Goal: Task Accomplishment & Management: Use online tool/utility

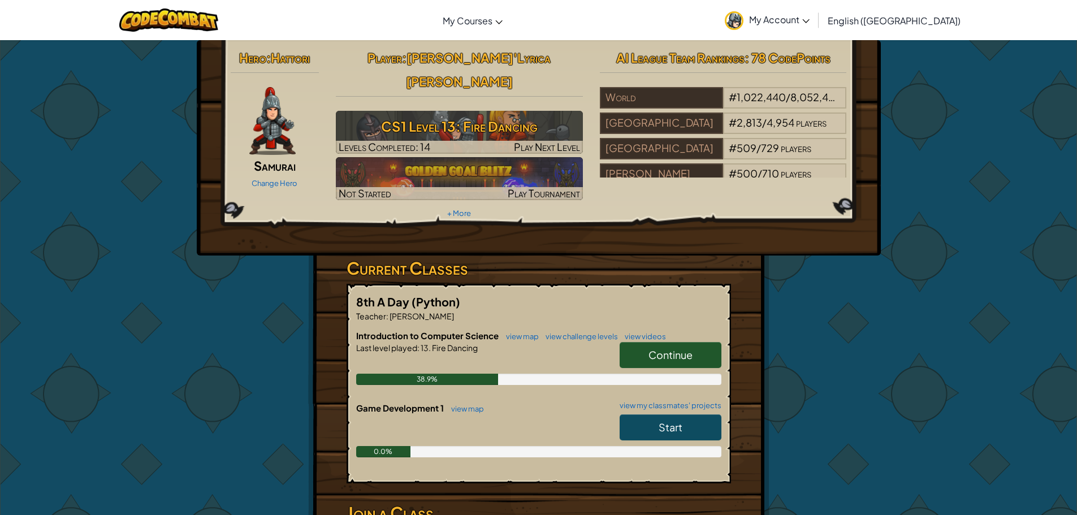
click at [648, 342] on link "Continue" at bounding box center [670, 355] width 102 height 26
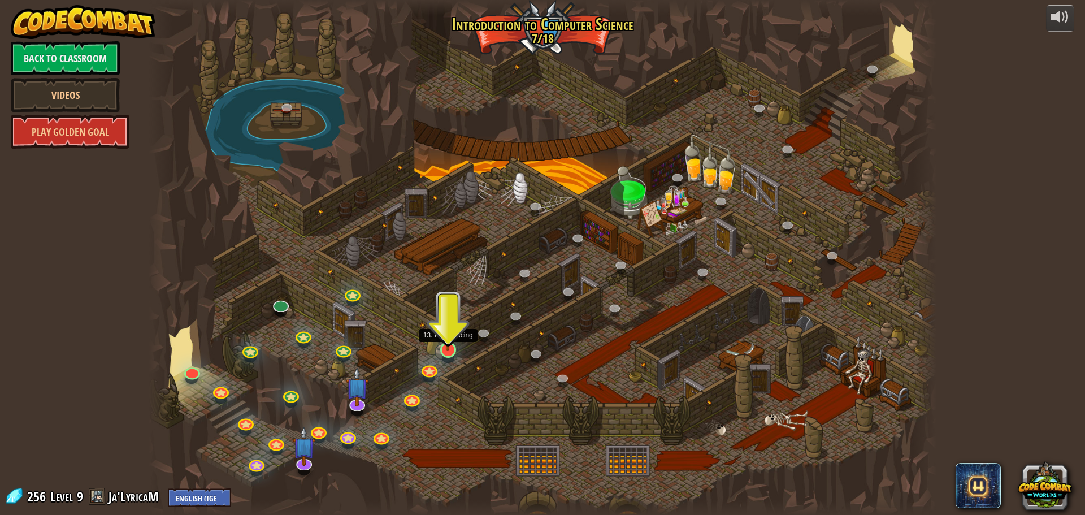
click at [451, 344] on img at bounding box center [447, 327] width 21 height 48
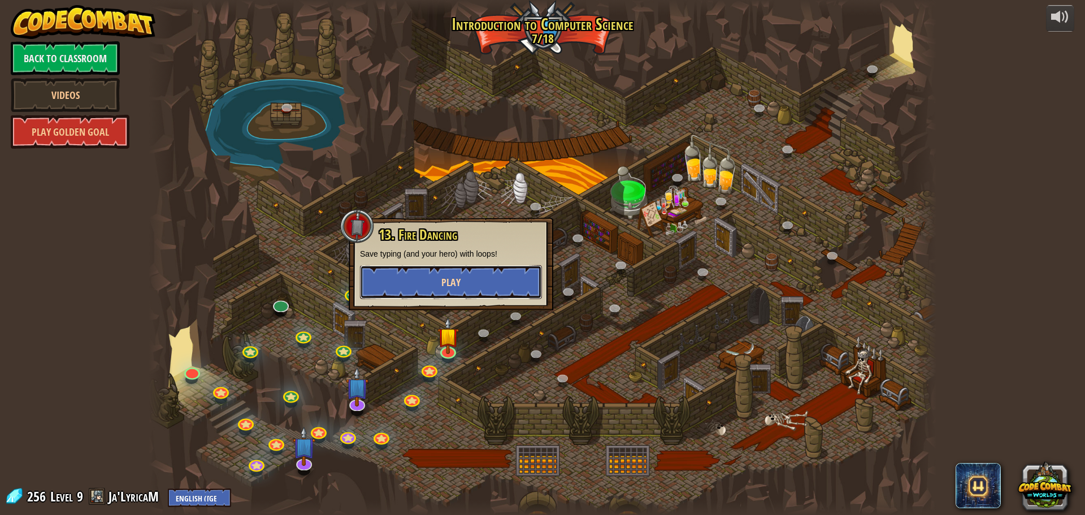
click at [472, 286] on button "Play" at bounding box center [451, 282] width 182 height 34
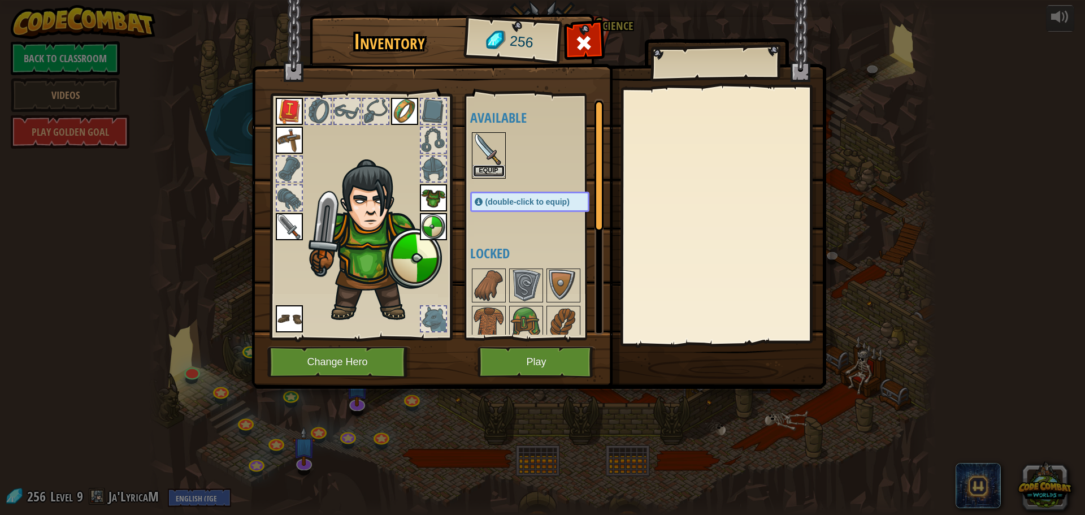
click at [486, 172] on button "Equip" at bounding box center [489, 171] width 32 height 12
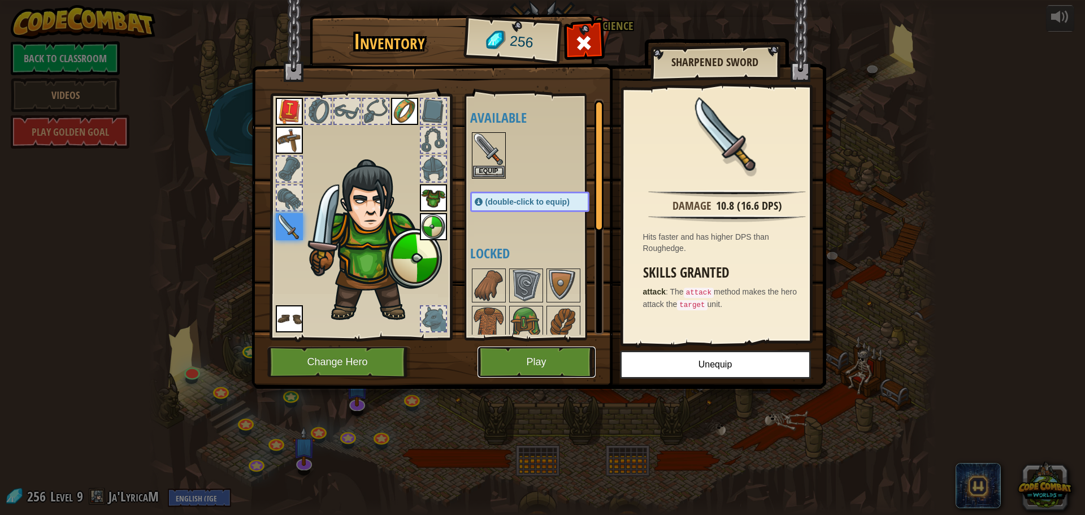
click at [512, 354] on button "Play" at bounding box center [537, 361] width 118 height 31
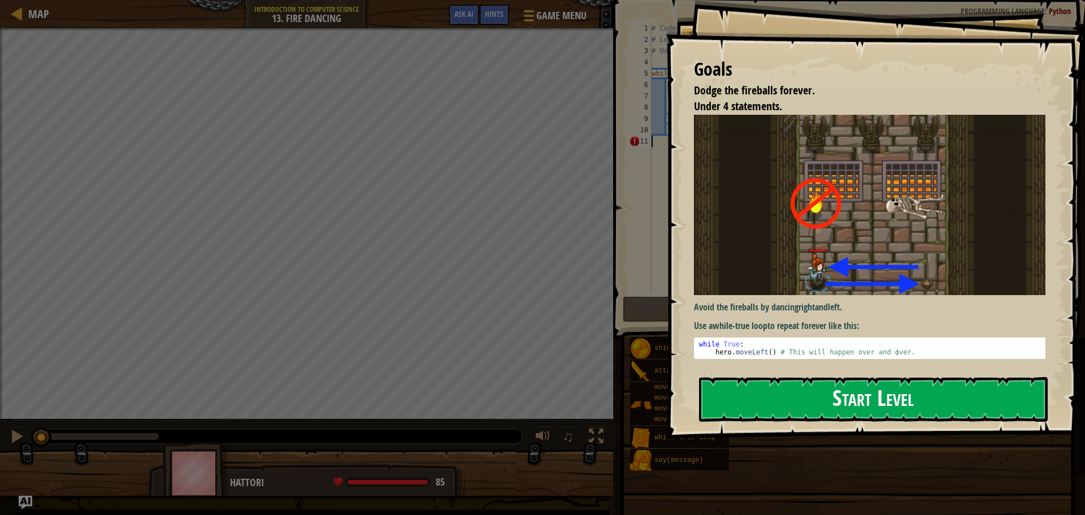
click at [751, 404] on button "Start Level" at bounding box center [873, 399] width 349 height 45
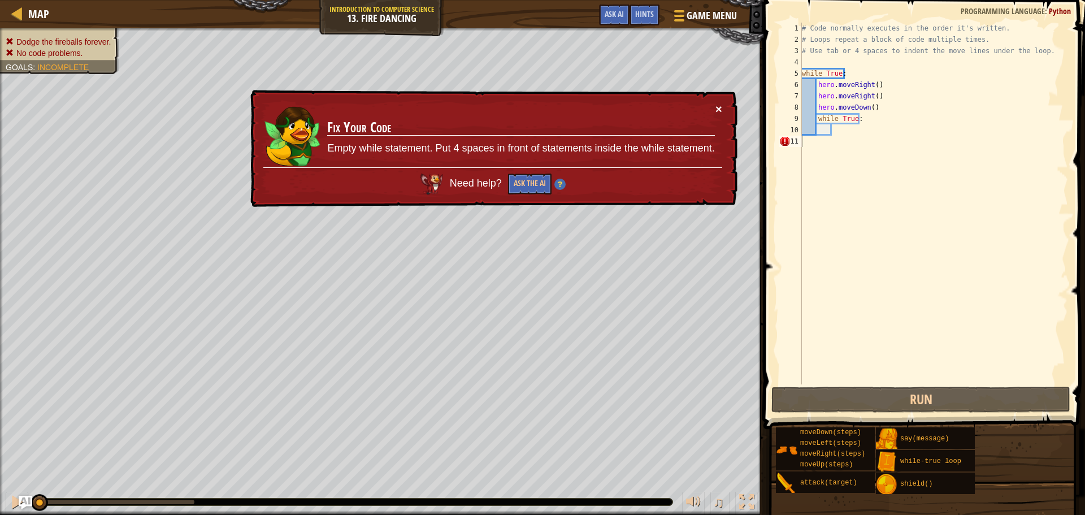
click at [718, 110] on button "×" at bounding box center [719, 109] width 7 height 12
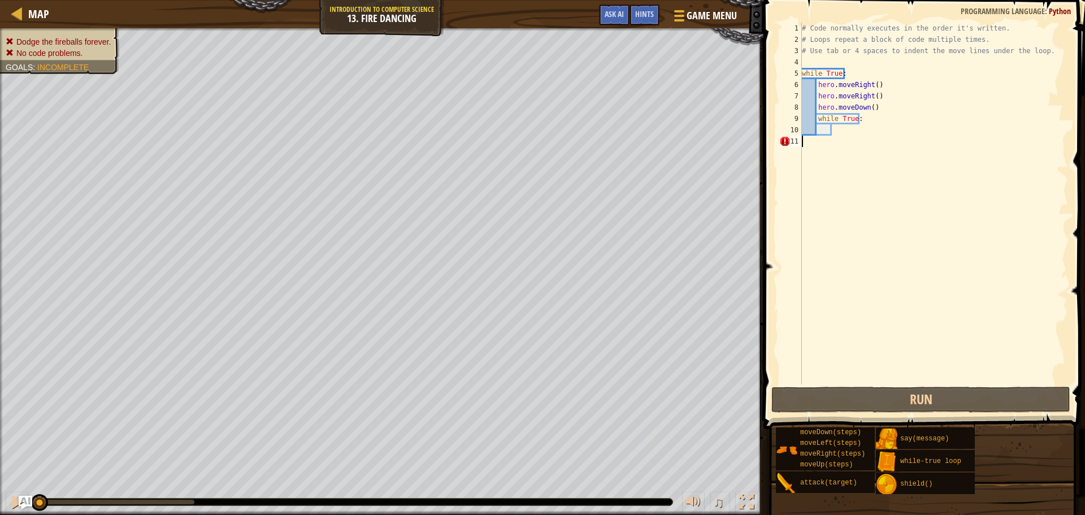
click at [883, 122] on div "# Code normally executes in the order it's written. # Loops repeat a block of c…" at bounding box center [934, 215] width 268 height 384
type textarea "while True:"
click at [873, 132] on div "# Code normally executes in the order it's written. # Loops repeat a block of c…" at bounding box center [934, 215] width 268 height 384
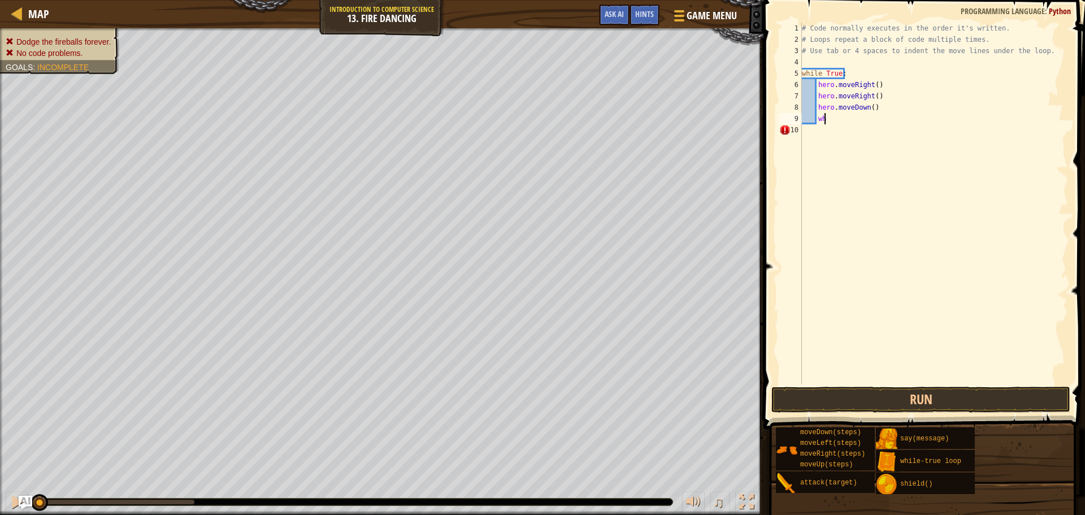
type textarea "w"
type textarea "h"
type textarea "w"
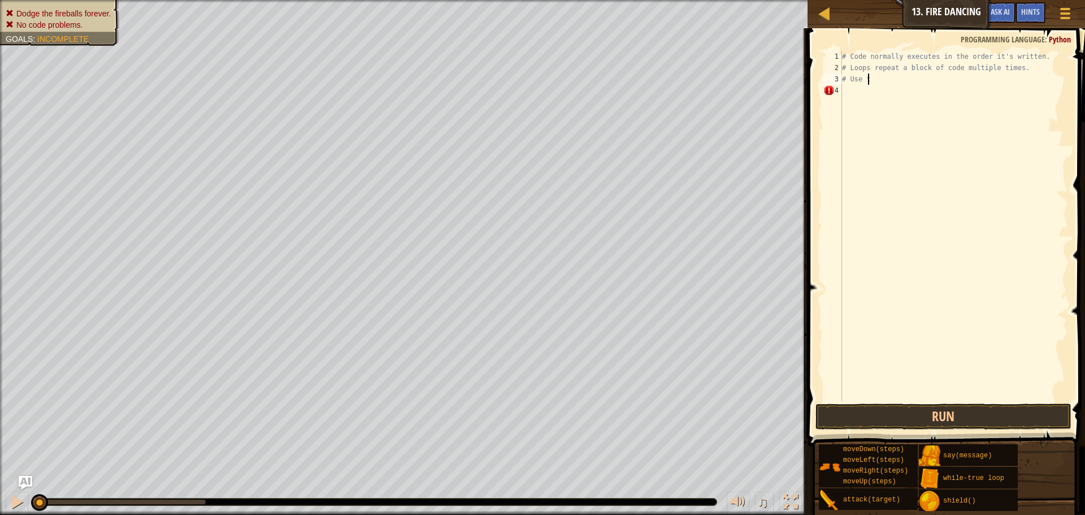
type textarea "#"
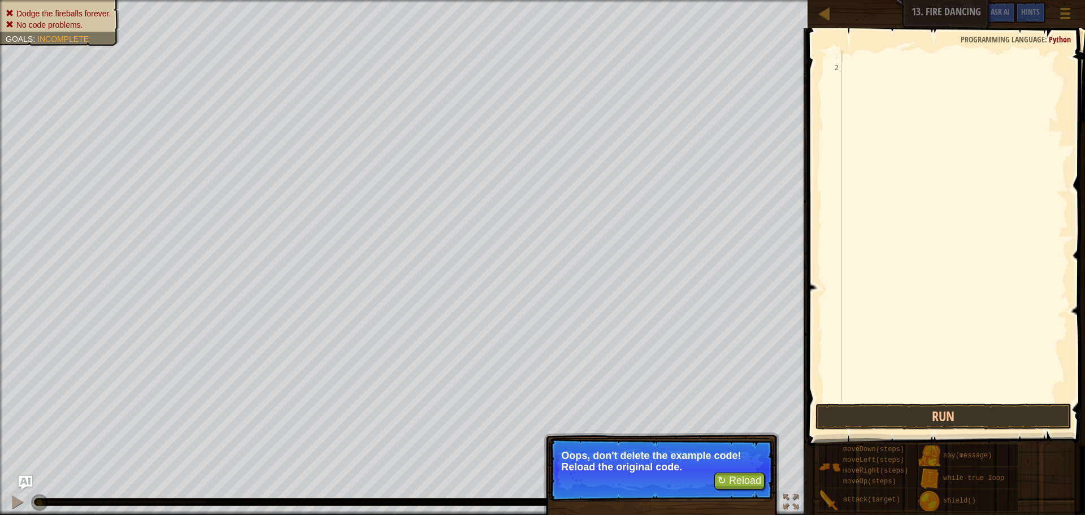
click at [836, 54] on div "1" at bounding box center [832, 56] width 19 height 11
click at [837, 55] on div "1" at bounding box center [832, 56] width 19 height 11
click at [1064, 19] on span at bounding box center [1065, 18] width 11 height 2
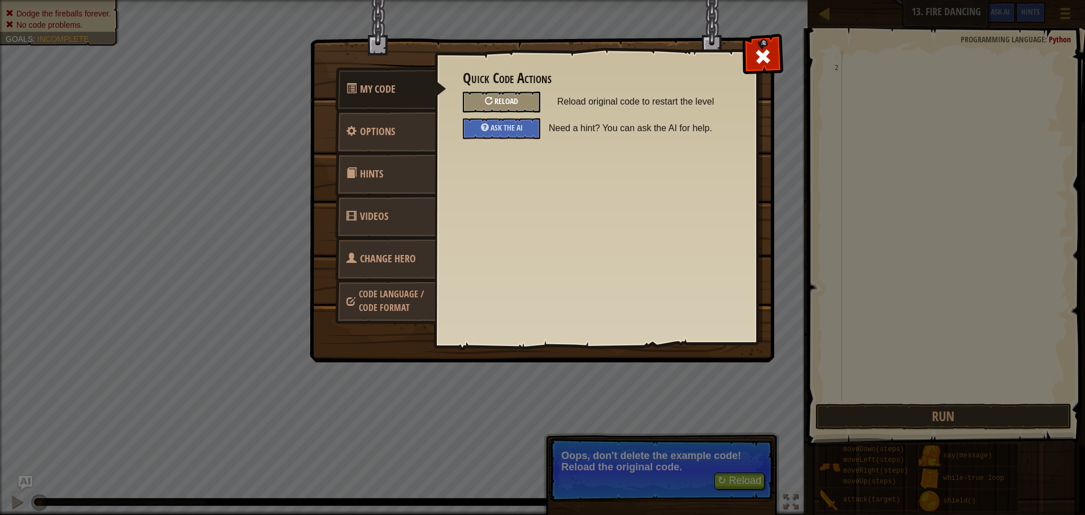
click at [512, 100] on span "Reload" at bounding box center [507, 101] width 24 height 11
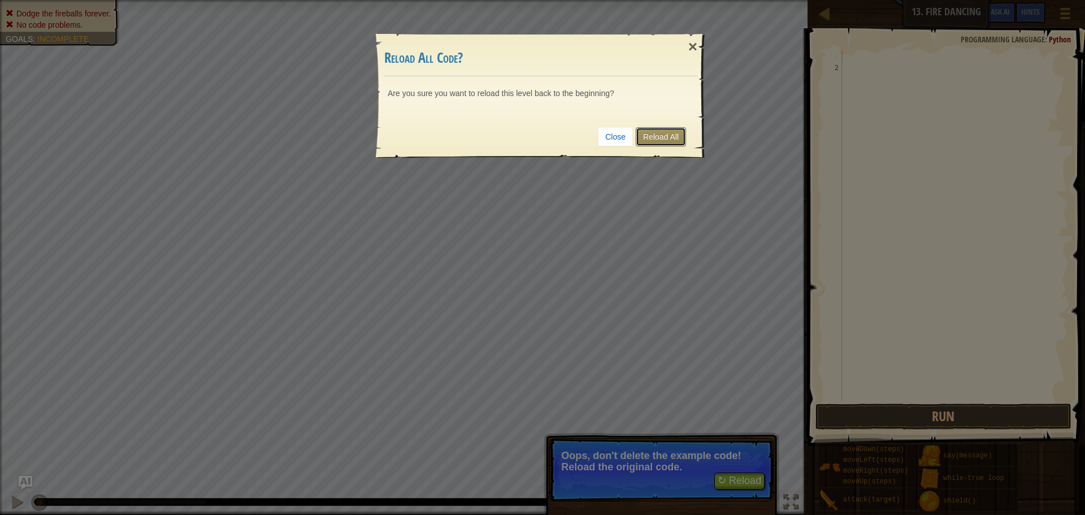
click at [664, 137] on link "Reload All" at bounding box center [661, 136] width 50 height 19
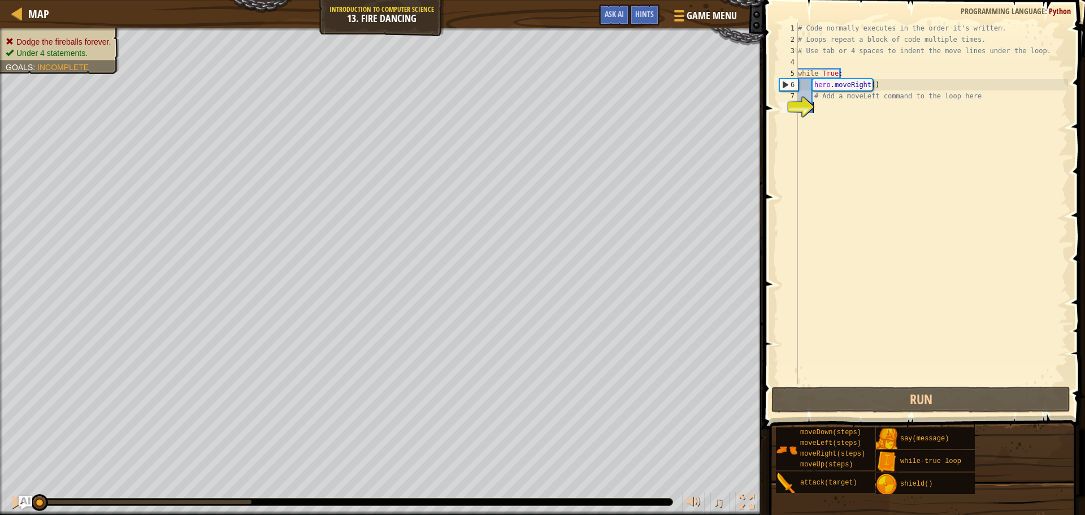
click at [843, 99] on div "# Code normally executes in the order it's written. # Loops repeat a block of c…" at bounding box center [932, 215] width 272 height 384
click at [820, 101] on div "# Code normally executes in the order it's written. # Loops repeat a block of c…" at bounding box center [932, 215] width 272 height 384
click at [798, 102] on div "8" at bounding box center [788, 107] width 19 height 11
type textarea "# Add a moveLeft command to the loop here"
click at [798, 102] on div "8" at bounding box center [788, 107] width 19 height 11
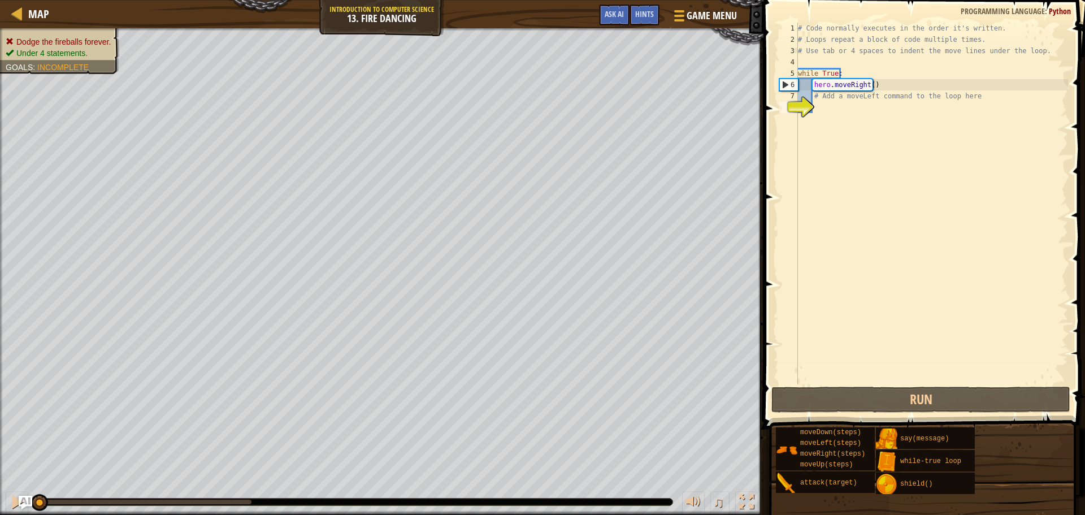
type textarea "# Add a moveLeft command to the loop here"
click at [814, 96] on div "# Code normally executes in the order it's written. # Loops repeat a block of c…" at bounding box center [932, 215] width 272 height 384
type textarea "h# Add a moveLeft command to the loop here"
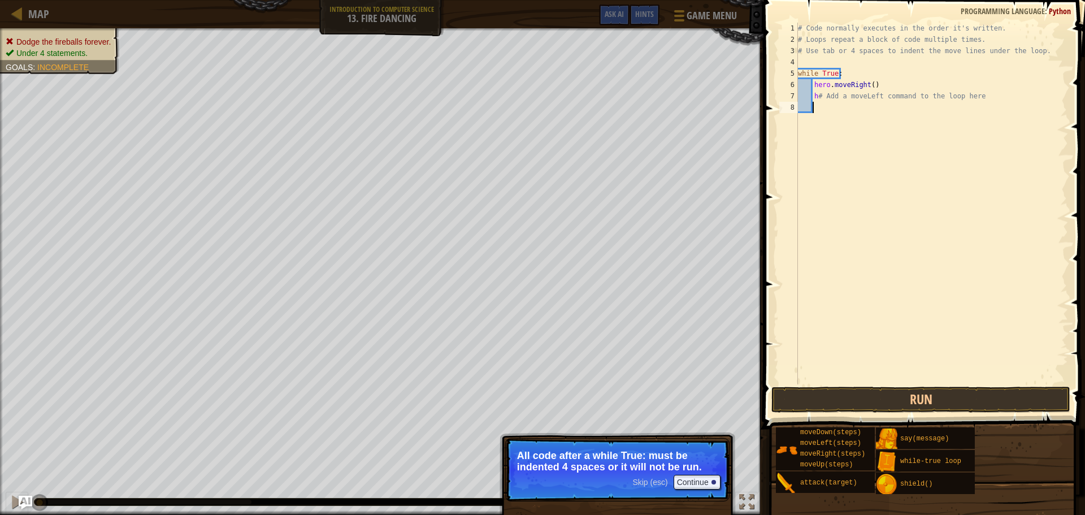
click at [850, 320] on div "# Code normally executes in the order it's written. # Loops repeat a block of c…" at bounding box center [932, 215] width 272 height 384
click at [821, 98] on div "# Code normally executes in the order it's written. # Loops repeat a block of c…" at bounding box center [932, 215] width 272 height 384
type textarea "Add a moveLeft command to the loop here"
click at [682, 479] on button "Continue" at bounding box center [697, 482] width 47 height 15
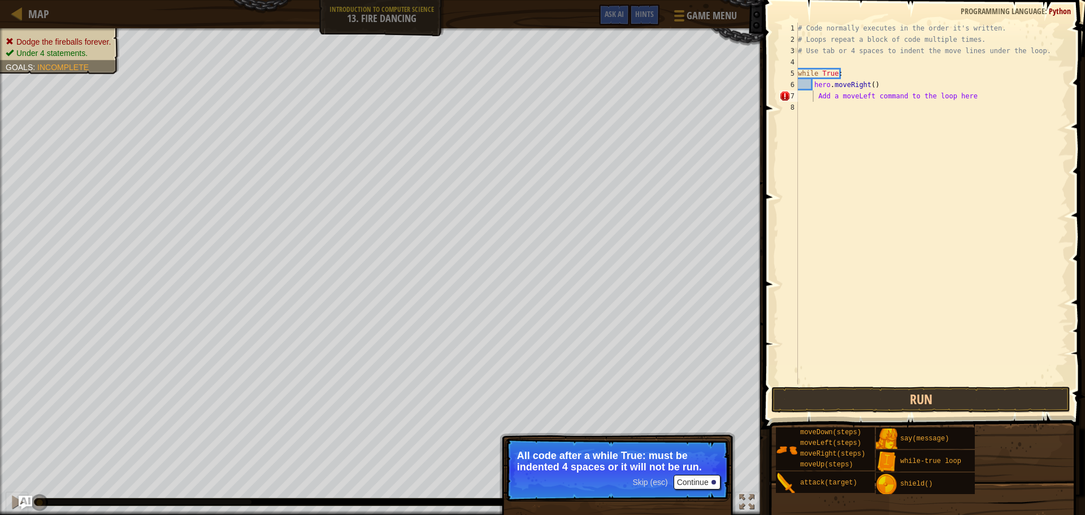
scroll to position [5, 1]
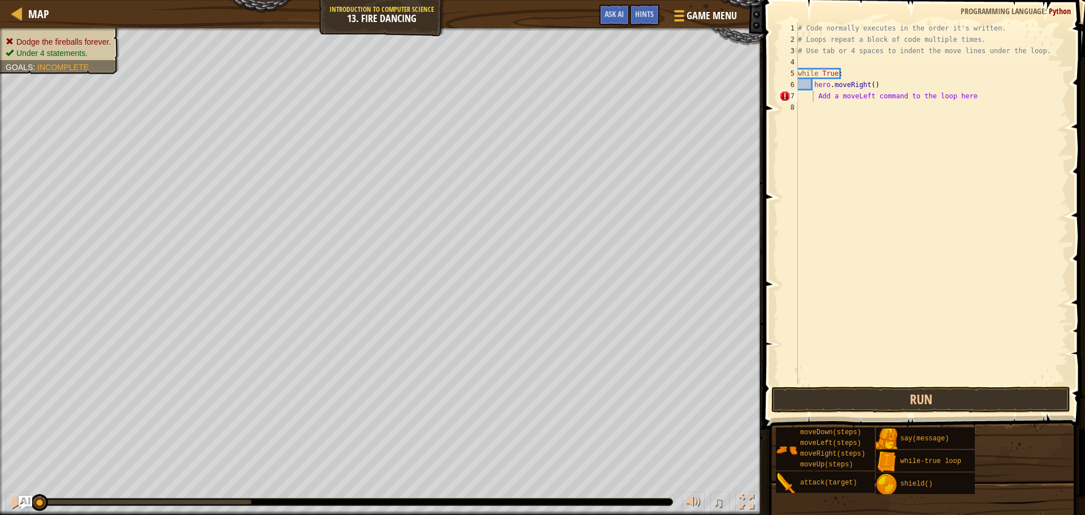
click at [375, 23] on div "Map Introduction to Computer Science 13. Fire Dancing Game Menu Done Hints Ask …" at bounding box center [382, 14] width 764 height 28
click at [687, 20] on span "Game Menu" at bounding box center [712, 15] width 53 height 15
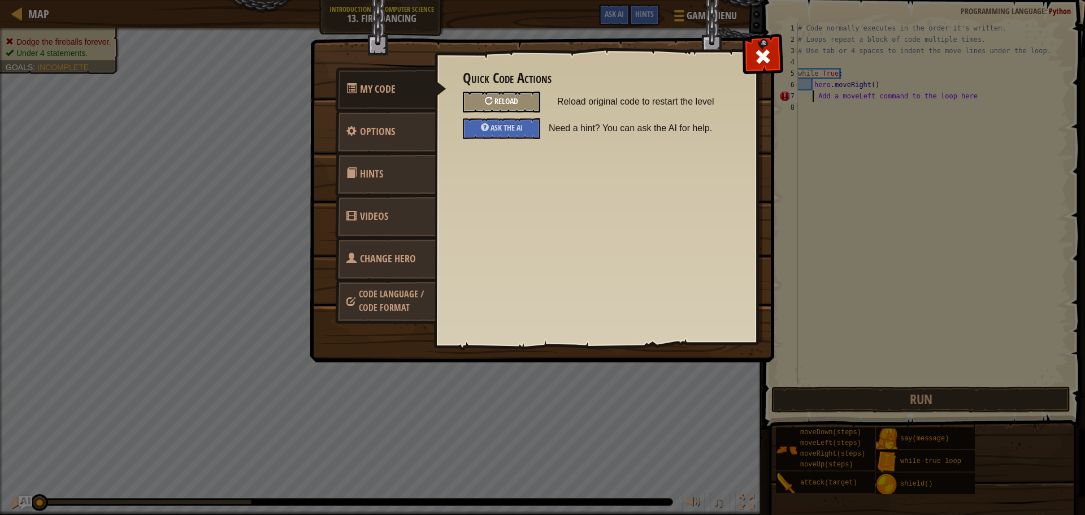
click at [478, 92] on div "Reload" at bounding box center [501, 102] width 77 height 21
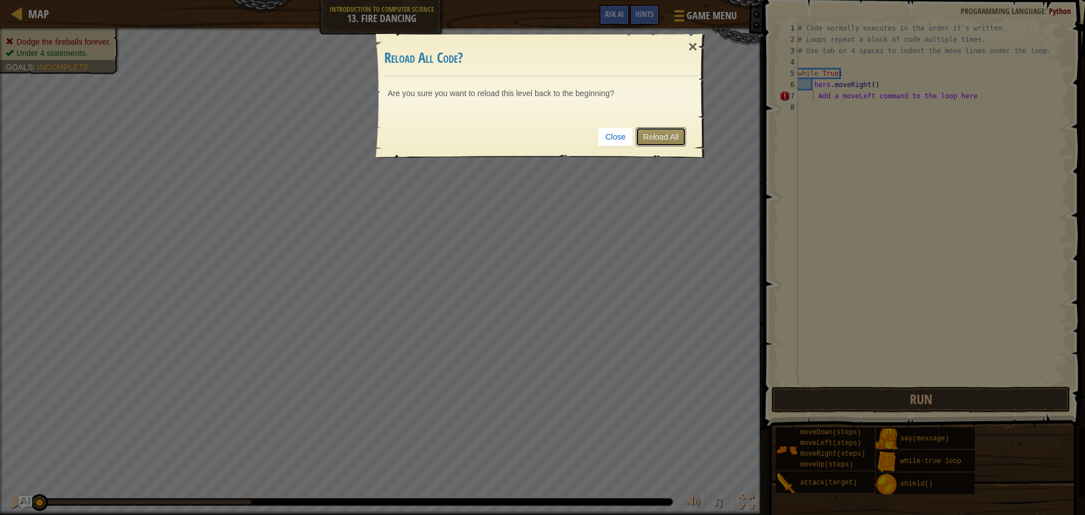
click at [661, 132] on link "Reload All" at bounding box center [661, 136] width 50 height 19
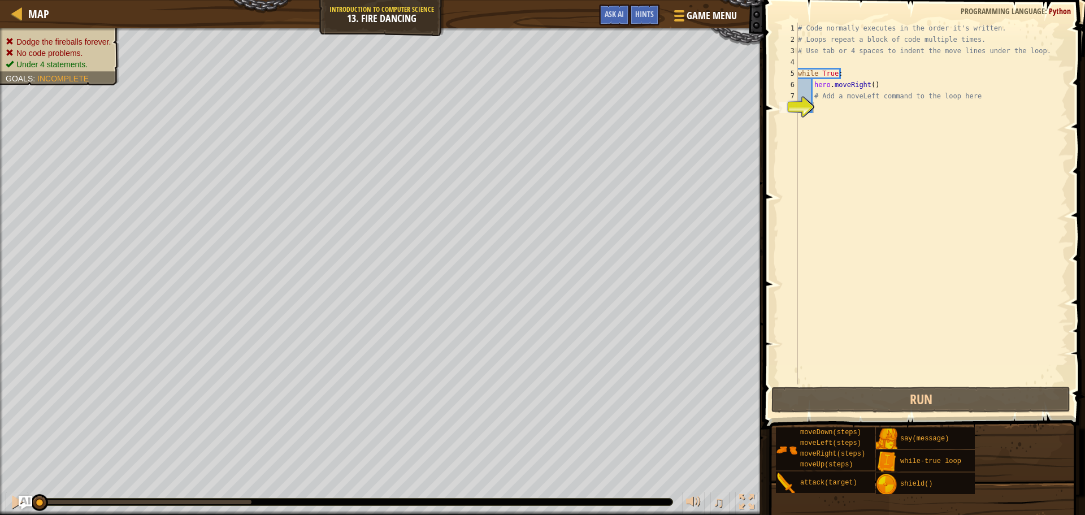
scroll to position [5, 1]
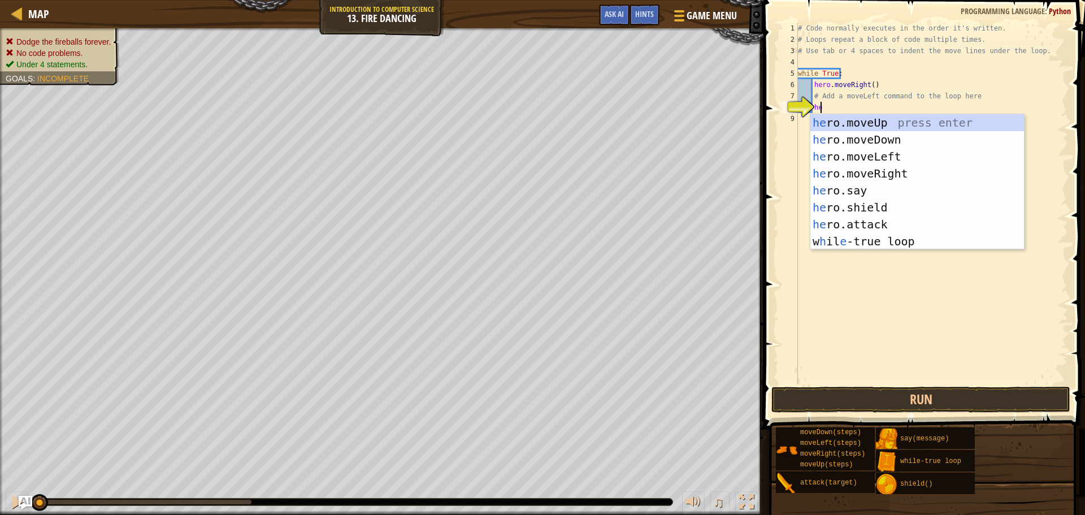
type textarea "hero"
click at [826, 157] on div "hero .moveUp press enter hero .moveDown press enter hero .moveLeft press enter …" at bounding box center [917, 199] width 214 height 170
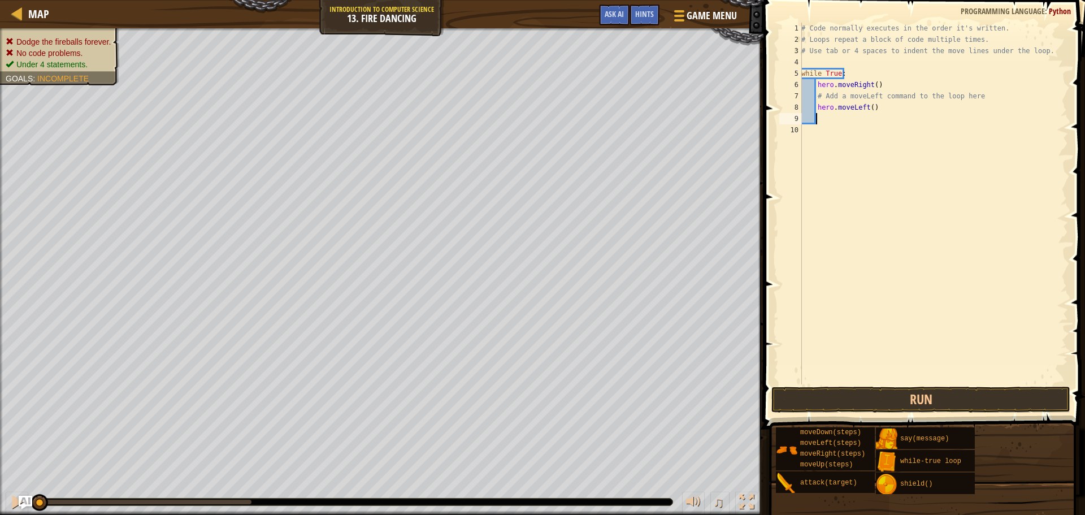
scroll to position [5, 1]
click at [868, 394] on button "Run" at bounding box center [920, 400] width 299 height 26
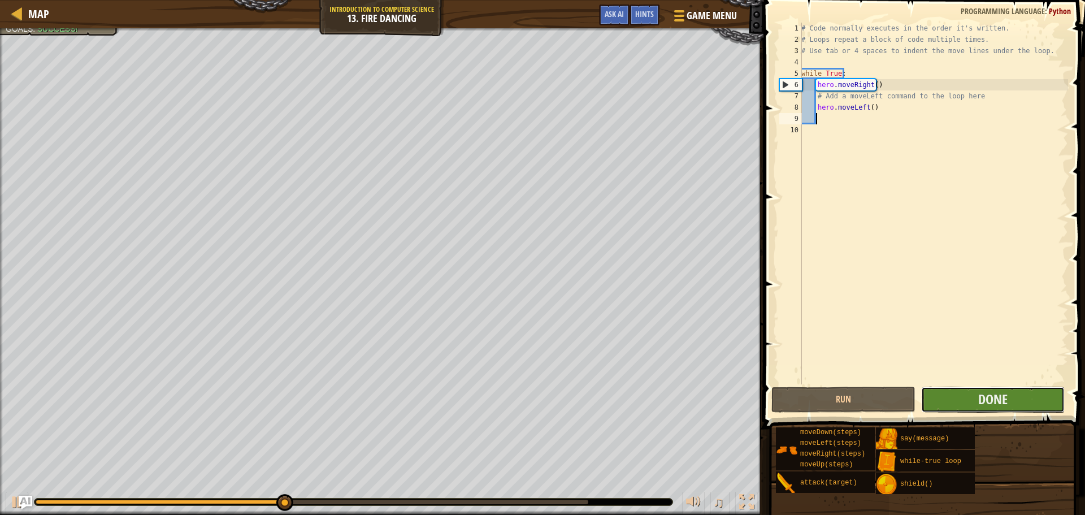
click at [947, 389] on button "Done" at bounding box center [993, 400] width 144 height 26
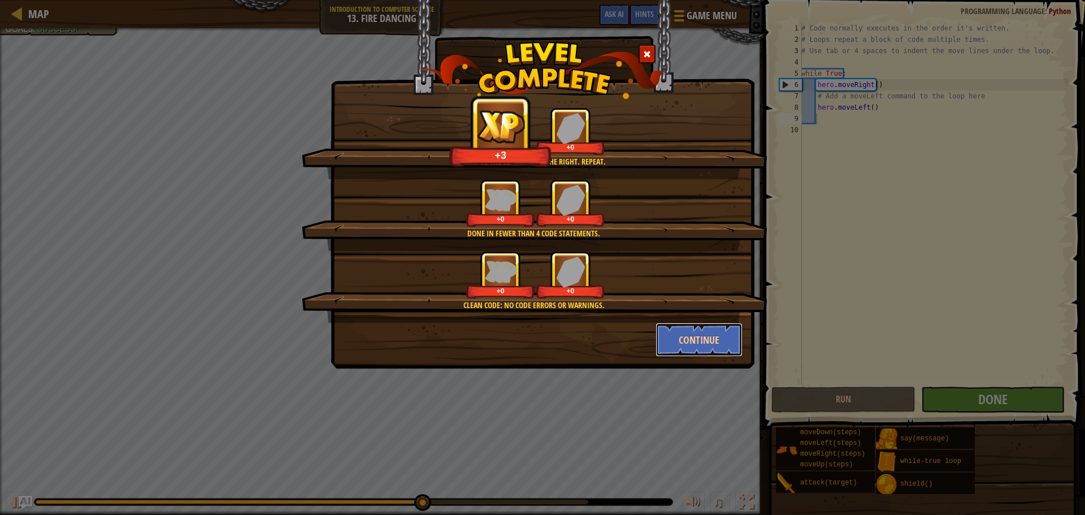
drag, startPoint x: 688, startPoint y: 332, endPoint x: 688, endPoint y: 341, distance: 9.0
click at [690, 332] on button "Continue" at bounding box center [700, 340] width 88 height 34
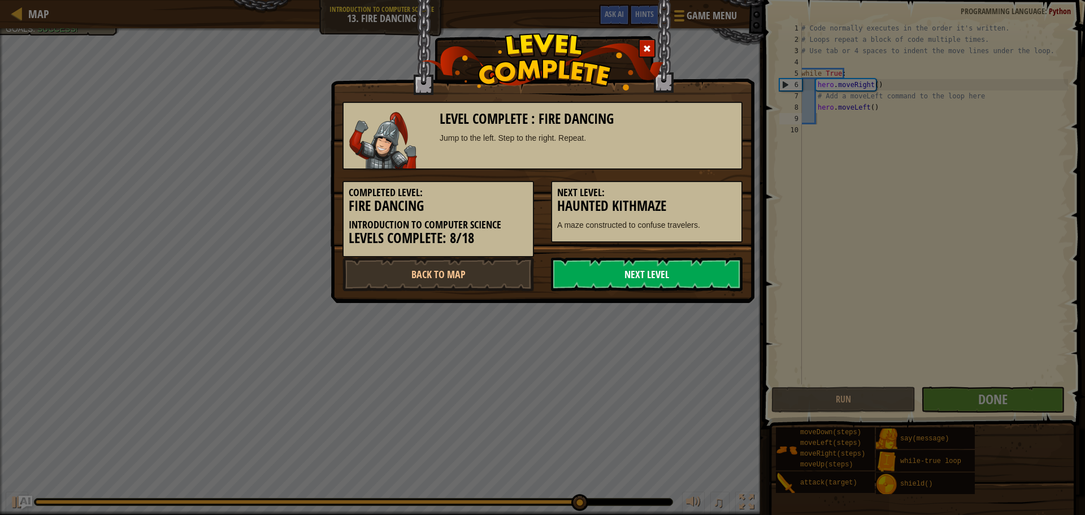
click at [638, 284] on link "Next Level" at bounding box center [647, 274] width 192 height 34
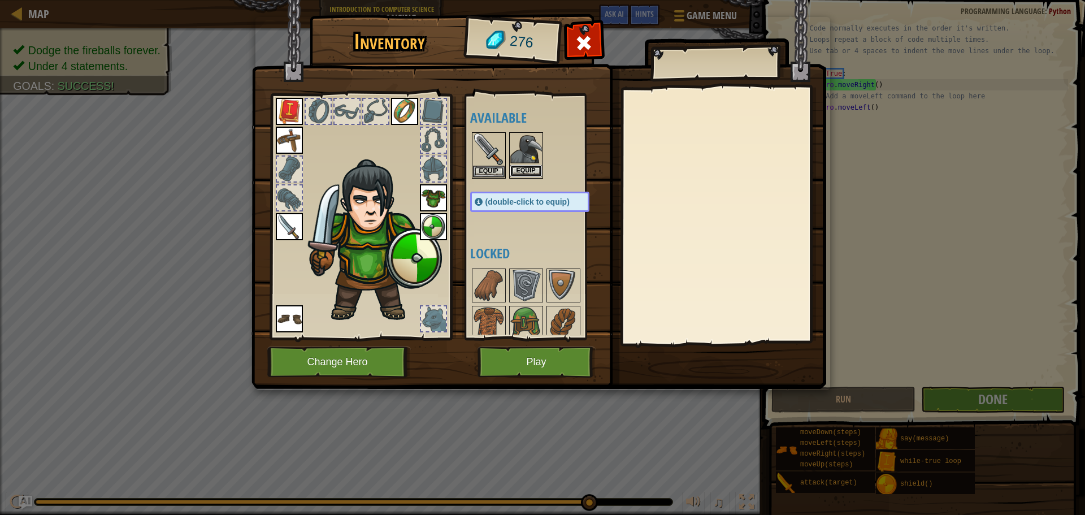
click at [520, 172] on button "Equip" at bounding box center [526, 171] width 32 height 12
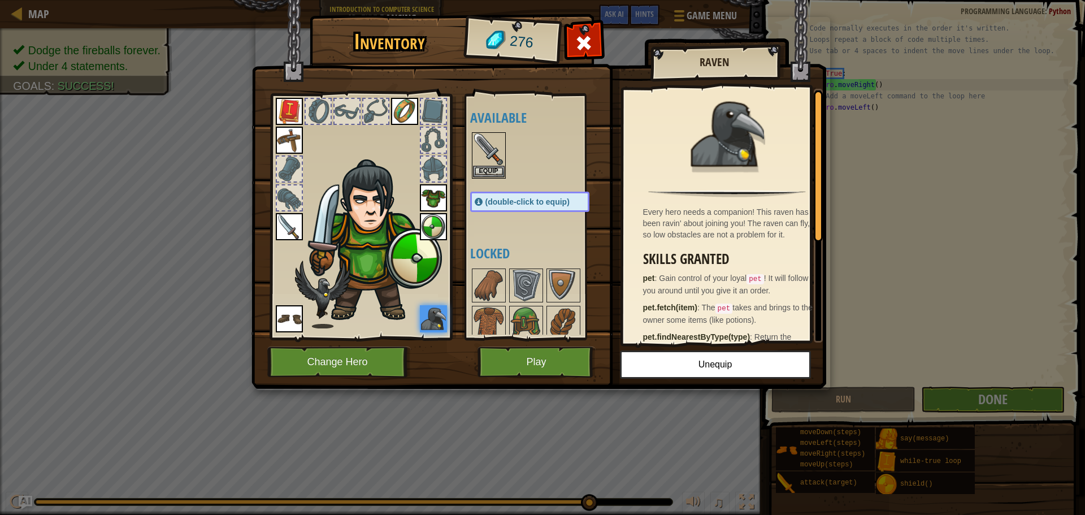
drag, startPoint x: 514, startPoint y: 334, endPoint x: 526, endPoint y: 318, distance: 19.4
click at [507, 323] on div "Inventory 276 Available Equip Equip Equip Equip Equip Equip Equip Equip (double…" at bounding box center [542, 203] width 575 height 373
drag, startPoint x: 486, startPoint y: 170, endPoint x: 539, endPoint y: 201, distance: 61.3
click at [487, 170] on button "Equip" at bounding box center [489, 172] width 32 height 12
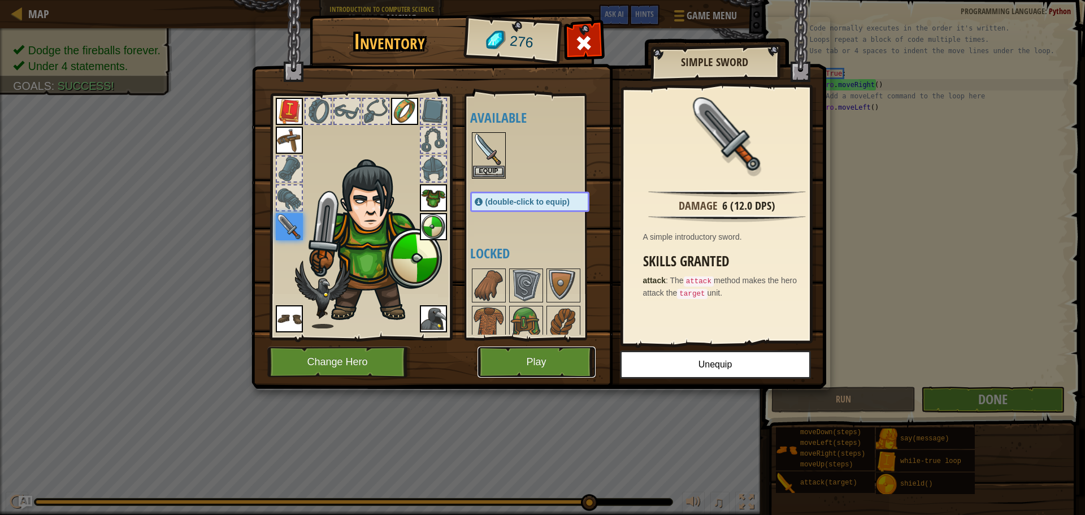
click at [576, 350] on button "Play" at bounding box center [537, 361] width 118 height 31
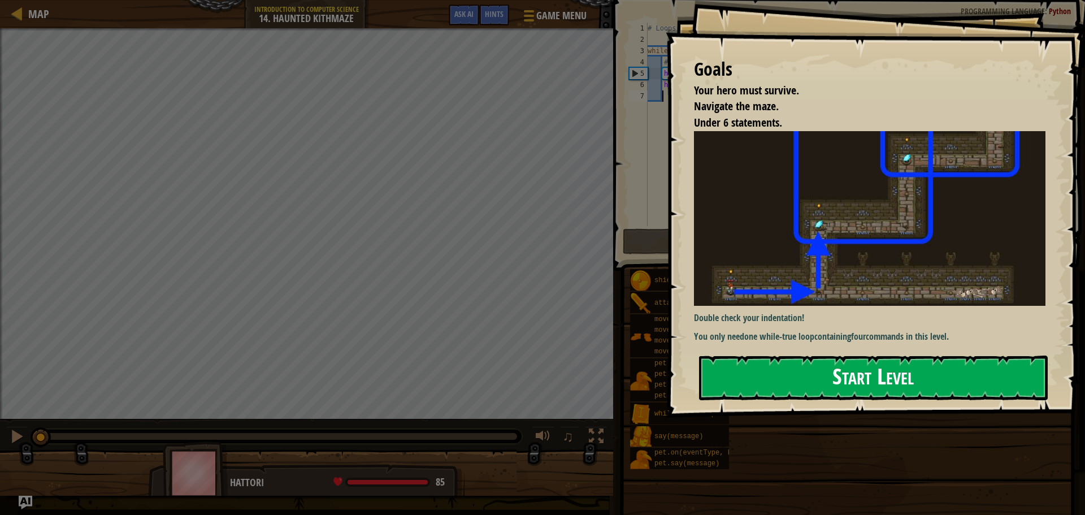
click at [779, 381] on button "Start Level" at bounding box center [873, 378] width 349 height 45
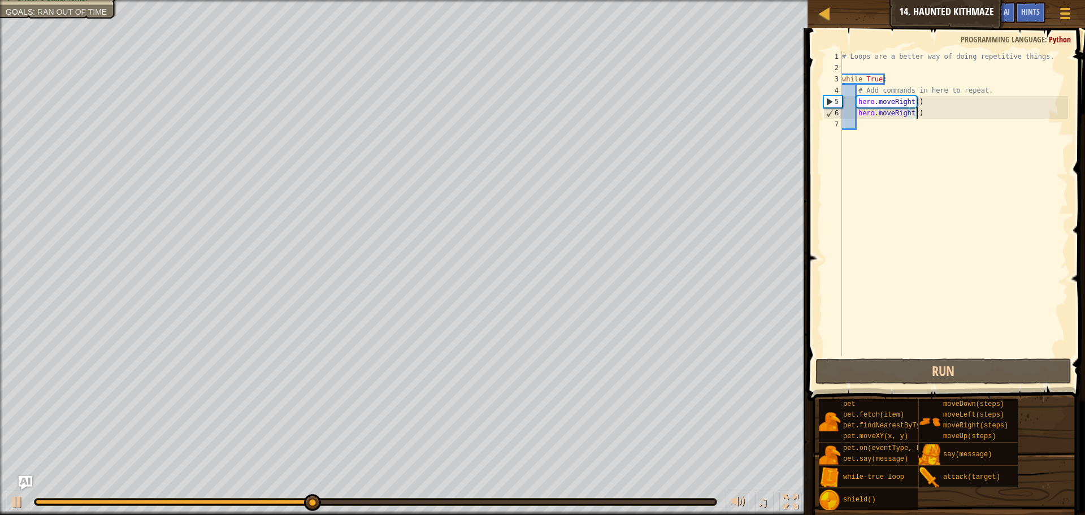
click at [947, 114] on div "# Loops are a better way of doing repetitive things. while True : # Add command…" at bounding box center [954, 215] width 228 height 328
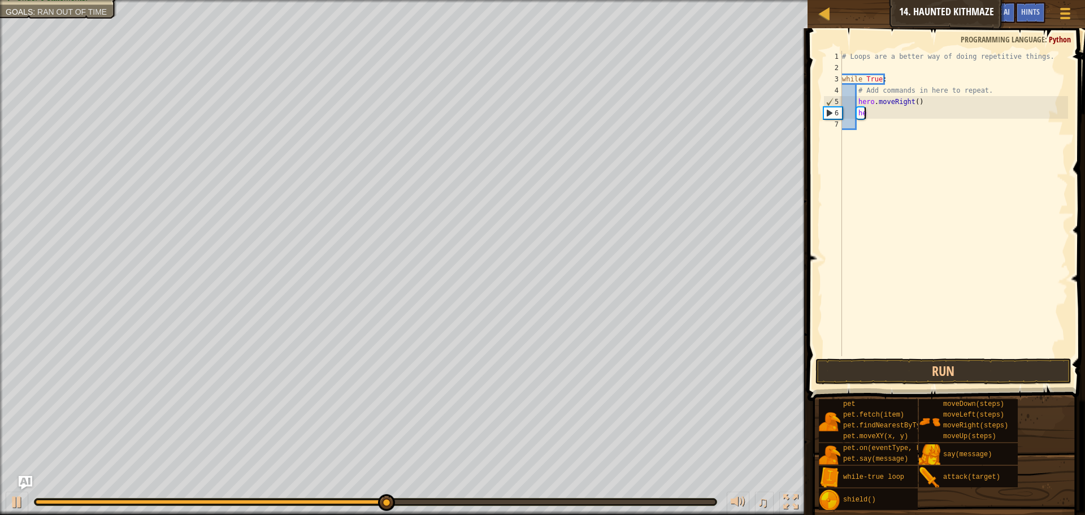
type textarea "h"
click at [926, 364] on button "Run" at bounding box center [944, 371] width 256 height 26
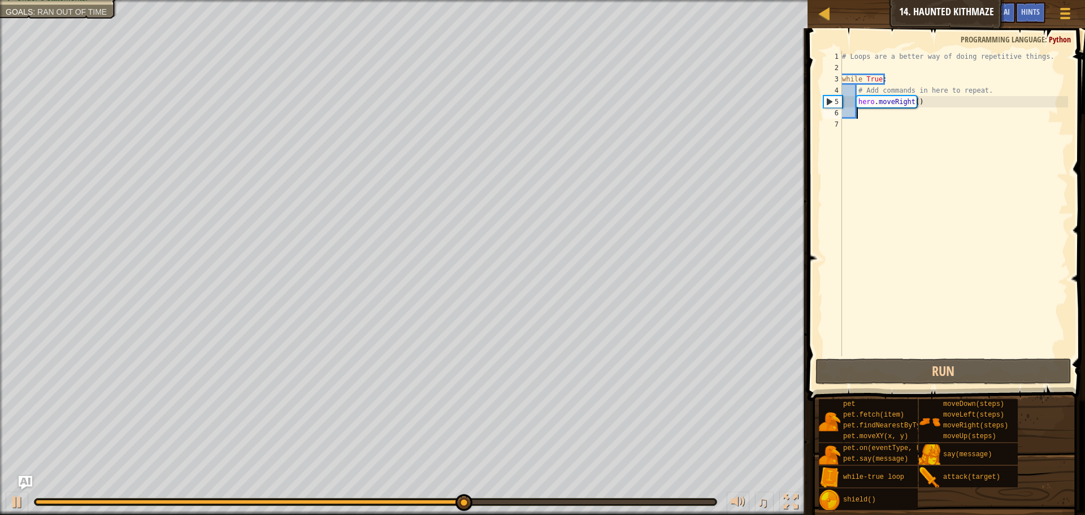
click at [878, 112] on div "# Loops are a better way of doing repetitive things. while True : # Add command…" at bounding box center [954, 215] width 228 height 328
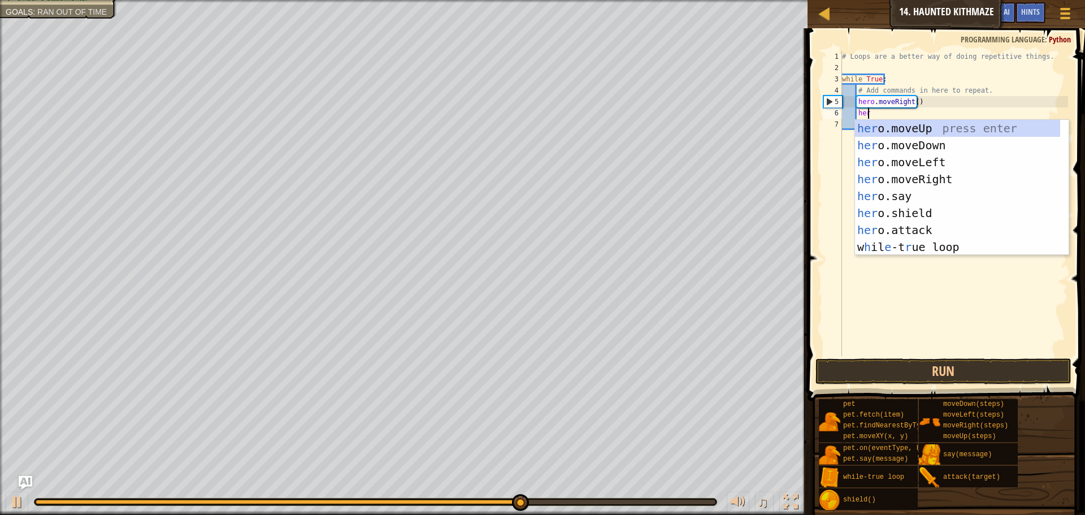
type textarea "hero"
click at [872, 155] on div "hero .moveUp press enter hero .moveDown press enter hero .moveLeft press enter …" at bounding box center [962, 205] width 214 height 170
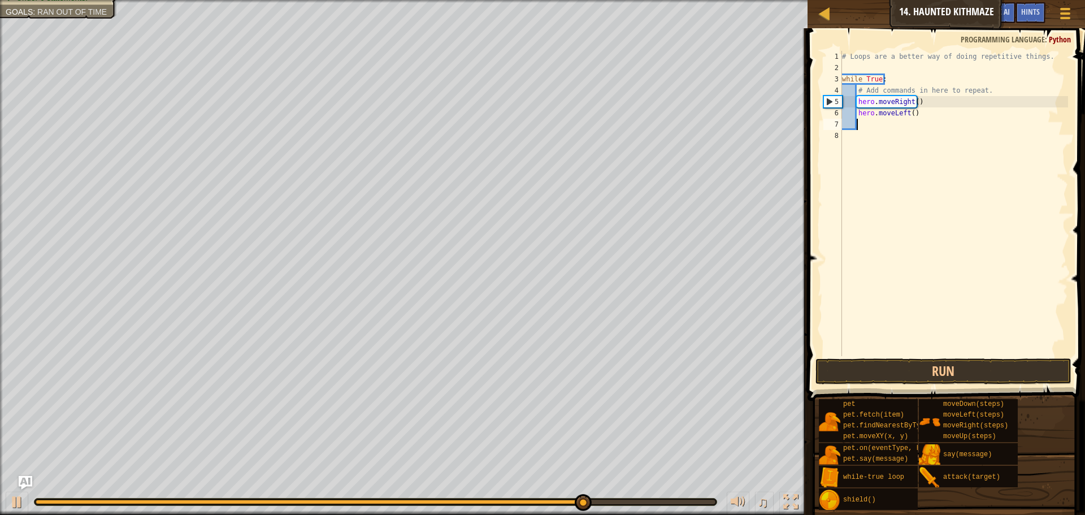
scroll to position [5, 1]
click at [894, 372] on button "Run" at bounding box center [944, 371] width 256 height 26
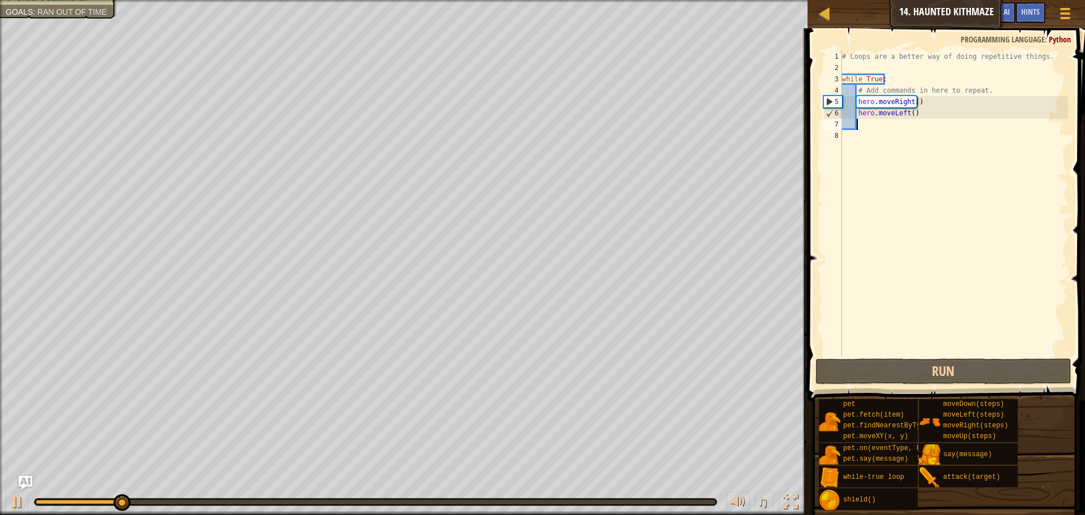
click at [943, 116] on div "# Loops are a better way of doing repetitive things. while True : # Add command…" at bounding box center [954, 215] width 228 height 328
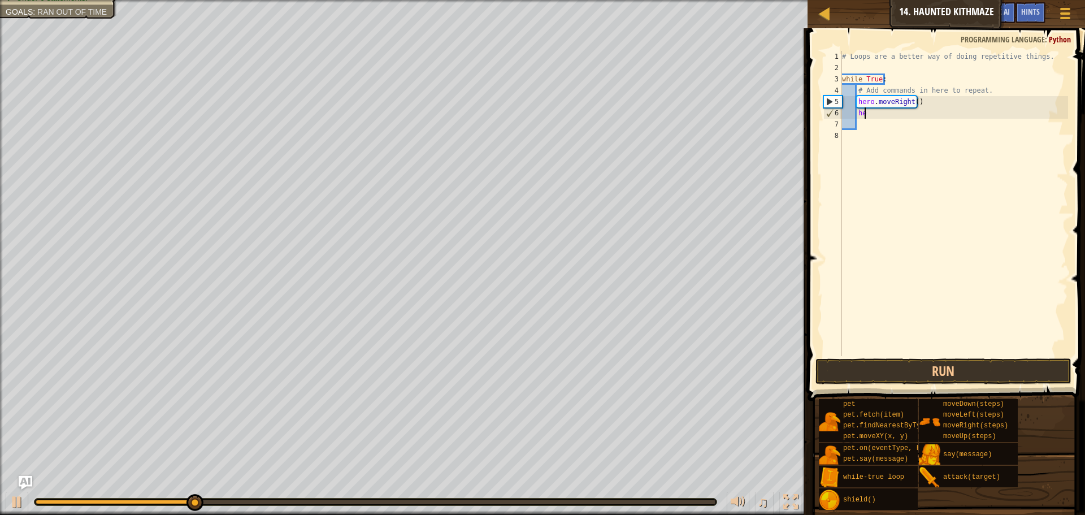
type textarea "h"
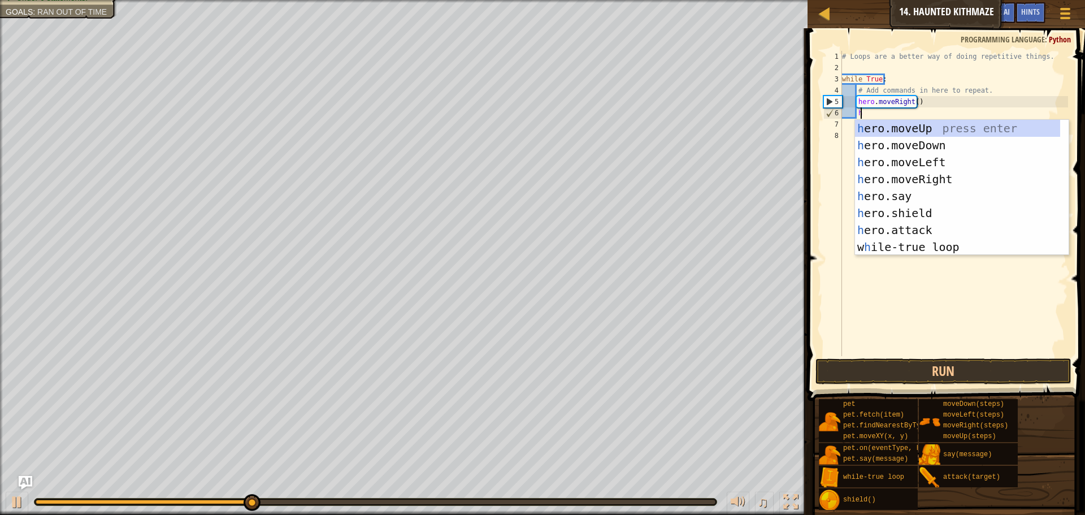
scroll to position [5, 1]
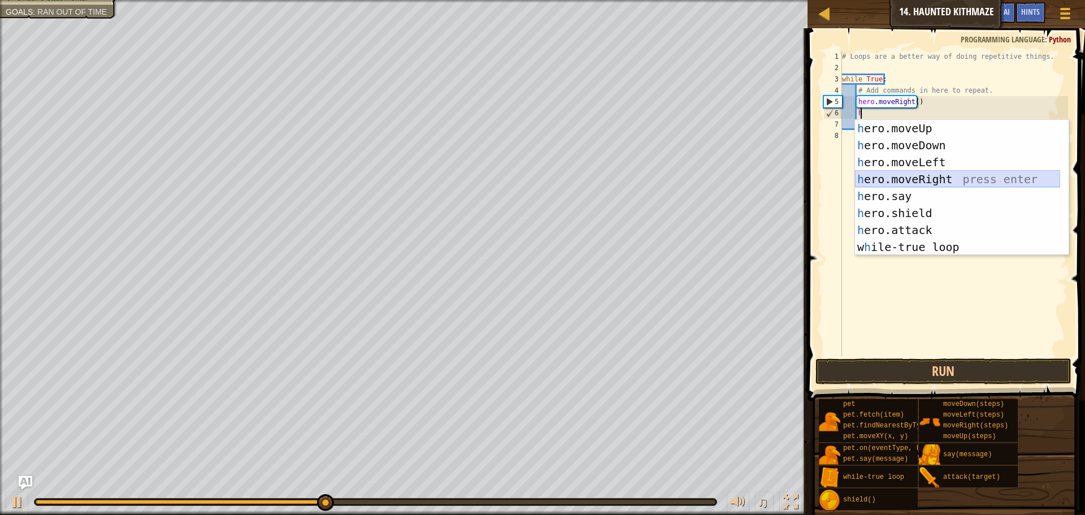
drag, startPoint x: 885, startPoint y: 171, endPoint x: 882, endPoint y: 184, distance: 13.4
click at [885, 165] on div "h ero.moveUp press enter h ero.moveDown press enter h ero.moveLeft press enter …" at bounding box center [957, 205] width 205 height 170
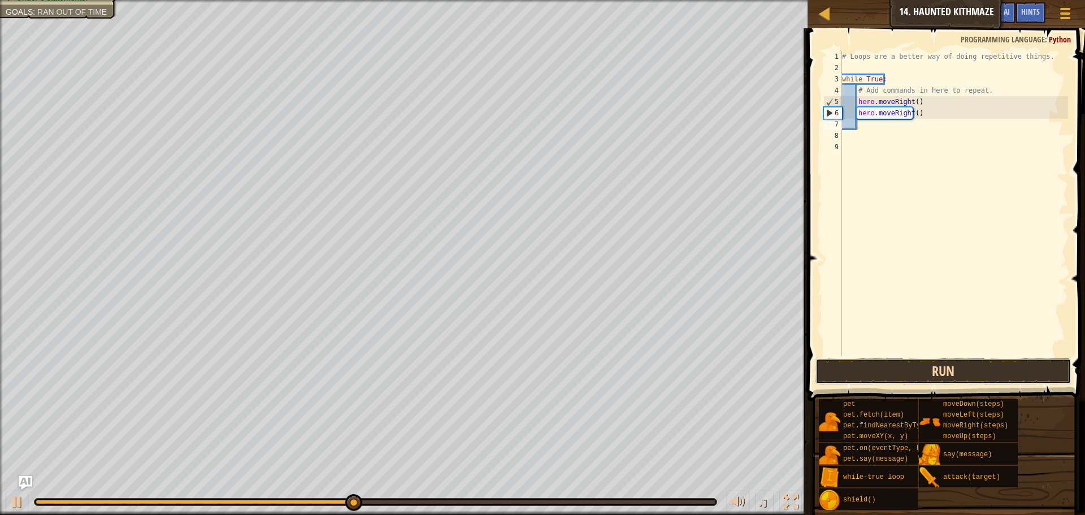
click at [894, 375] on button "Run" at bounding box center [944, 371] width 256 height 26
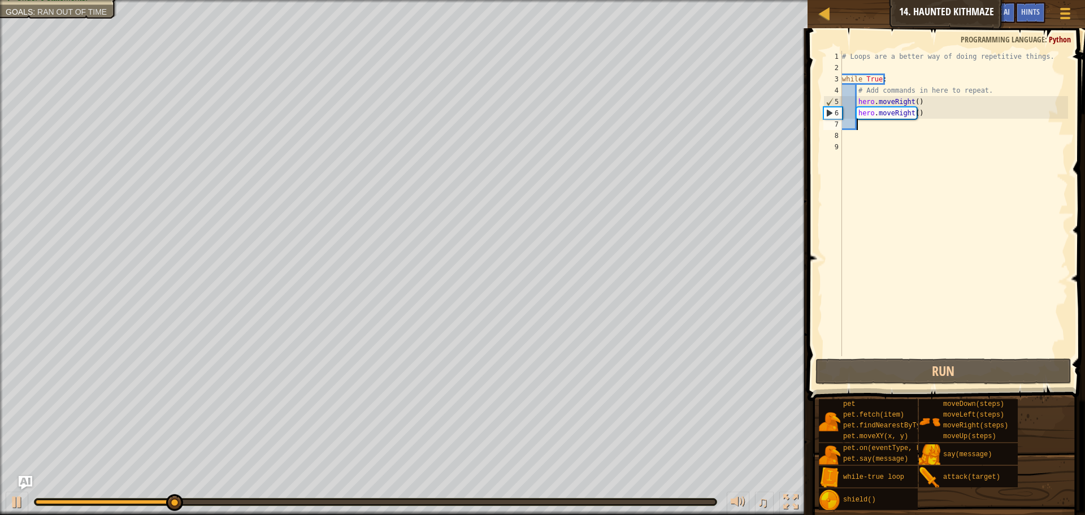
drag, startPoint x: 922, startPoint y: 90, endPoint x: 921, endPoint y: 111, distance: 21.0
click at [922, 91] on div "# Loops are a better way of doing repetitive things. while True : # Add command…" at bounding box center [954, 215] width 228 height 328
click at [924, 115] on div "# Loops are a better way of doing repetitive things. while True : # Add command…" at bounding box center [954, 215] width 228 height 328
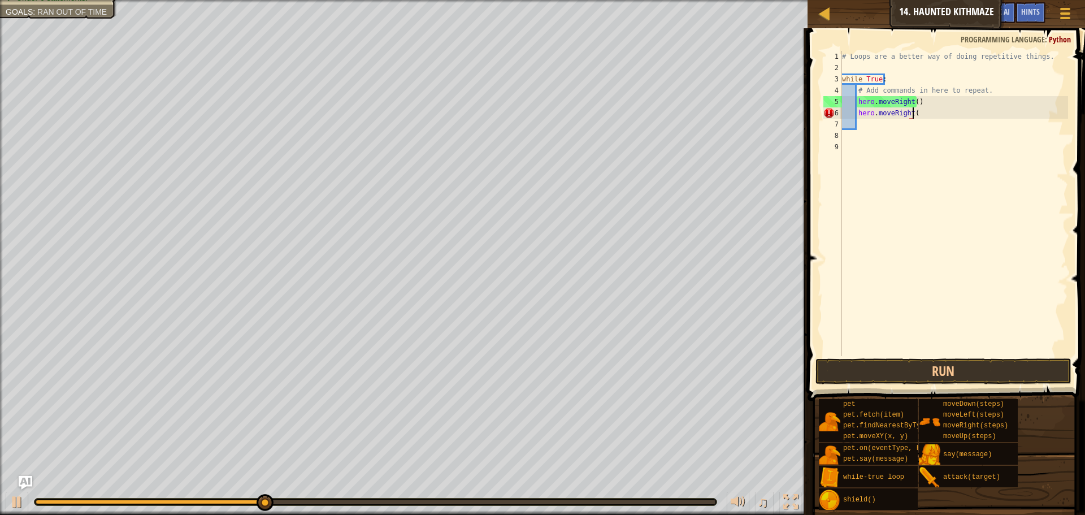
click at [931, 117] on div "# Loops are a better way of doing repetitive things. while True : # Add command…" at bounding box center [954, 215] width 228 height 328
type textarea "hero."
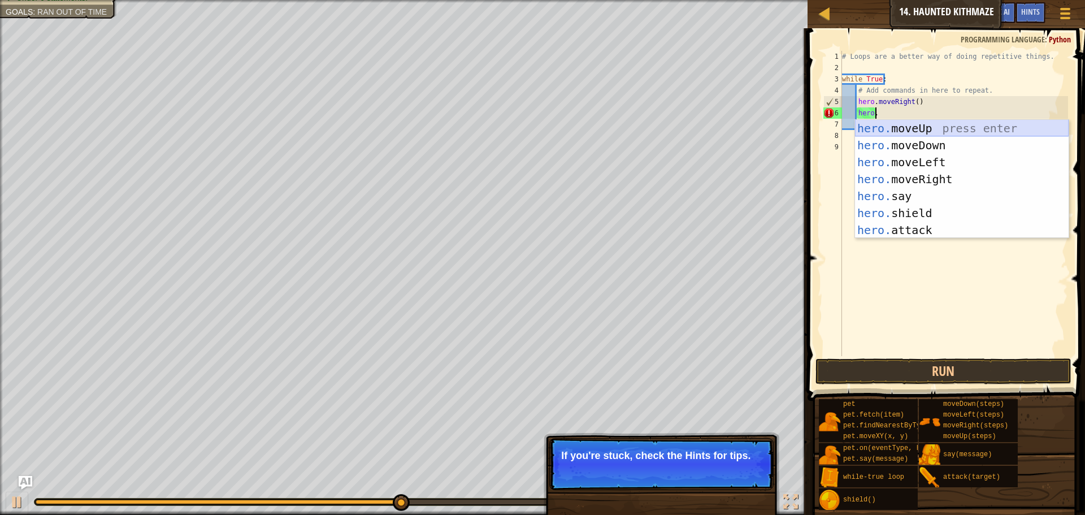
click at [893, 128] on div "hero. moveUp press enter hero. moveDown press enter hero. moveLeft press enter …" at bounding box center [962, 196] width 214 height 153
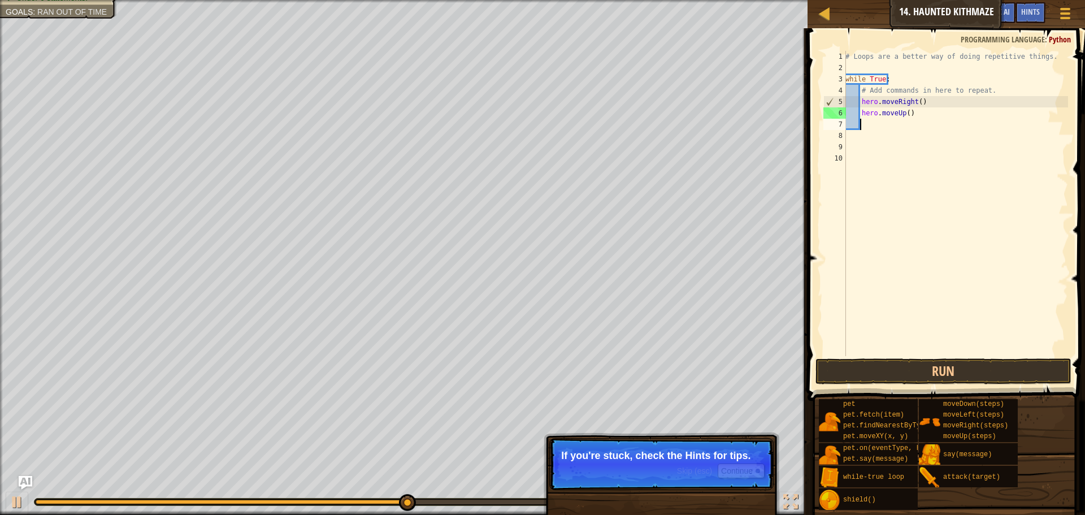
scroll to position [5, 1]
click at [898, 372] on button "Run" at bounding box center [944, 371] width 256 height 26
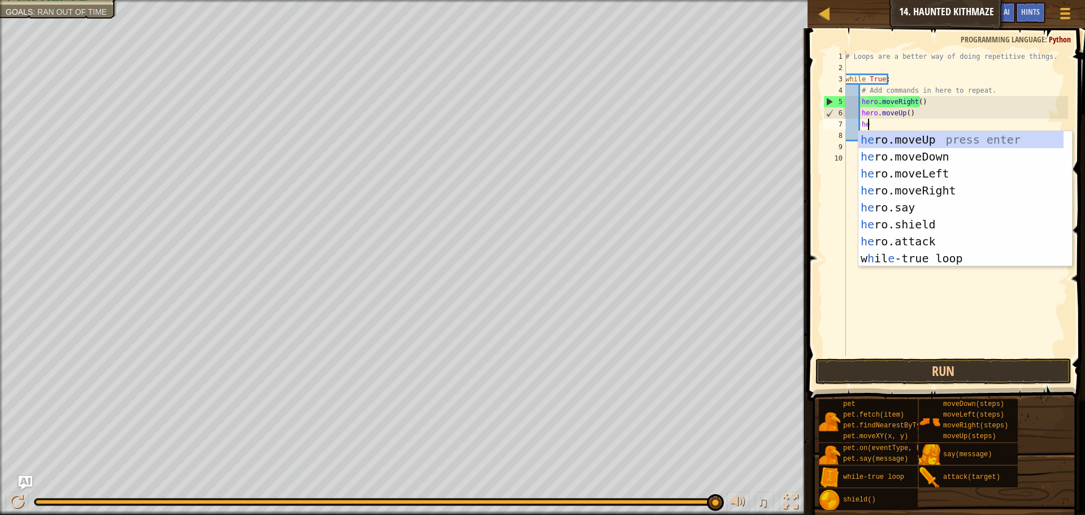
type textarea "hero"
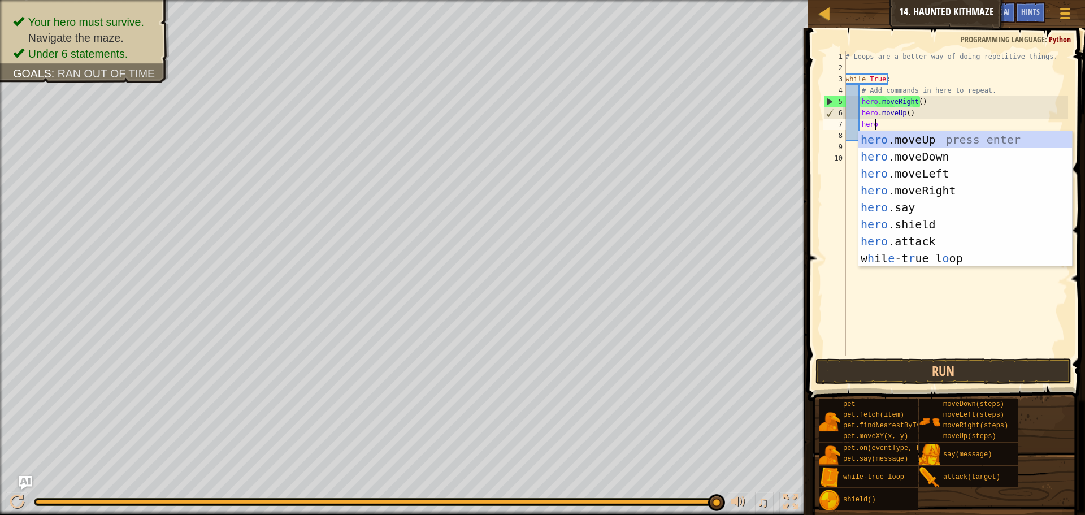
scroll to position [5, 2]
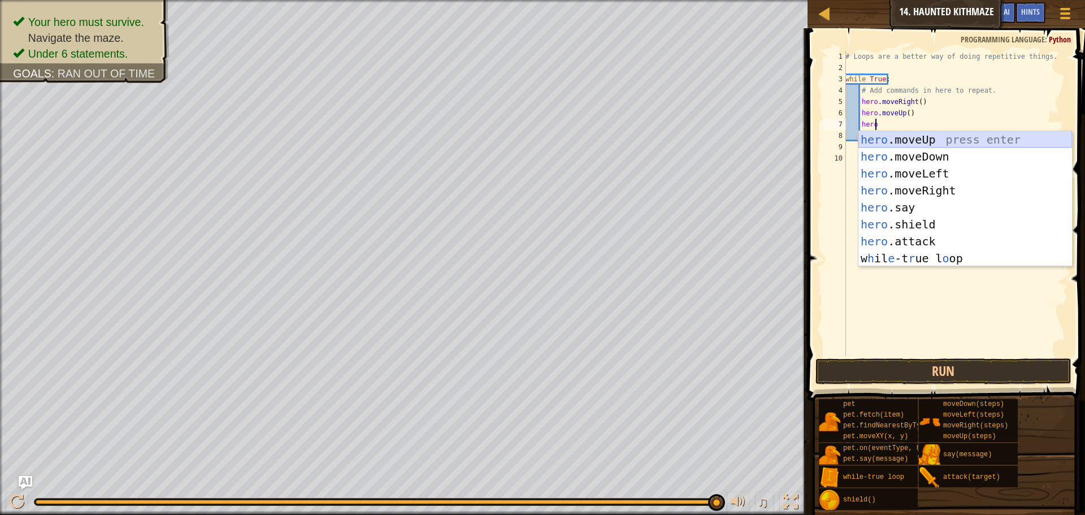
click at [883, 136] on div "hero .moveUp press enter hero .moveDown press enter hero .moveLeft press enter …" at bounding box center [966, 216] width 214 height 170
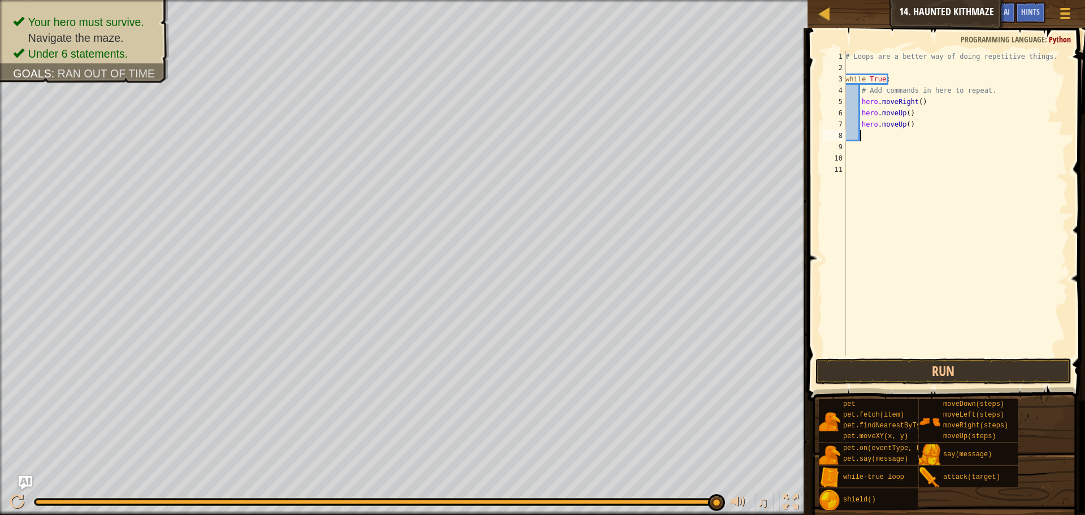
scroll to position [5, 1]
click at [922, 372] on button "Run" at bounding box center [944, 371] width 256 height 26
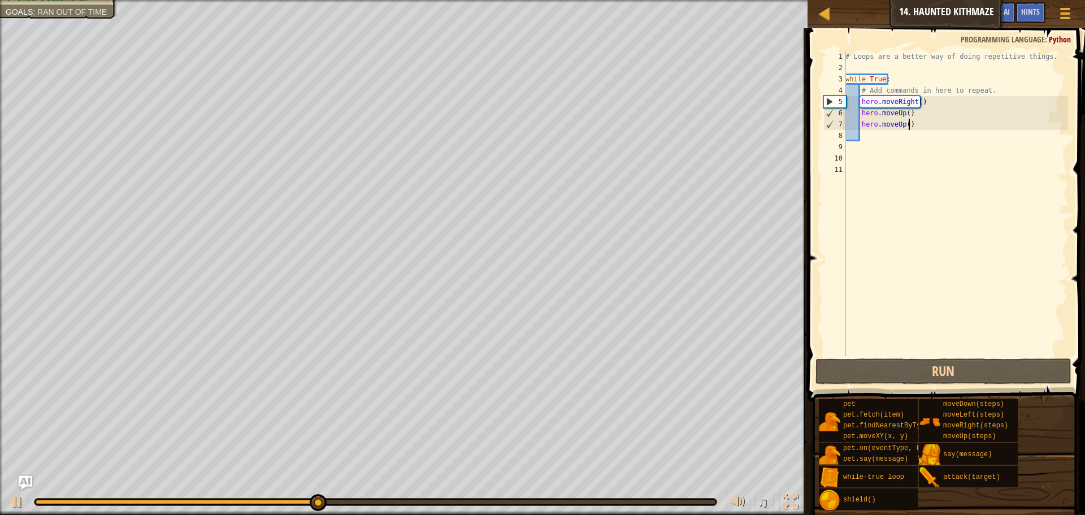
drag, startPoint x: 909, startPoint y: 125, endPoint x: 908, endPoint y: 132, distance: 6.3
click at [909, 126] on div "# Loops are a better way of doing repetitive things. while True : # Add command…" at bounding box center [955, 215] width 225 height 328
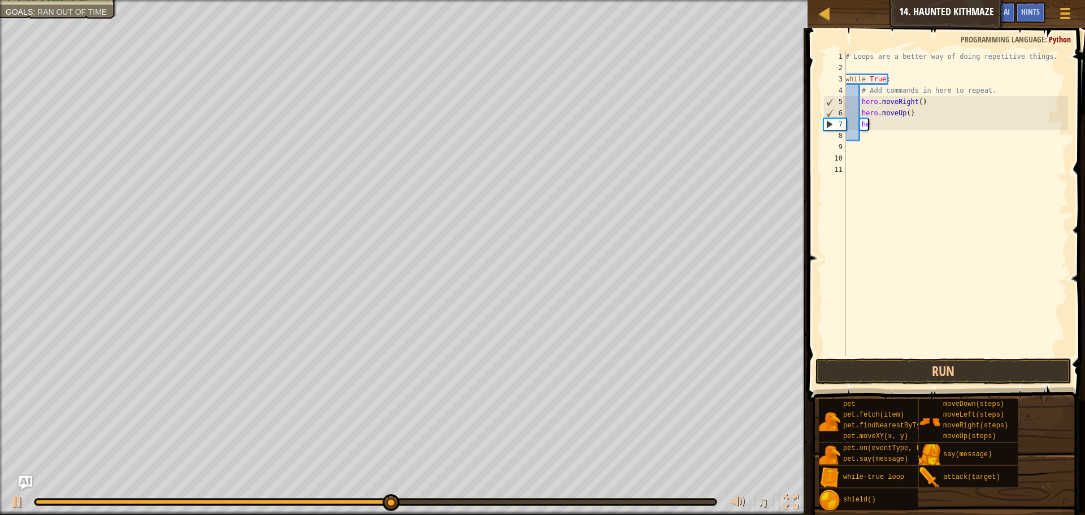
type textarea "h"
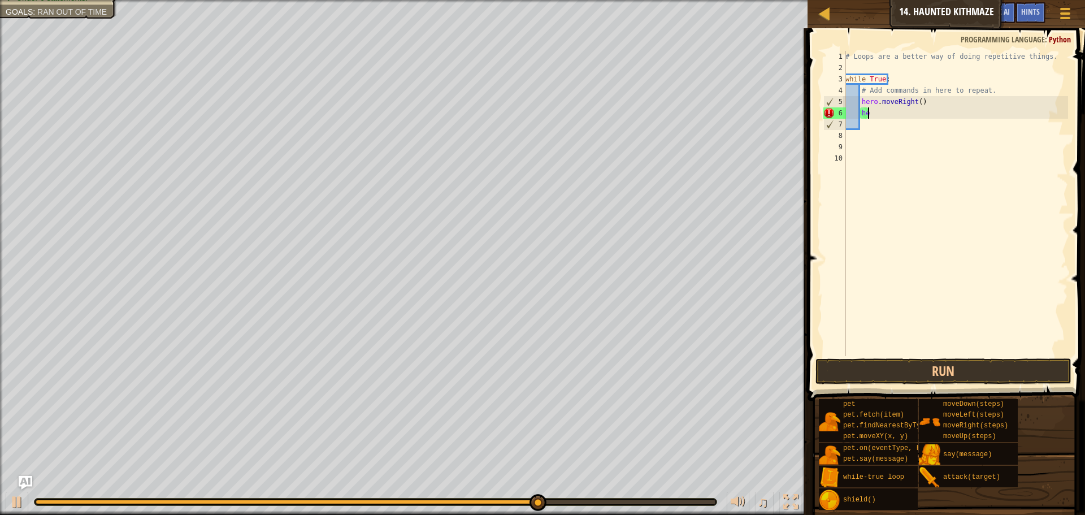
type textarea "h"
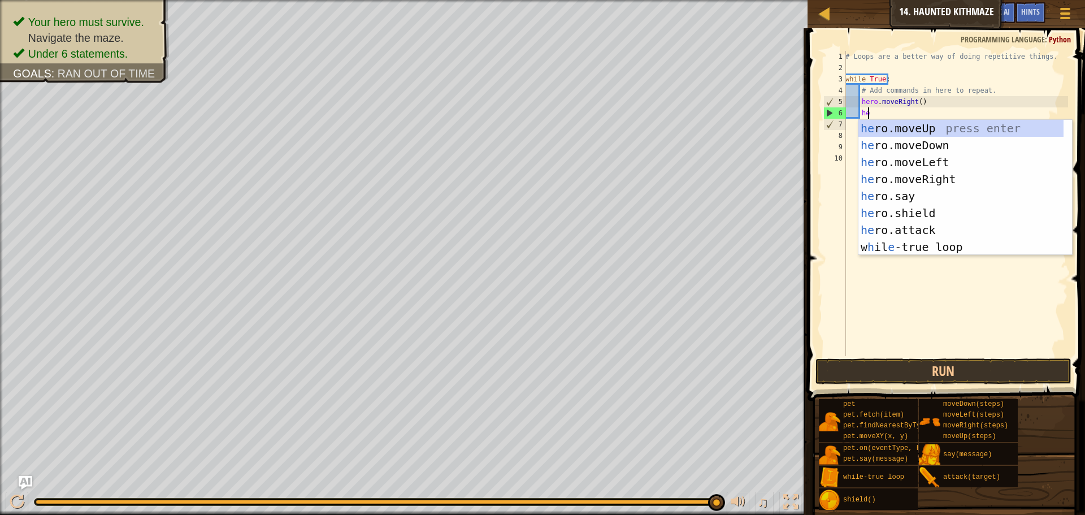
scroll to position [5, 2]
type textarea "hero"
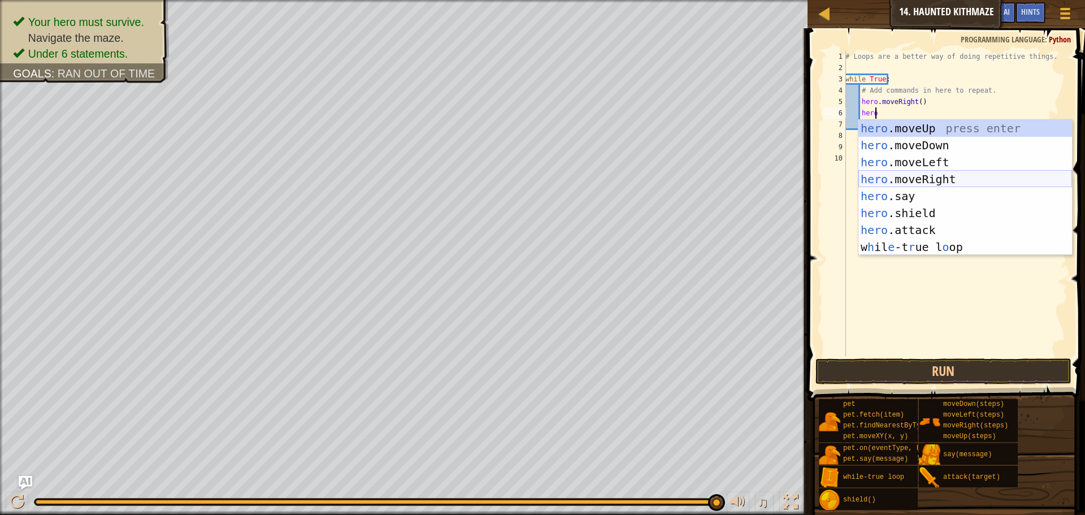
click at [931, 179] on div "hero .moveUp press enter hero .moveDown press enter hero .moveLeft press enter …" at bounding box center [966, 205] width 214 height 170
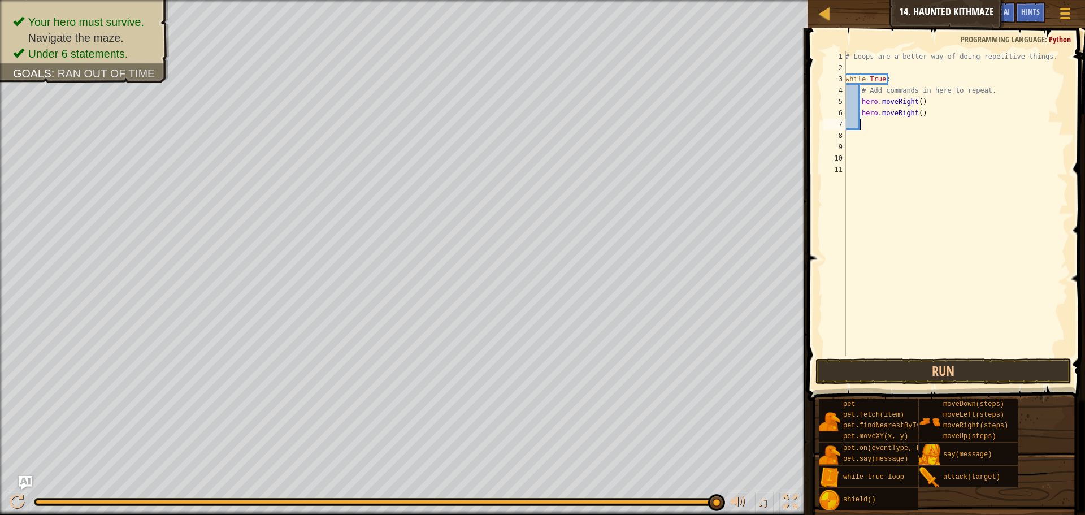
scroll to position [5, 1]
click at [1017, 366] on button "Run" at bounding box center [944, 371] width 256 height 26
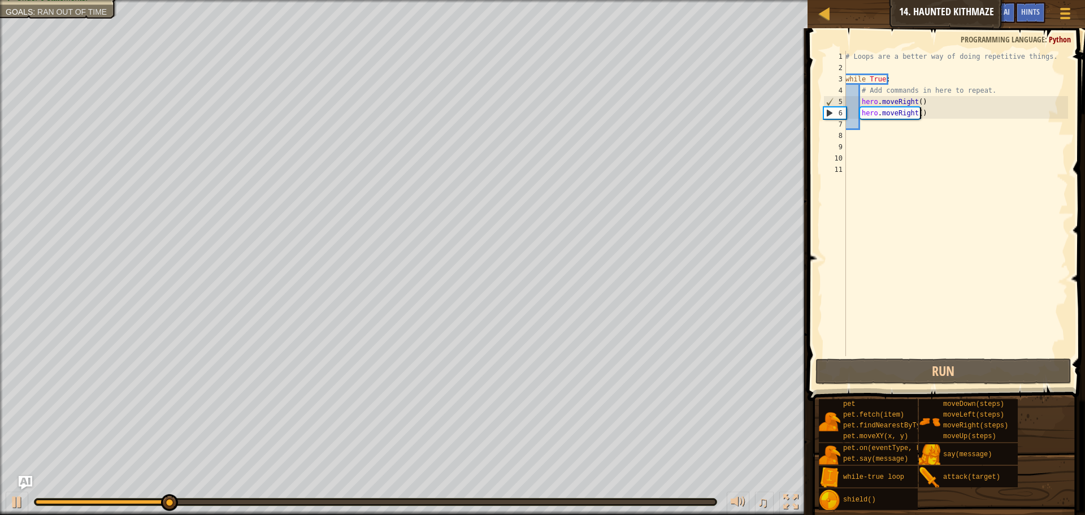
click at [936, 108] on div "# Loops are a better way of doing repetitive things. while True : # Add command…" at bounding box center [955, 215] width 225 height 328
click at [941, 115] on div "# Loops are a better way of doing repetitive things. while True : # Add command…" at bounding box center [955, 215] width 225 height 328
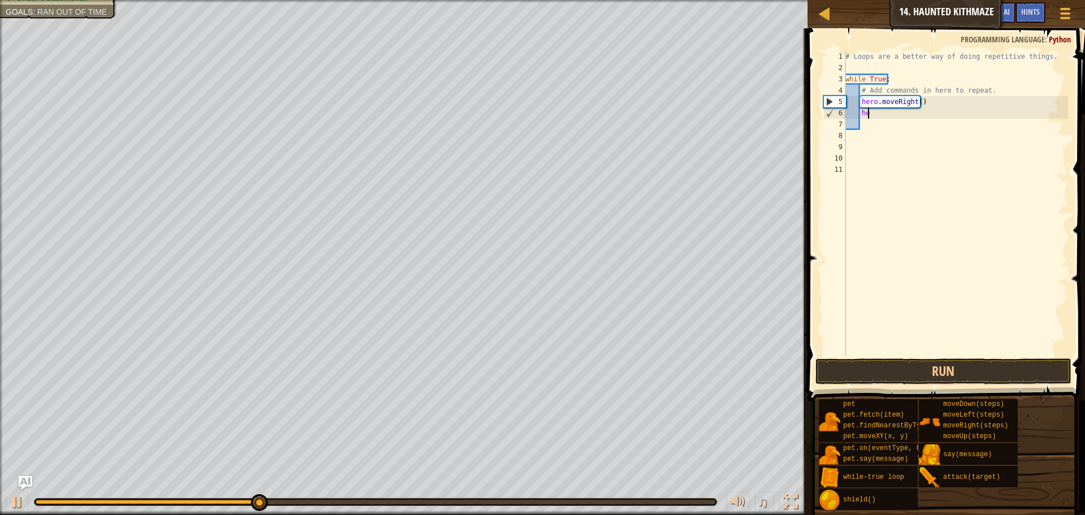
type textarea "h"
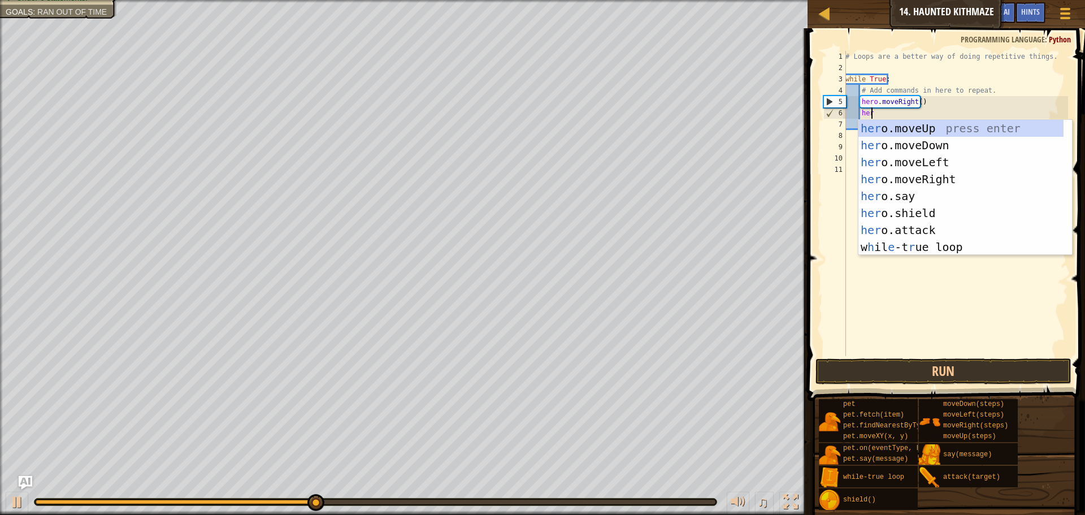
scroll to position [5, 2]
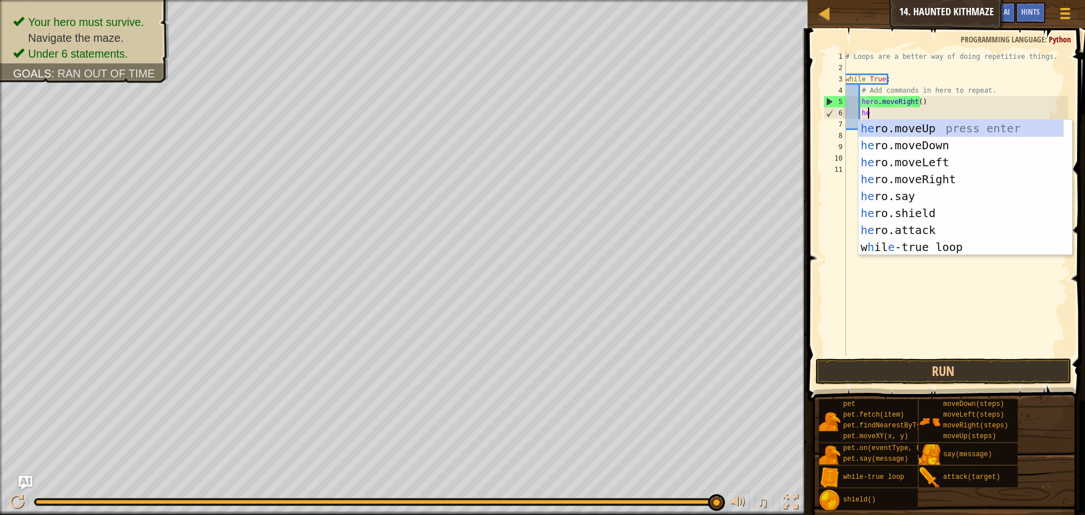
type textarea "h"
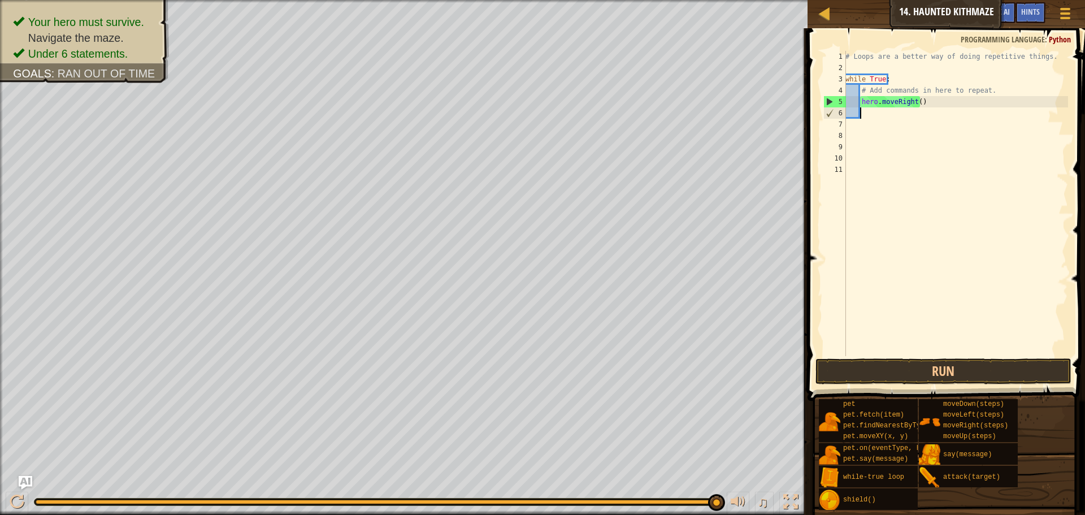
scroll to position [5, 1]
click at [911, 102] on div "# Loops are a better way of doing repetitive things. while True : # Add command…" at bounding box center [955, 215] width 225 height 328
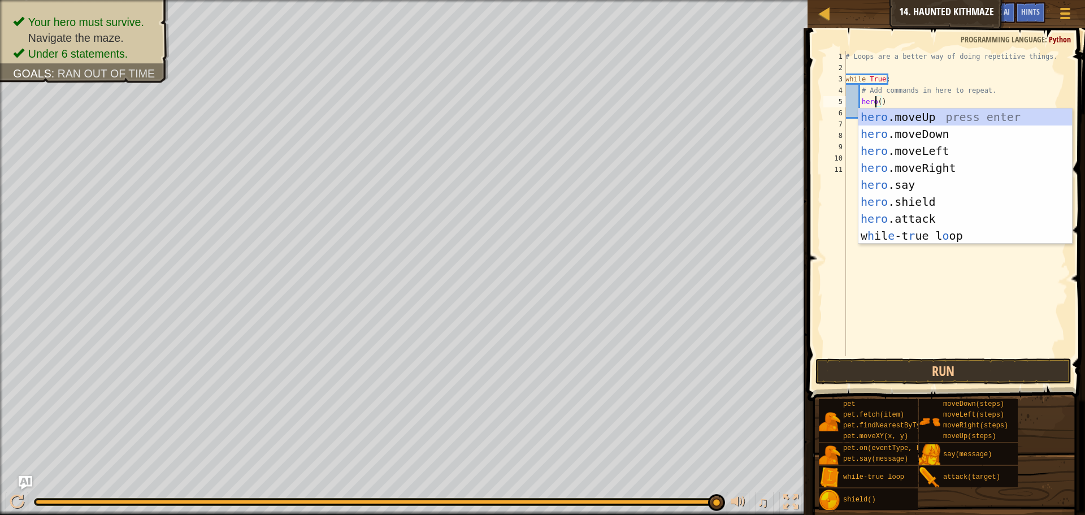
scroll to position [5, 3]
click at [891, 142] on div "hero .moveUp press enter hero .moveDown press enter hero .moveLeft press enter …" at bounding box center [966, 194] width 214 height 170
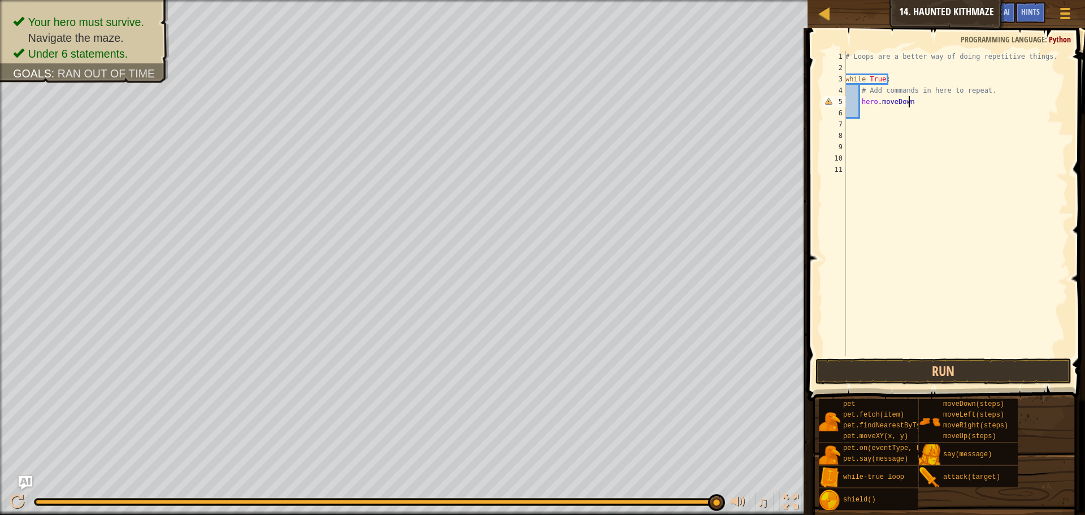
click at [919, 385] on span at bounding box center [947, 198] width 287 height 406
click at [919, 375] on button "Run" at bounding box center [944, 371] width 256 height 26
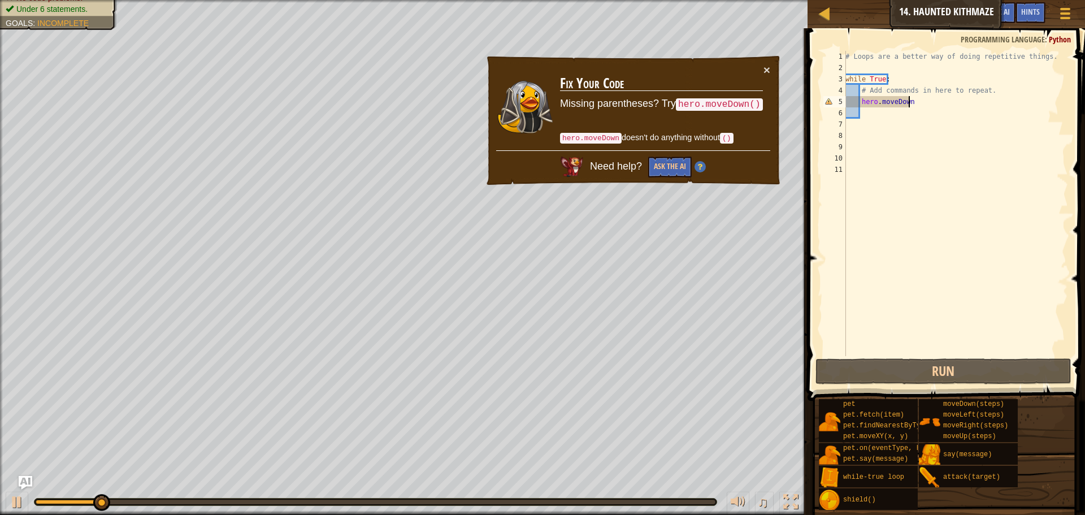
drag, startPoint x: 920, startPoint y: 98, endPoint x: 921, endPoint y: 111, distance: 13.0
click at [920, 99] on div "# Loops are a better way of doing repetitive things. while True : # Add command…" at bounding box center [955, 215] width 225 height 328
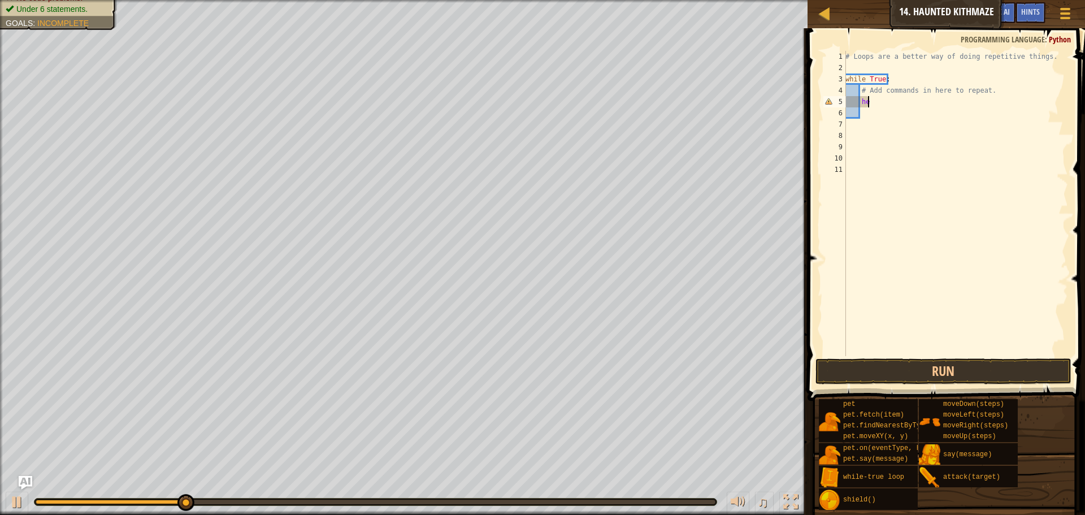
type textarea "h"
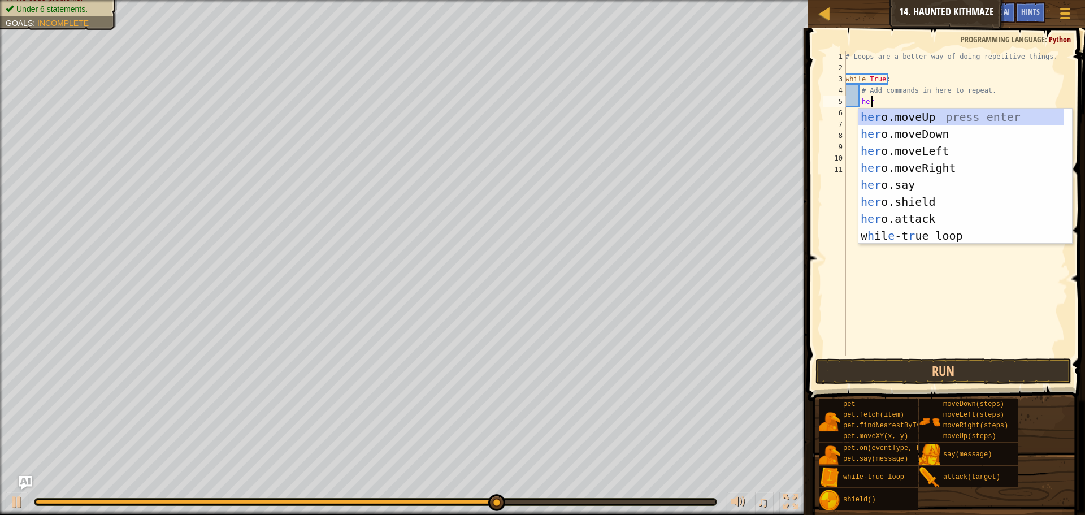
scroll to position [5, 2]
type textarea "hero"
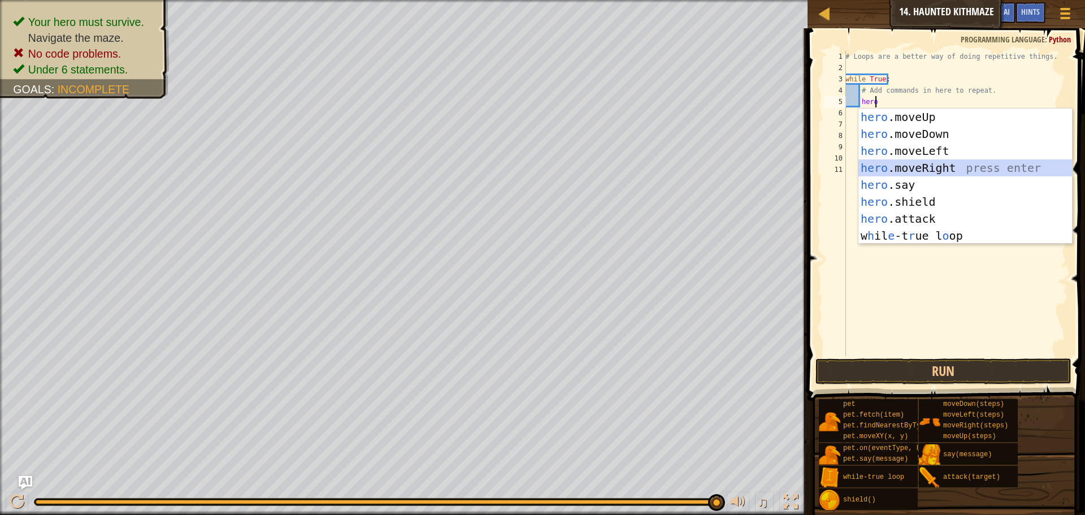
click at [891, 165] on div "hero .moveUp press enter hero .moveDown press enter hero .moveLeft press enter …" at bounding box center [966, 194] width 214 height 170
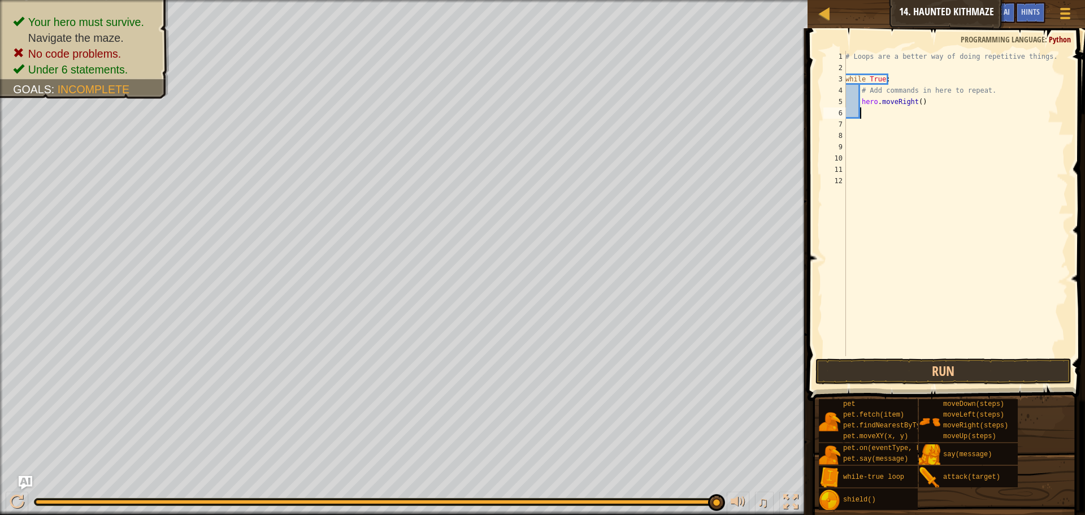
click at [917, 105] on div "# Loops are a better way of doing repetitive things. while True : # Add command…" at bounding box center [955, 215] width 225 height 328
type textarea "hero.moveRight(2)"
click at [865, 114] on div "# Loops are a better way of doing repetitive things. while True : # Add command…" at bounding box center [955, 215] width 225 height 328
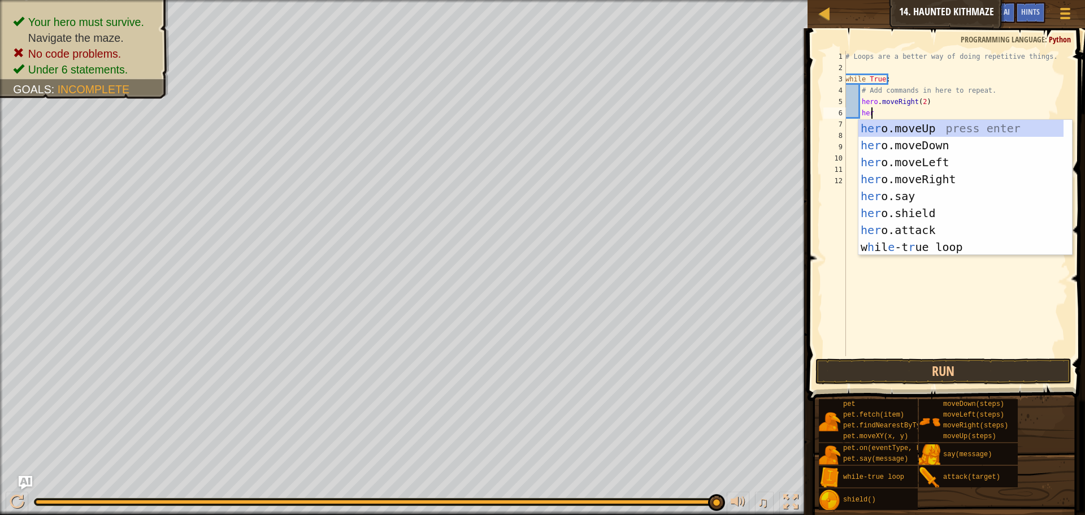
type textarea "hero"
click at [903, 122] on div "hero .moveUp press enter hero .moveDown press enter hero .moveLeft press enter …" at bounding box center [966, 205] width 214 height 170
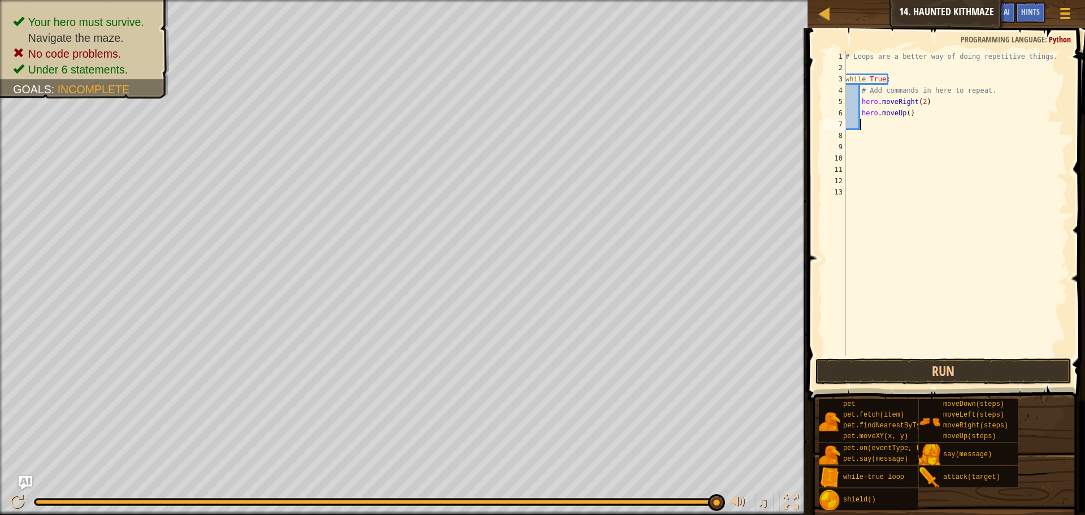
click at [903, 110] on div "# Loops are a better way of doing repetitive things. while True : # Add command…" at bounding box center [955, 215] width 225 height 328
click at [904, 110] on div "# Loops are a better way of doing repetitive things. while True : # Add command…" at bounding box center [955, 215] width 225 height 328
type textarea "hero.moveUp(2)"
click at [893, 369] on button "Run" at bounding box center [944, 371] width 256 height 26
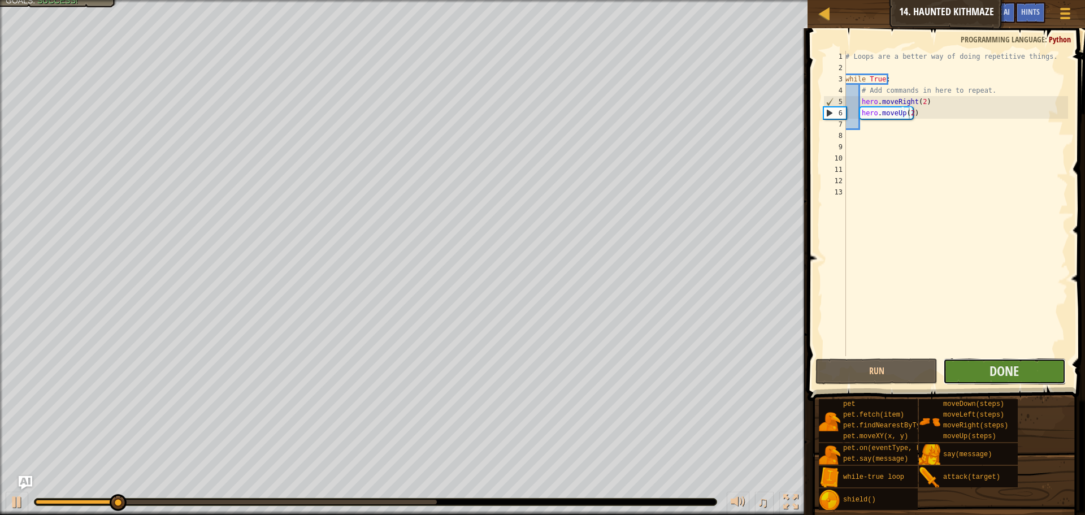
click at [968, 369] on button "Done" at bounding box center [1004, 371] width 122 height 26
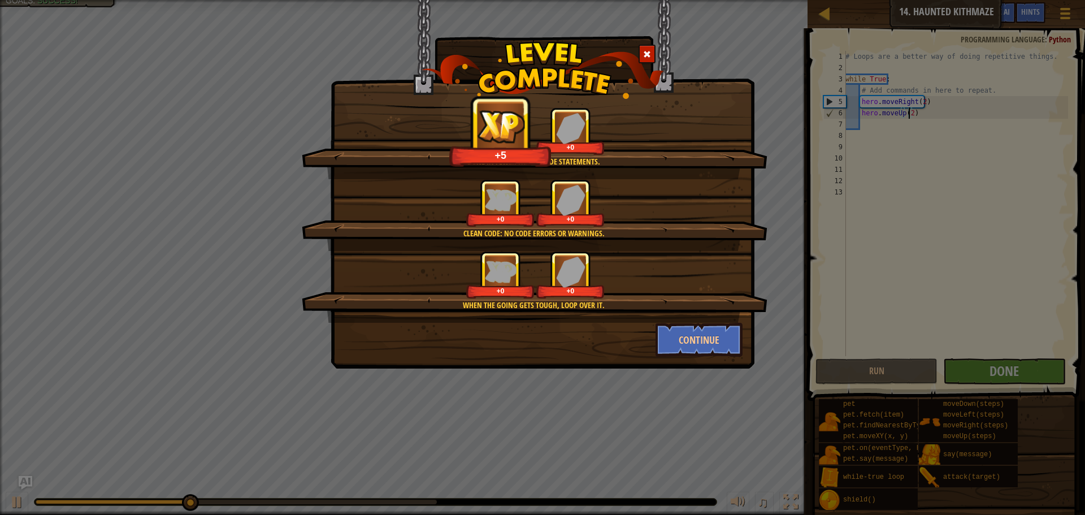
drag, startPoint x: 635, startPoint y: 304, endPoint x: 649, endPoint y: 292, distance: 18.4
click at [641, 300] on div "When the going gets tough, loop over it." at bounding box center [534, 305] width 357 height 11
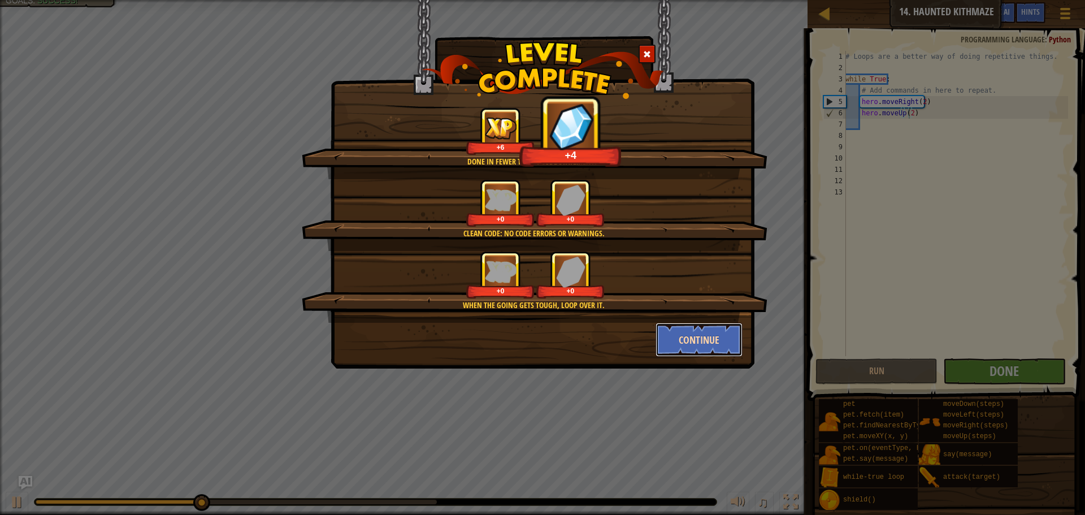
click at [678, 343] on button "Continue" at bounding box center [700, 340] width 88 height 34
click at [691, 369] on div "Done in fewer than 6 code statements. +6 +4 Clean code: no code errors or warni…" at bounding box center [542, 257] width 1085 height 515
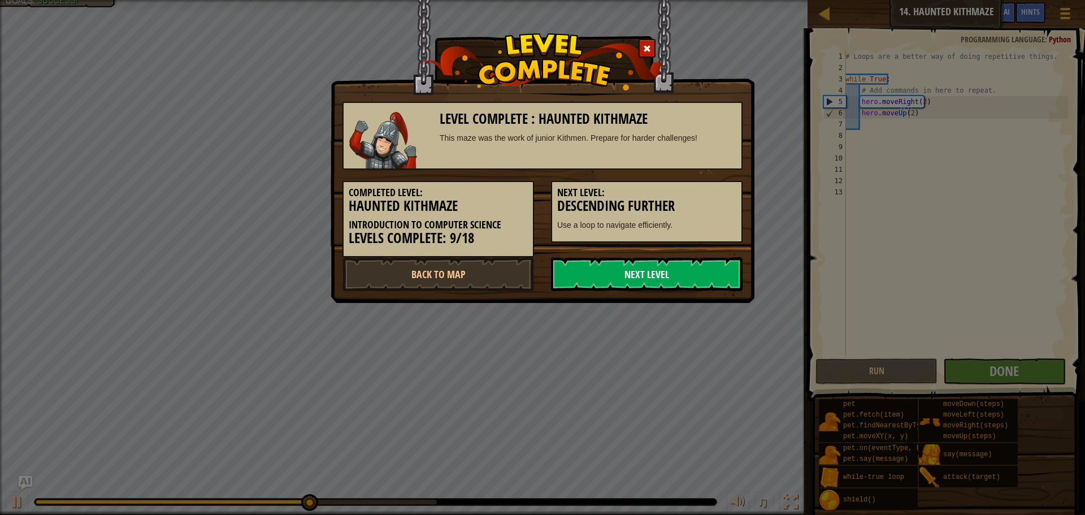
click at [622, 279] on link "Next Level" at bounding box center [647, 274] width 192 height 34
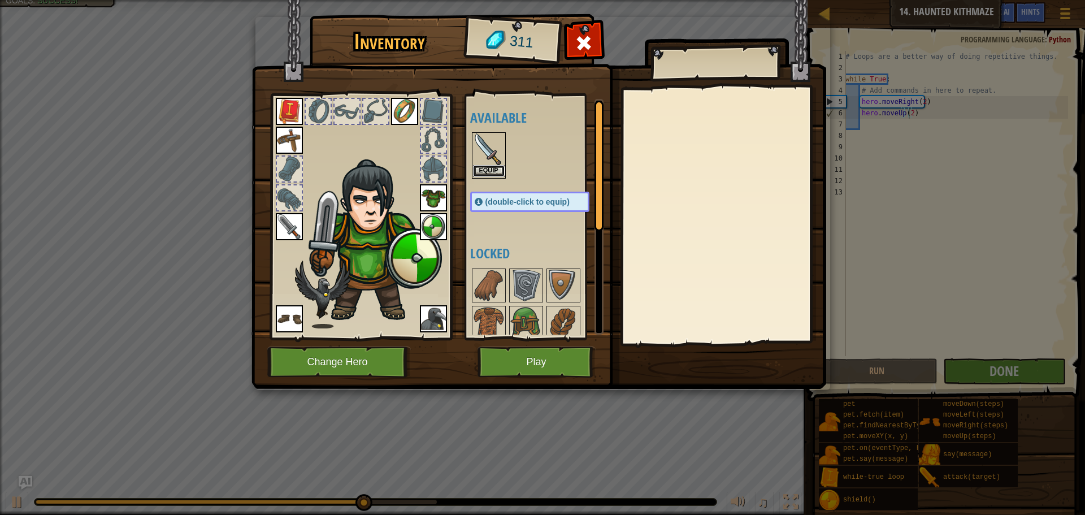
click at [499, 171] on button "Equip" at bounding box center [489, 171] width 32 height 12
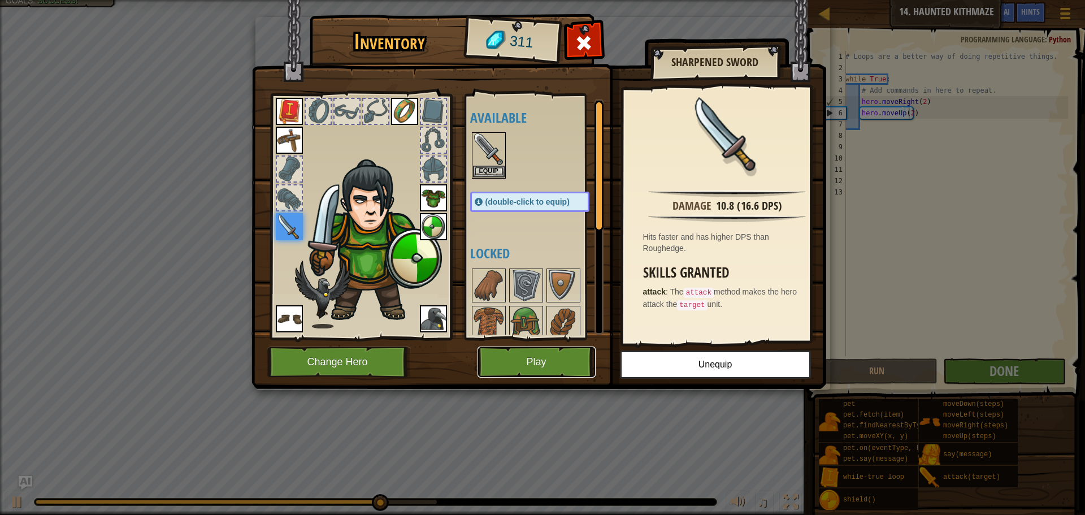
click at [542, 354] on button "Play" at bounding box center [537, 361] width 118 height 31
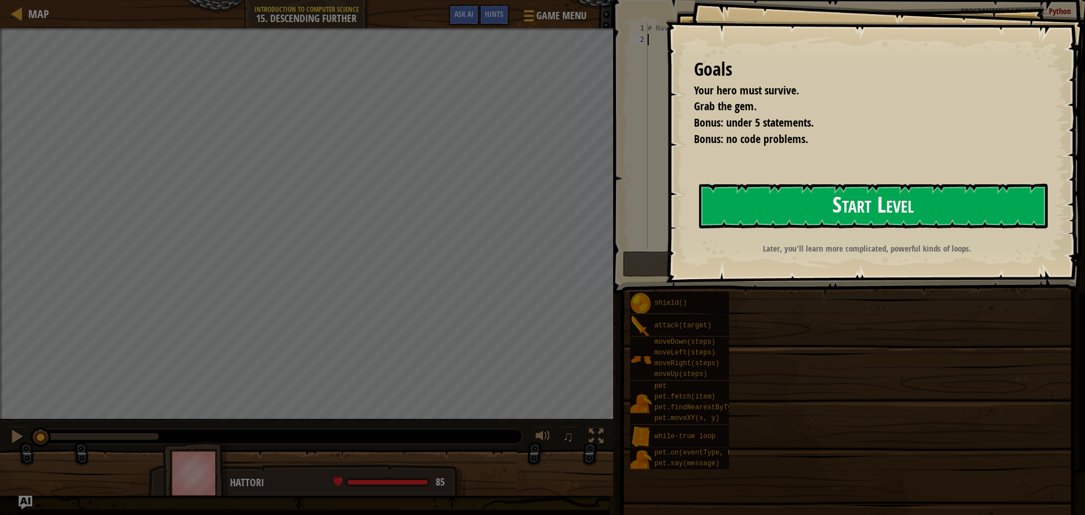
click at [822, 202] on button "Start Level" at bounding box center [873, 206] width 349 height 45
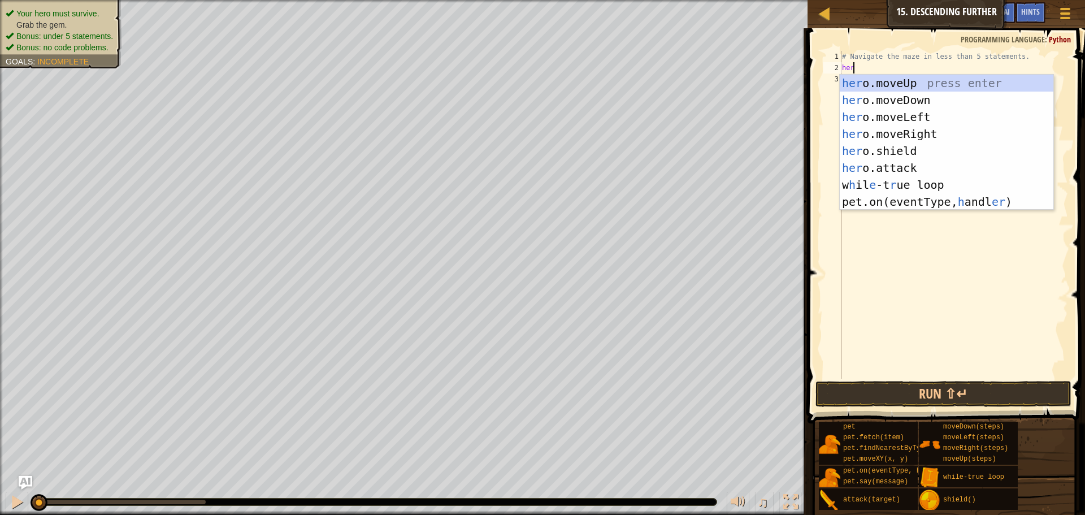
scroll to position [5, 1]
type textarea "hero"
click at [903, 132] on div "hero .moveUp press enter hero .moveDown press enter hero .moveLeft press enter …" at bounding box center [947, 151] width 214 height 153
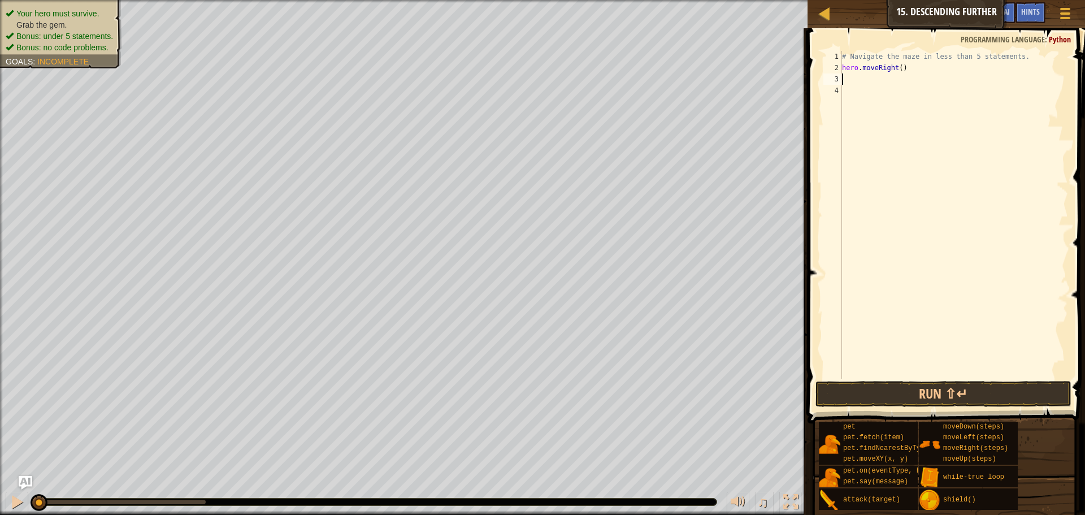
scroll to position [5, 0]
click at [898, 65] on div "# Navigate the maze in less than 5 statements. hero . moveRight ( )" at bounding box center [954, 226] width 228 height 350
type textarea "hero.moveRight(2)"
click at [860, 80] on div "# Navigate the maze in less than 5 statements. hero . moveRight ( 2 )" at bounding box center [954, 226] width 228 height 350
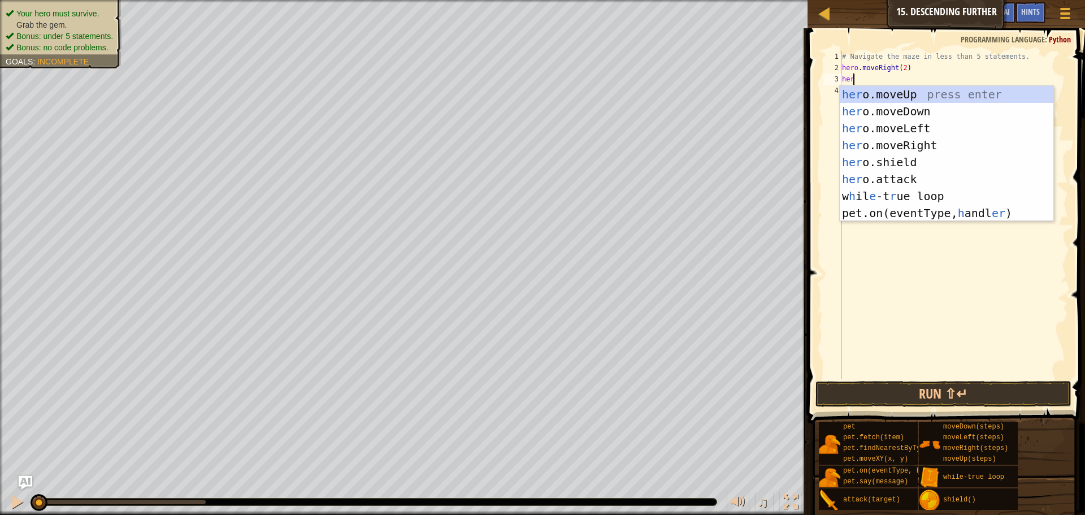
scroll to position [5, 1]
type textarea "hero"
click at [859, 111] on div "hero .moveUp press enter hero .moveDown press enter hero .moveLeft press enter …" at bounding box center [947, 162] width 214 height 153
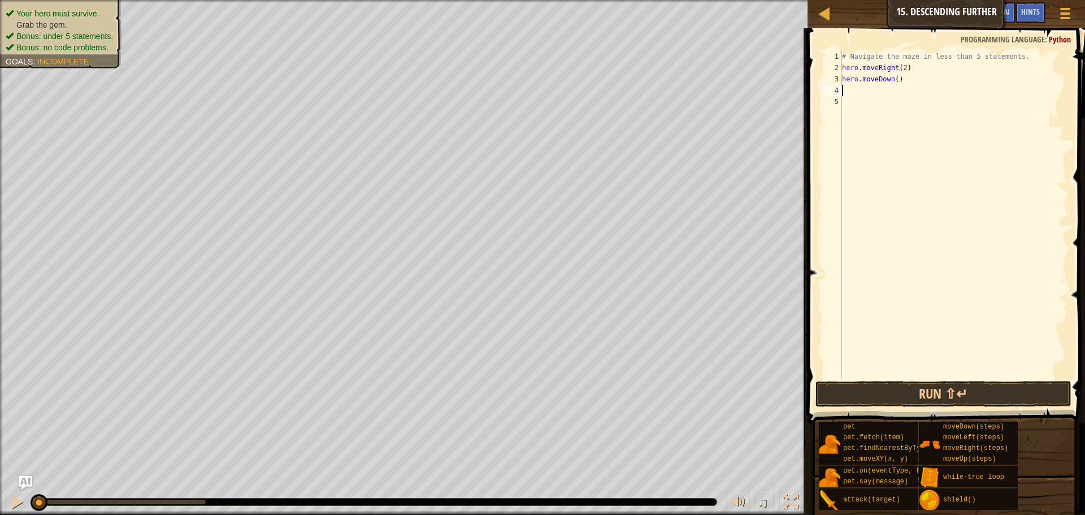
scroll to position [5, 0]
click at [907, 379] on span at bounding box center [947, 209] width 287 height 428
click at [913, 392] on button "Run ⇧↵" at bounding box center [944, 394] width 256 height 26
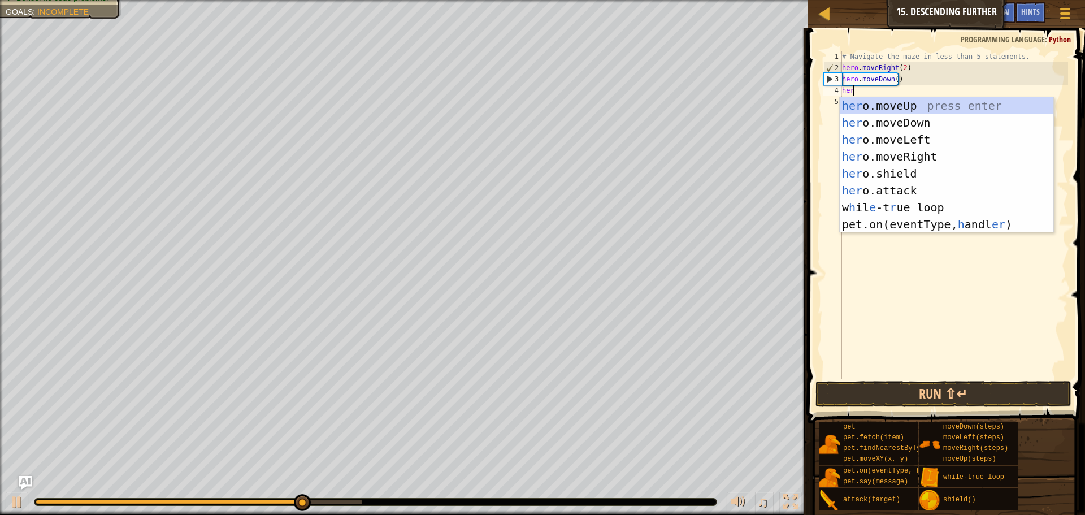
type textarea "hero"
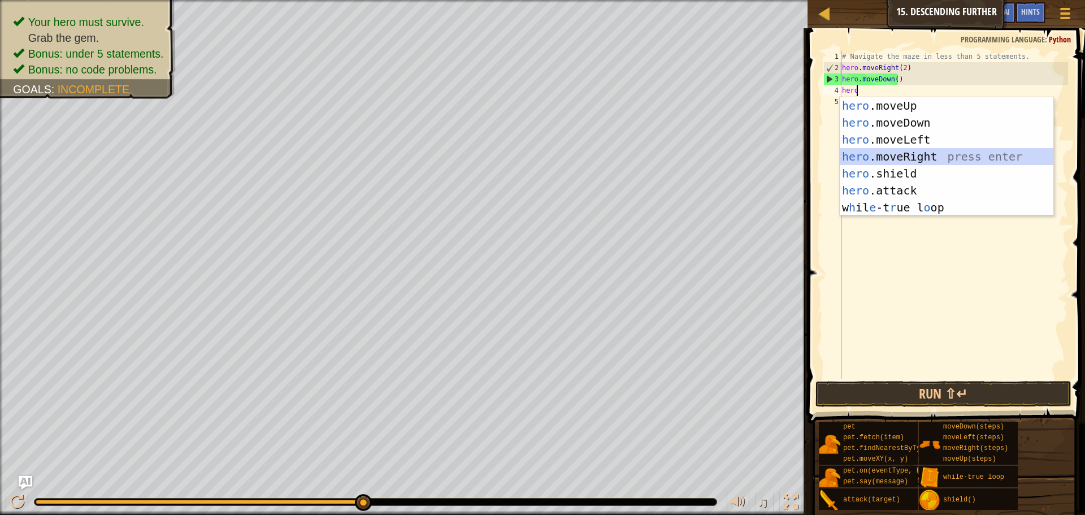
click at [859, 150] on div "hero .moveUp press enter hero .moveDown press enter hero .moveLeft press enter …" at bounding box center [947, 173] width 214 height 153
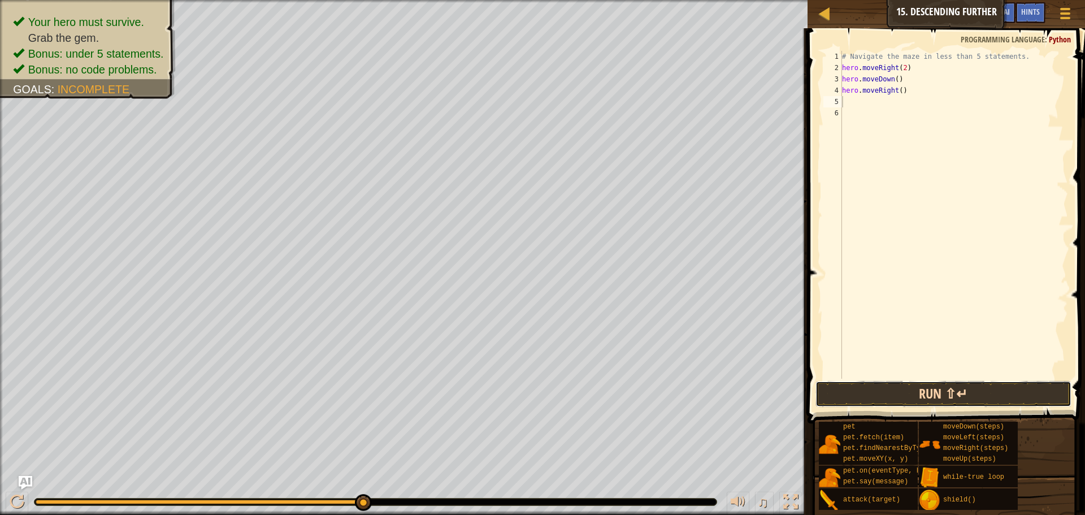
click at [869, 390] on button "Run ⇧↵" at bounding box center [944, 394] width 256 height 26
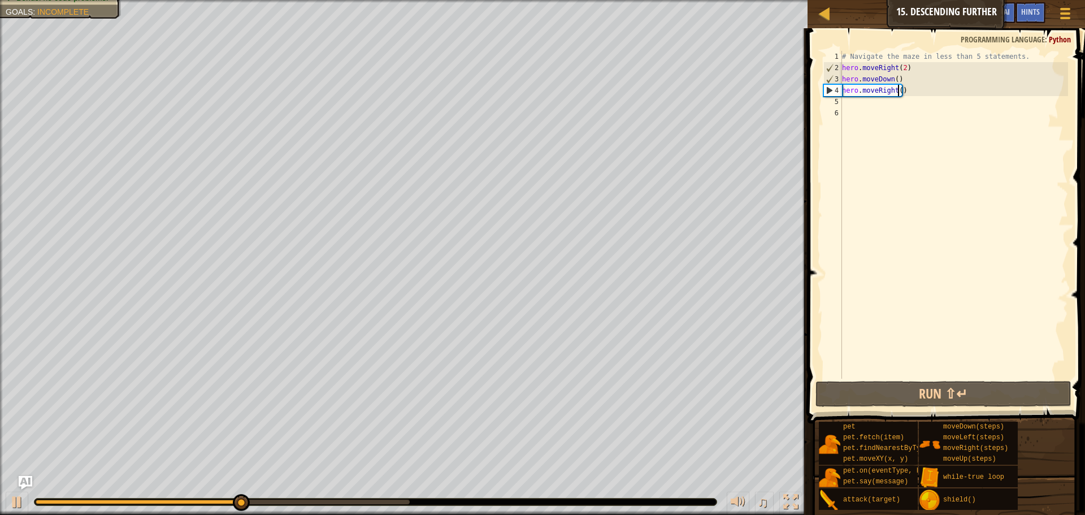
click at [898, 94] on div "# Navigate the maze in less than 5 statements. hero . moveRight ( 2 ) hero . mo…" at bounding box center [954, 226] width 228 height 350
type textarea "hero.moveRight(2)"
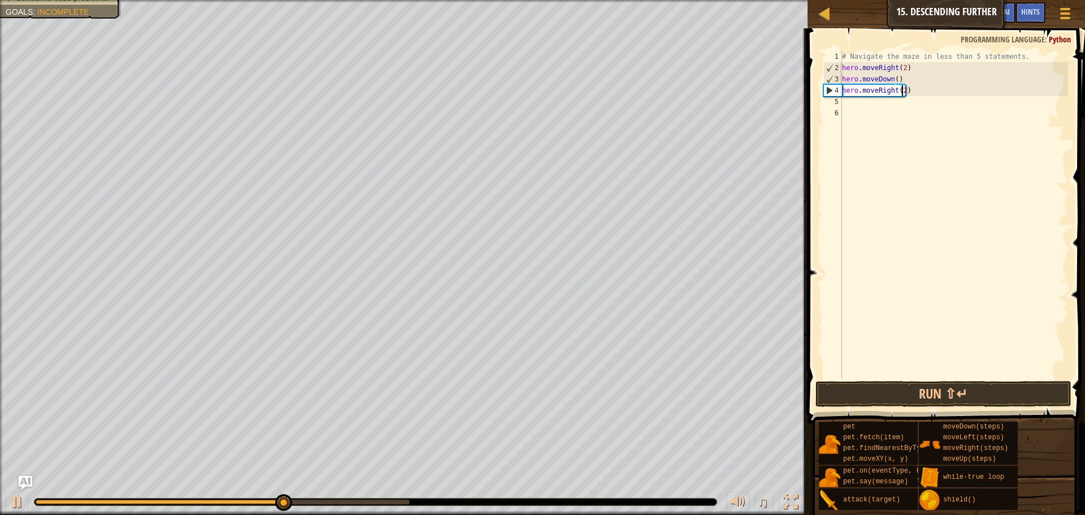
scroll to position [5, 5]
click at [857, 111] on div "# Navigate the maze in less than 5 statements. hero . moveRight ( 2 ) hero . mo…" at bounding box center [954, 226] width 228 height 350
click at [840, 103] on div "5" at bounding box center [832, 101] width 19 height 11
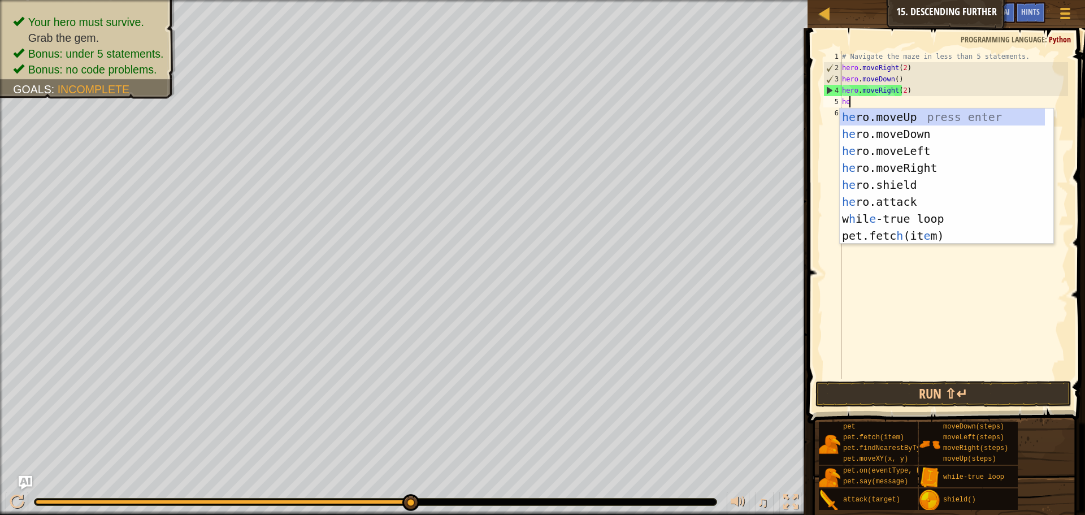
scroll to position [5, 1]
type textarea "hero"
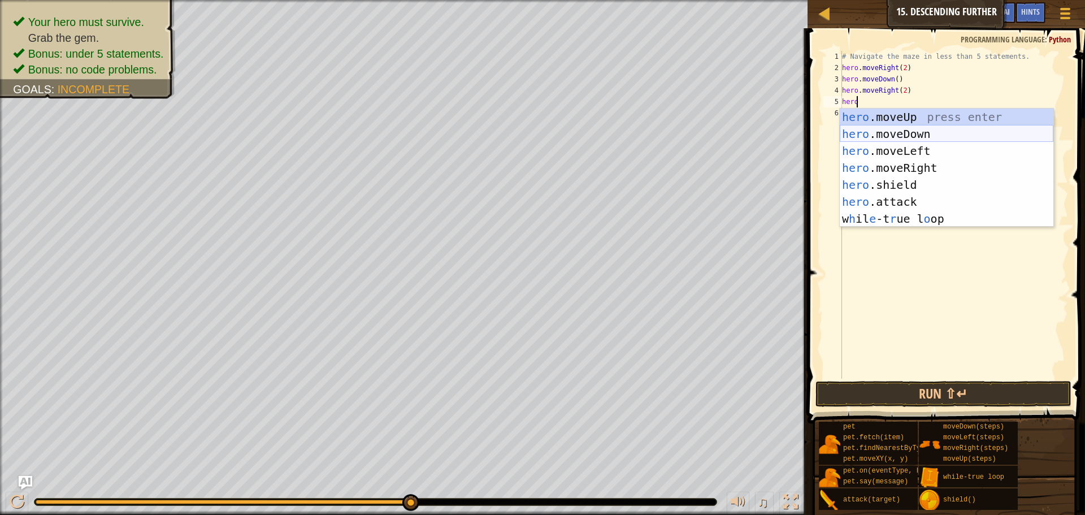
click at [877, 129] on div "hero .moveUp press enter hero .moveDown press enter hero .moveLeft press enter …" at bounding box center [947, 185] width 214 height 153
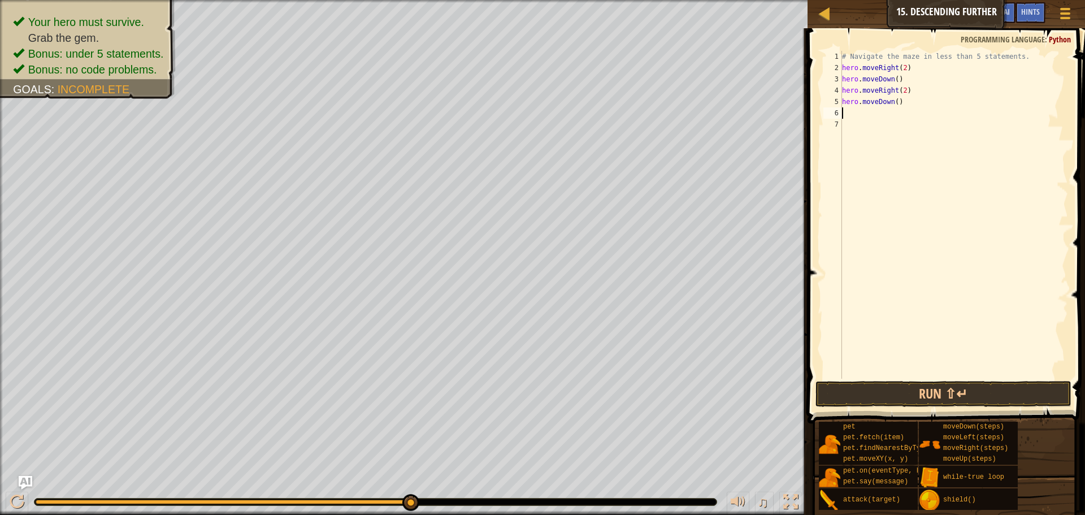
scroll to position [5, 0]
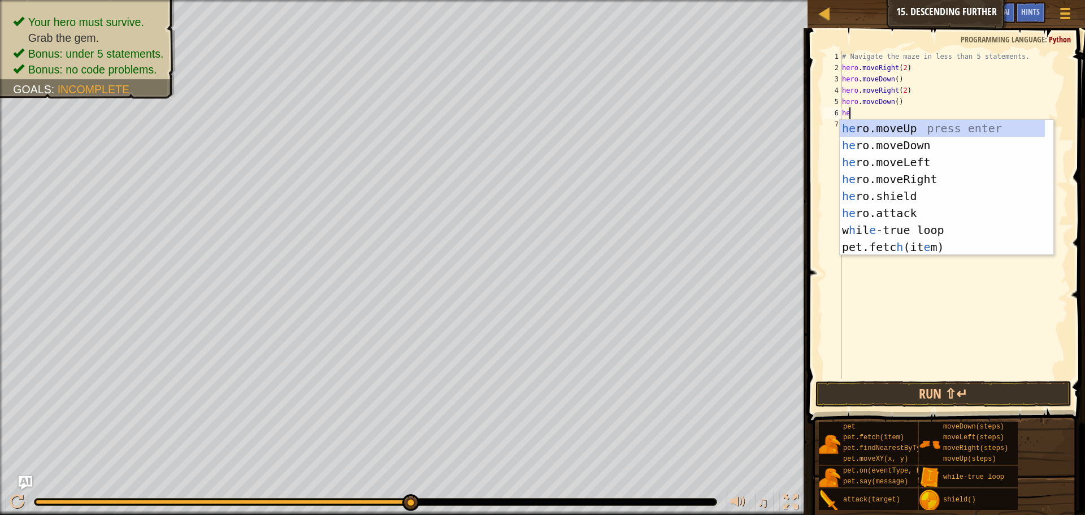
type textarea "hero"
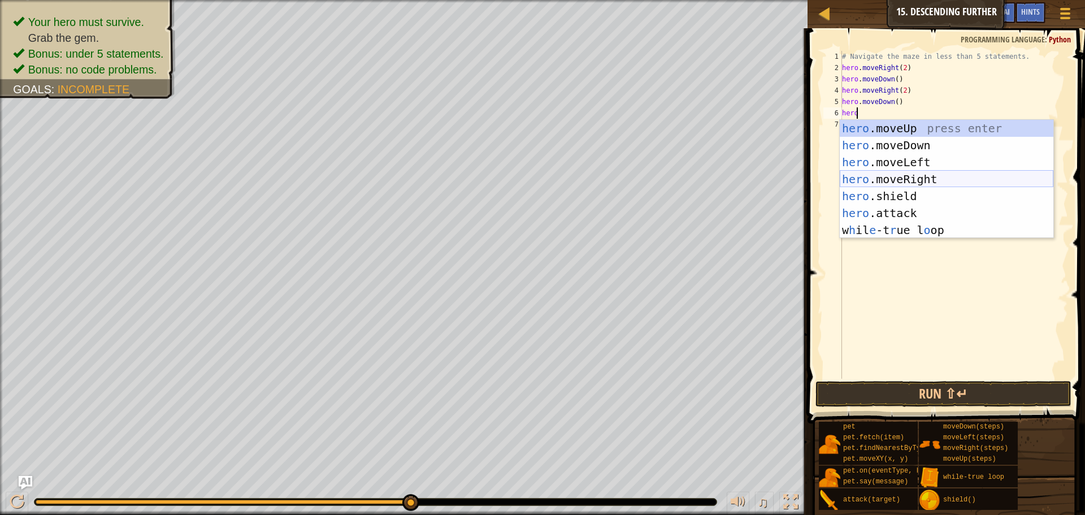
click at [880, 183] on div "hero .moveUp press enter hero .moveDown press enter hero .moveLeft press enter …" at bounding box center [947, 196] width 214 height 153
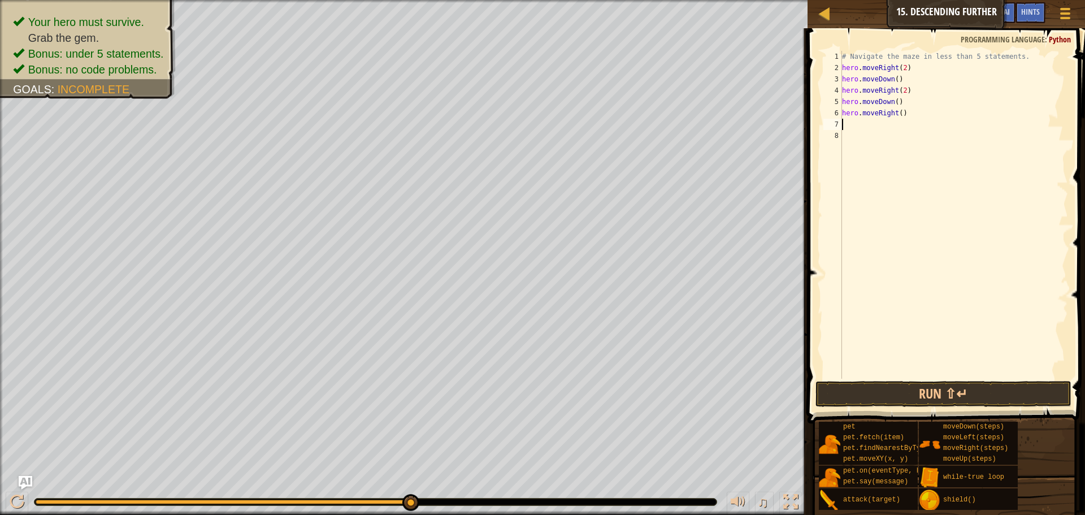
scroll to position [5, 0]
drag, startPoint x: 896, startPoint y: 111, endPoint x: 899, endPoint y: 124, distance: 12.8
click at [898, 115] on div "# Navigate the maze in less than 5 statements. hero . moveRight ( 2 ) hero . mo…" at bounding box center [954, 226] width 228 height 350
type textarea "hero.moveRight(2)"
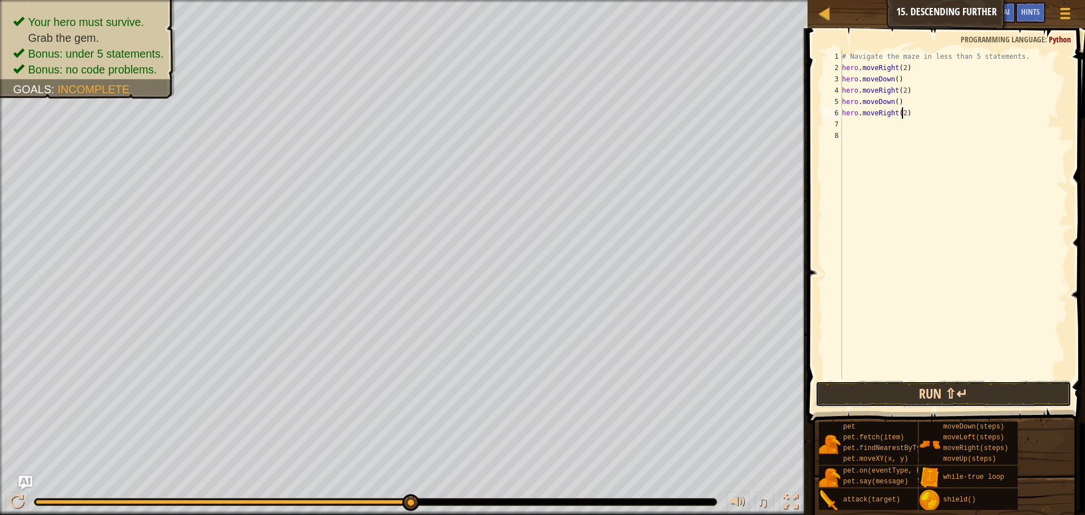
click at [899, 397] on button "Run ⇧↵" at bounding box center [944, 394] width 256 height 26
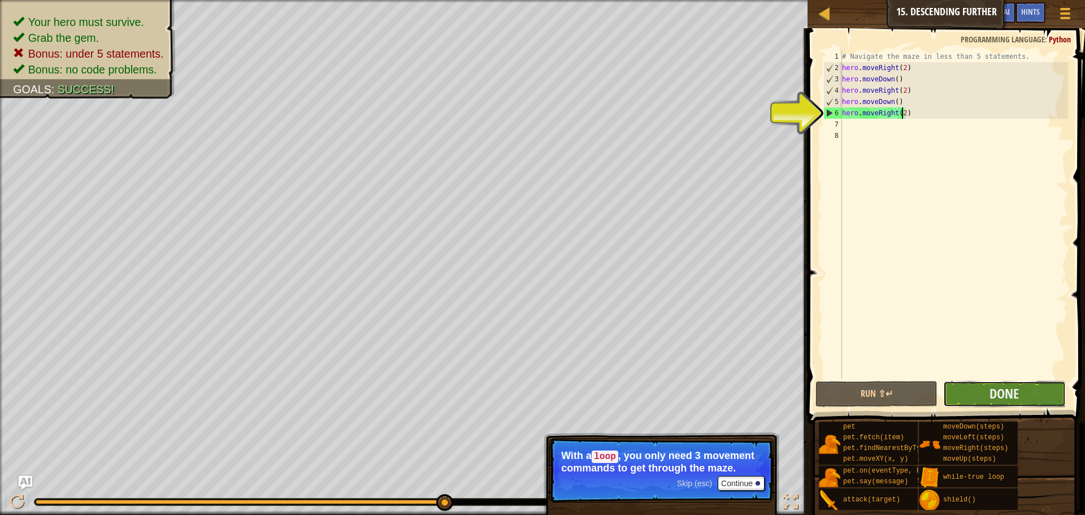
click at [981, 392] on button "Done" at bounding box center [1004, 394] width 122 height 26
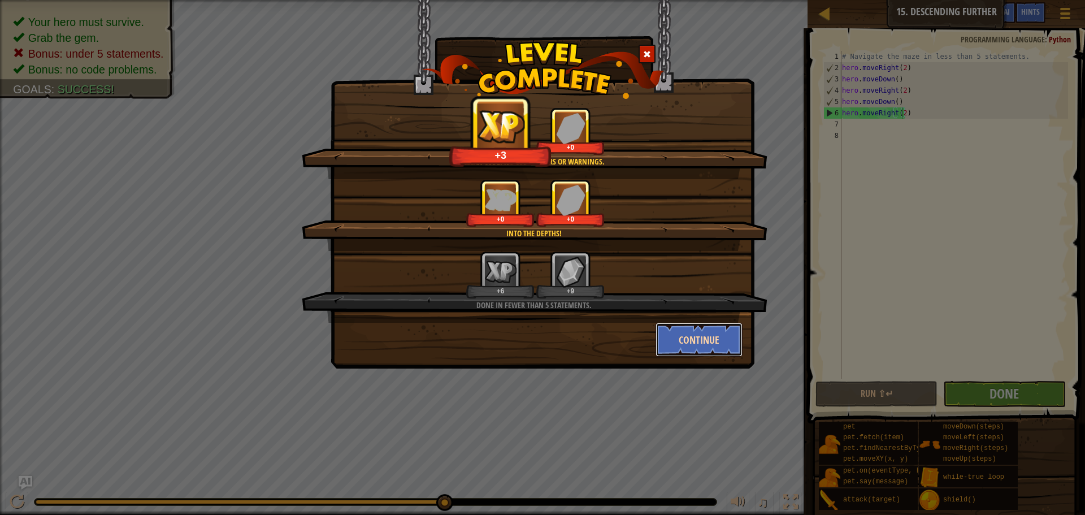
click at [701, 353] on button "Continue" at bounding box center [700, 340] width 88 height 34
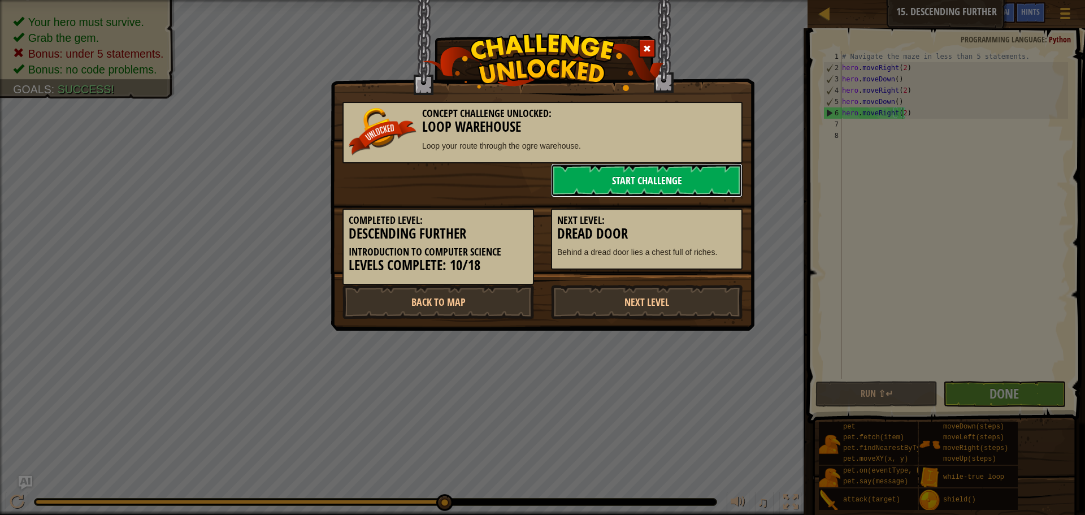
click at [657, 181] on link "Start Challenge" at bounding box center [647, 180] width 192 height 34
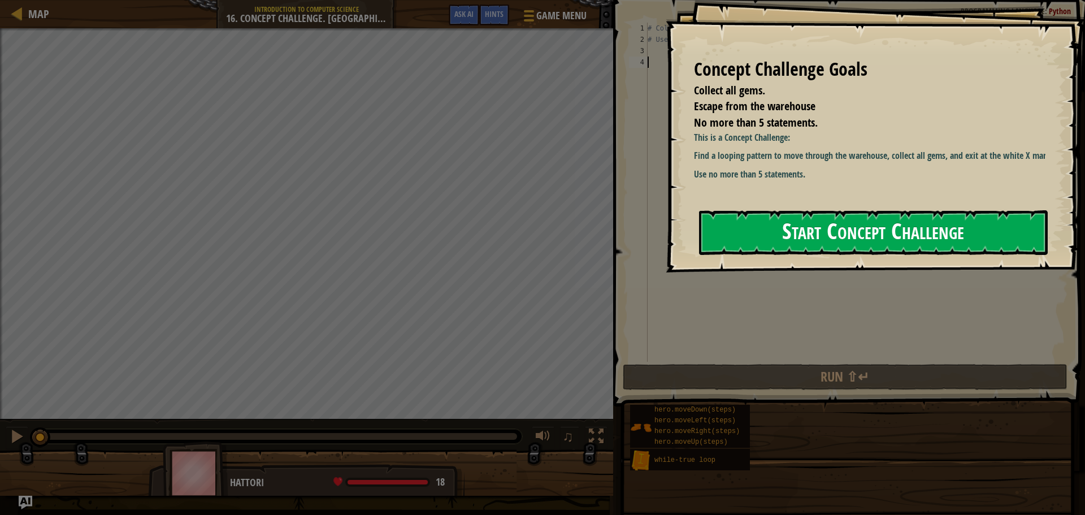
drag, startPoint x: 744, startPoint y: 220, endPoint x: 737, endPoint y: 213, distance: 10.8
click at [737, 213] on button "Start Concept Challenge" at bounding box center [873, 232] width 349 height 45
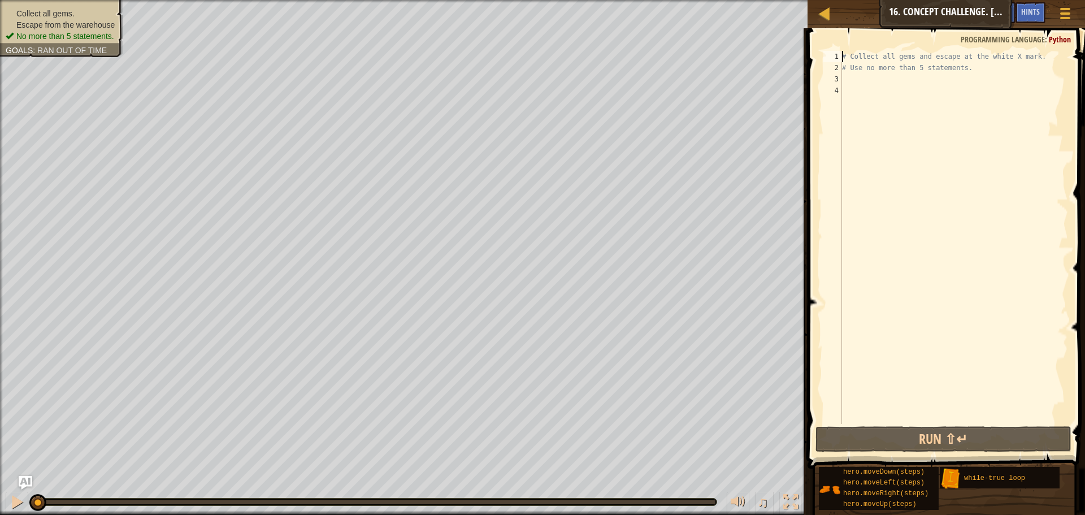
click at [843, 57] on div "# Collect all gems and escape at the white X mark. # Use no more than 5 stateme…" at bounding box center [954, 249] width 228 height 396
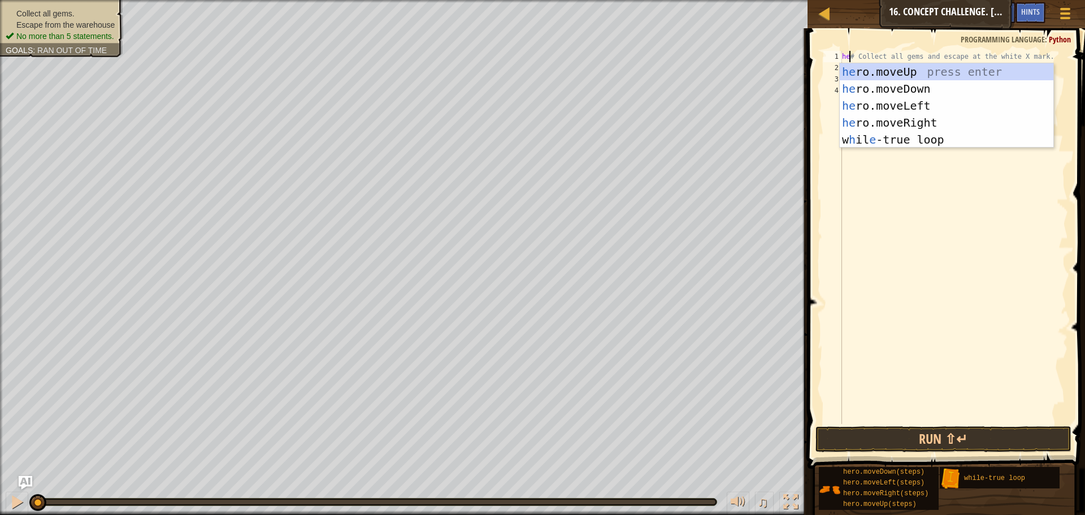
type textarea "hero# Collect all gems and escape at the white X mark."
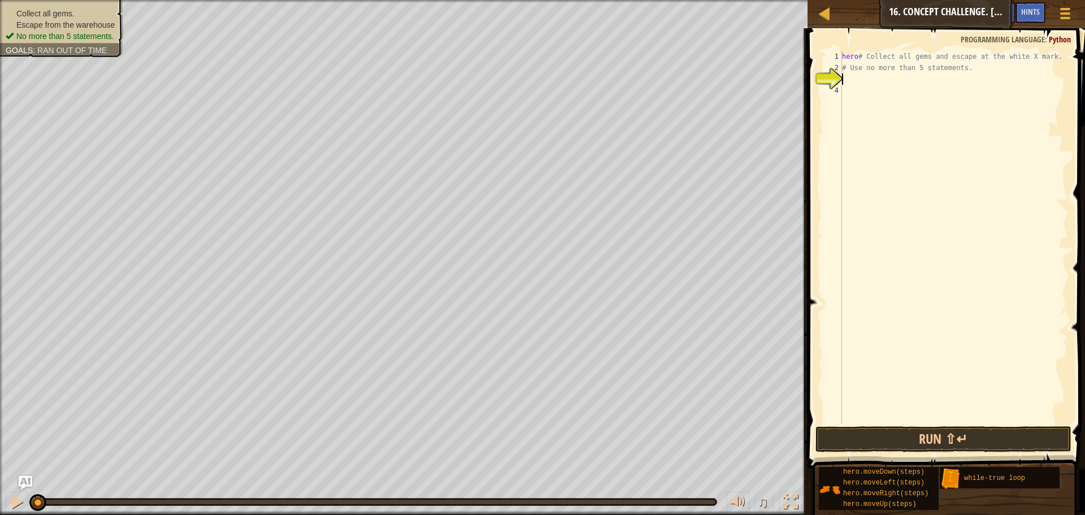
scroll to position [5, 0]
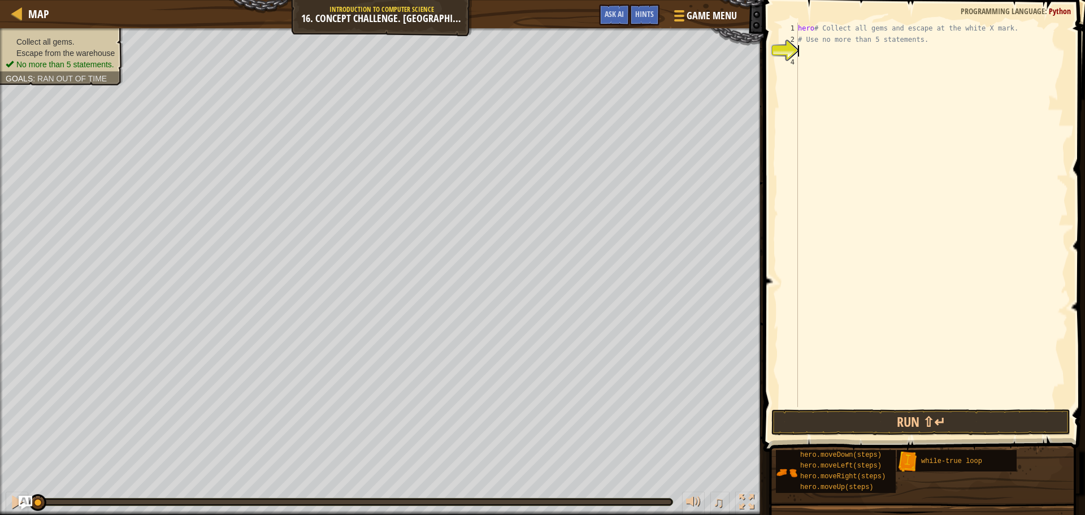
click at [1009, 30] on div "hero # Collect all gems and escape at the white X mark. # Use no more than 5 st…" at bounding box center [932, 226] width 272 height 407
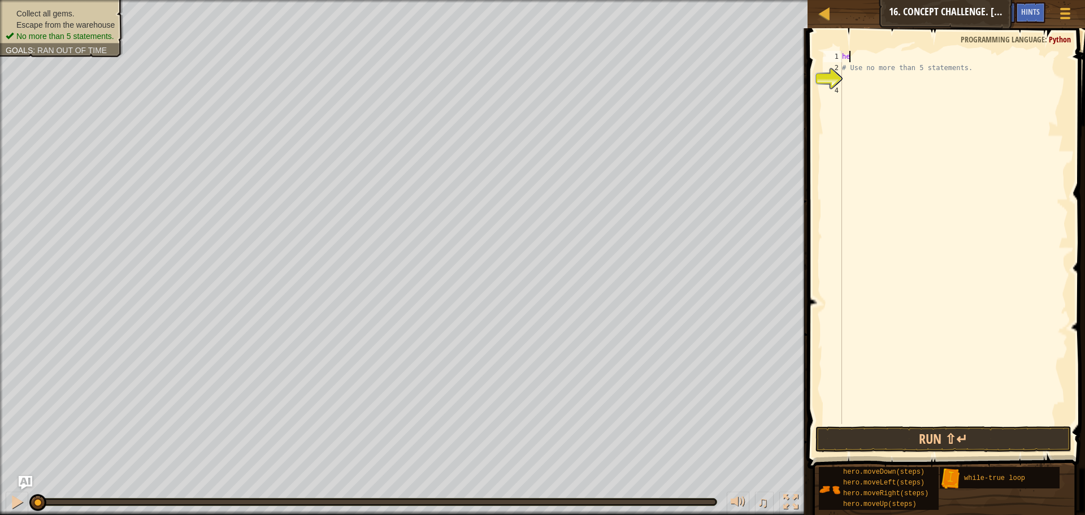
type textarea "h"
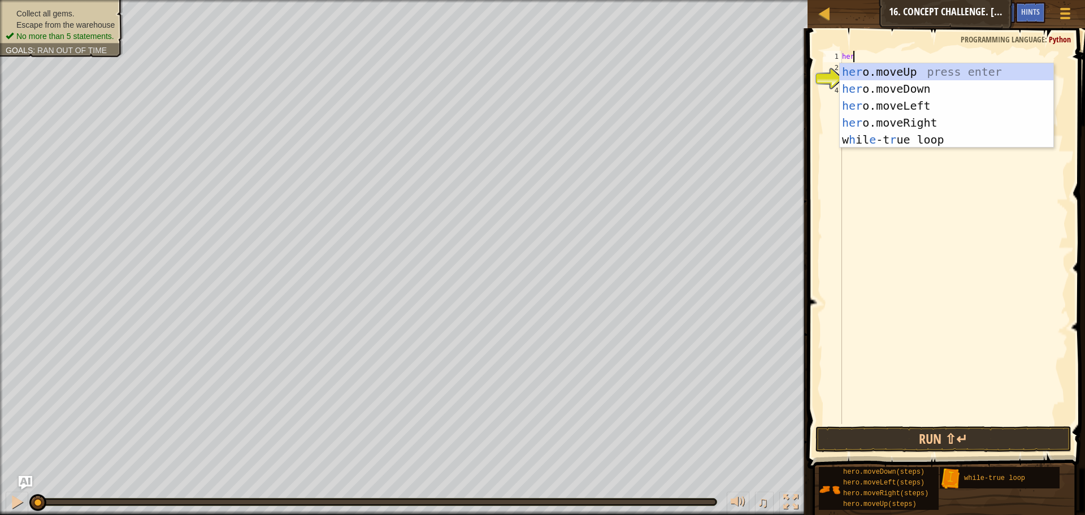
type textarea "hero"
click at [852, 64] on div "hero .moveUp press enter hero .moveDown press enter hero .moveLeft press enter …" at bounding box center [947, 122] width 214 height 119
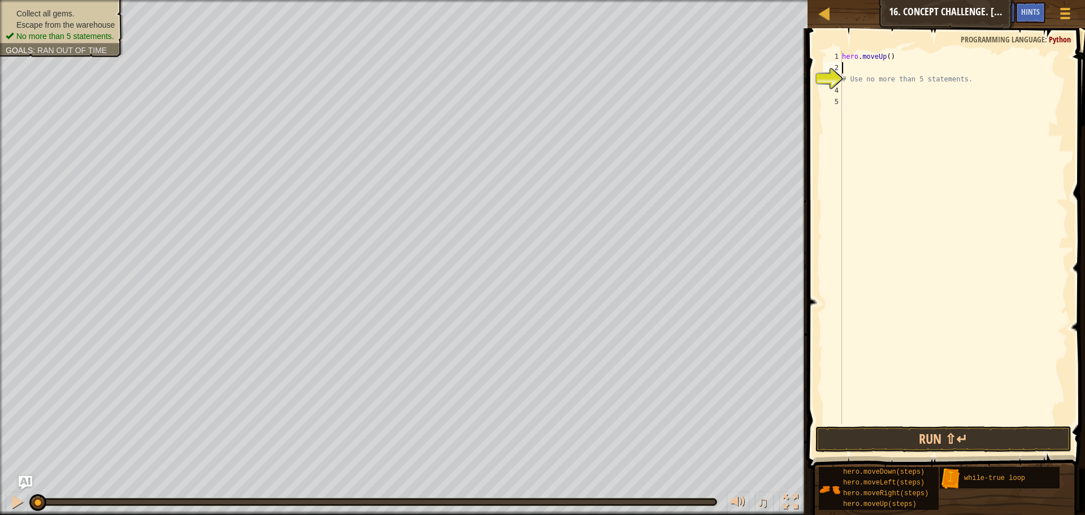
scroll to position [5, 0]
drag, startPoint x: 929, startPoint y: 426, endPoint x: 937, endPoint y: 437, distance: 13.8
click at [935, 435] on button "Run ⇧↵" at bounding box center [944, 439] width 256 height 26
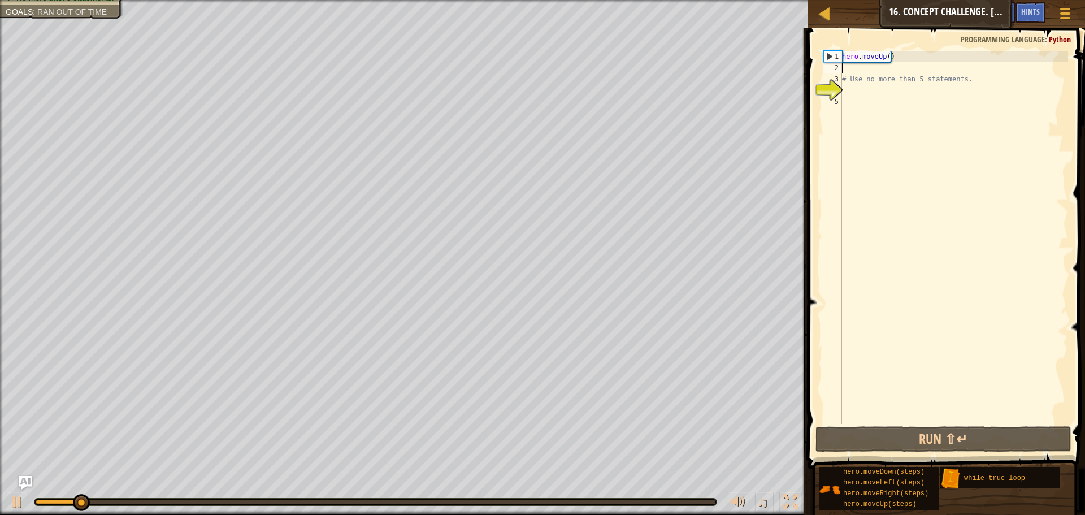
click at [885, 56] on div "hero . moveUp ( ) # Use no more than 5 statements." at bounding box center [954, 249] width 228 height 396
click at [886, 55] on div "hero . moveUp ( ) # Use no more than 5 statements." at bounding box center [954, 249] width 228 height 396
type textarea "hero.moveUp(2)"
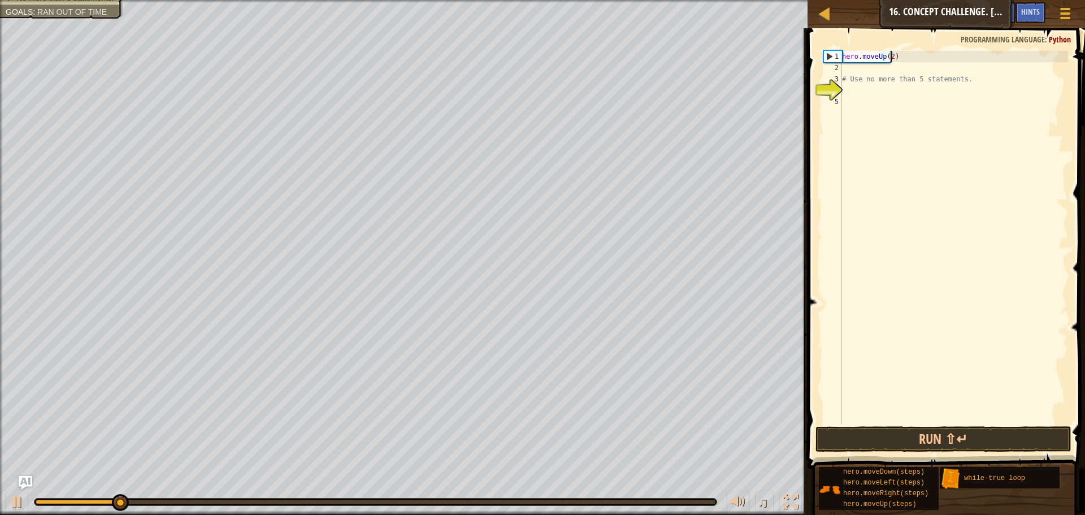
scroll to position [5, 4]
click at [856, 66] on div "hero . moveUp ( 2 ) # Use no more than 5 statements." at bounding box center [954, 249] width 228 height 396
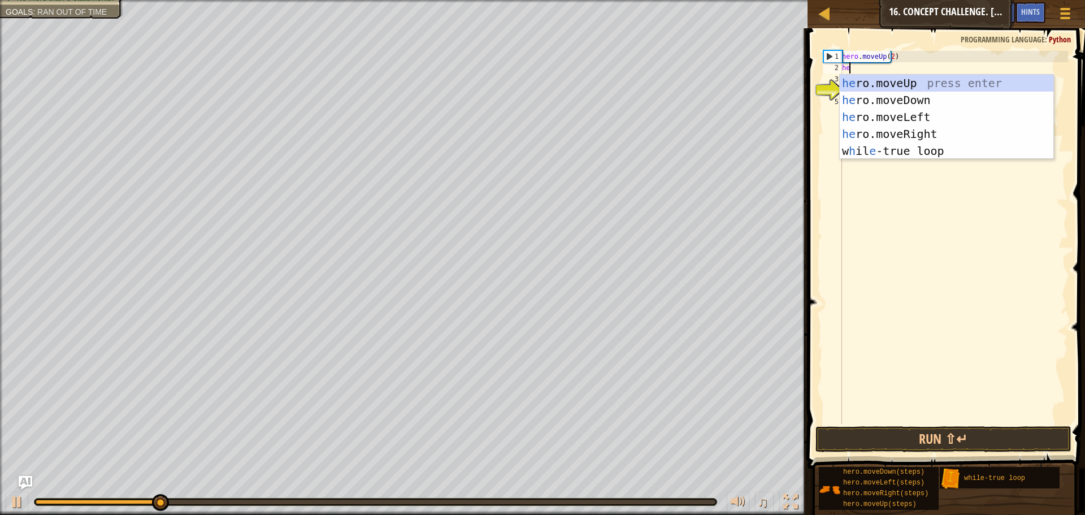
scroll to position [5, 1]
type textarea "hero"
click at [881, 132] on div "hero .moveUp press enter hero .moveDown press enter hero .moveLeft press enter …" at bounding box center [947, 134] width 214 height 119
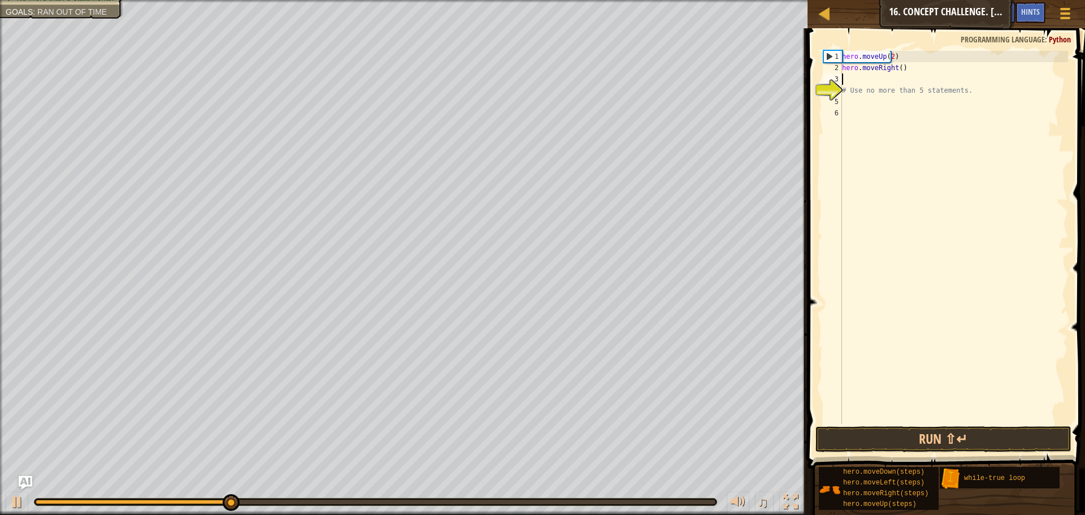
scroll to position [5, 0]
click at [925, 437] on button "Run ⇧↵" at bounding box center [944, 439] width 256 height 26
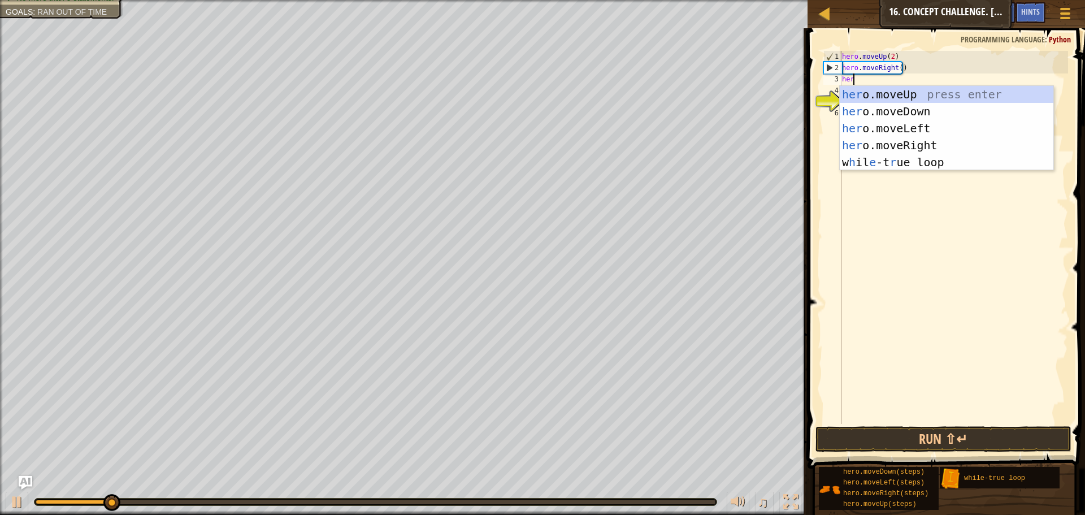
type textarea "hero"
drag, startPoint x: 894, startPoint y: 92, endPoint x: 896, endPoint y: 106, distance: 13.9
click at [895, 92] on div "hero .moveUp press enter hero .moveDown press enter hero .moveLeft press enter …" at bounding box center [947, 145] width 214 height 119
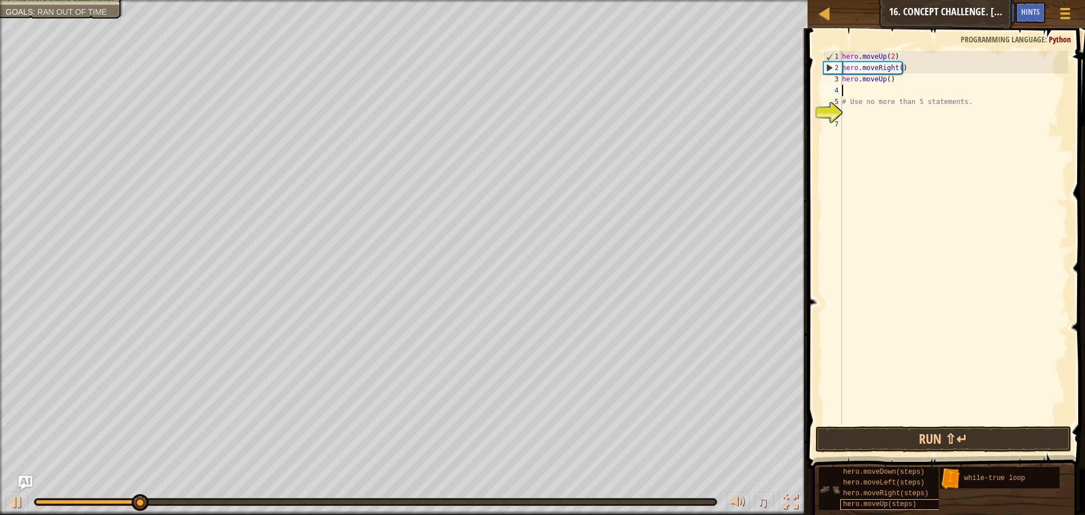
drag, startPoint x: 877, startPoint y: 464, endPoint x: 896, endPoint y: 508, distance: 48.3
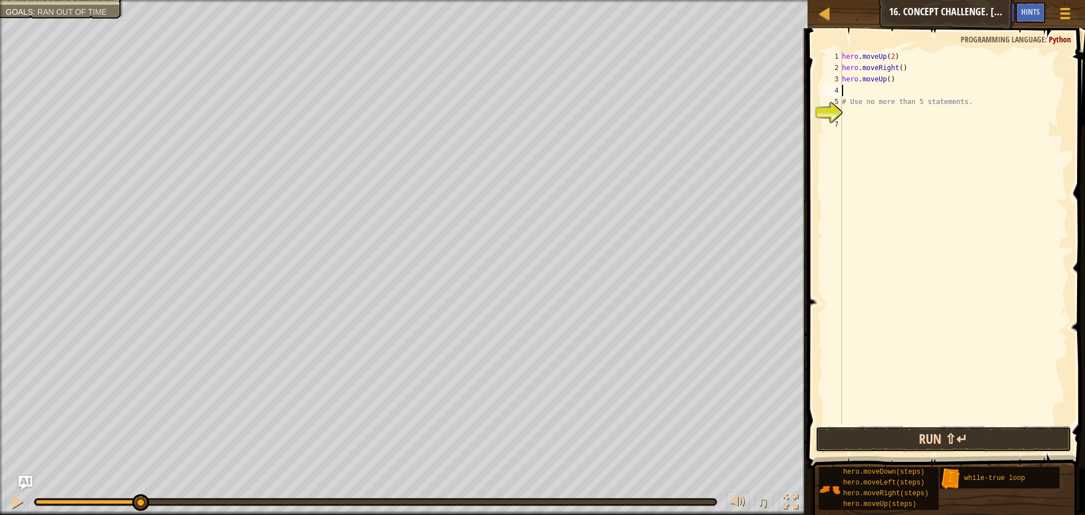
click at [885, 432] on button "Run ⇧↵" at bounding box center [944, 439] width 256 height 26
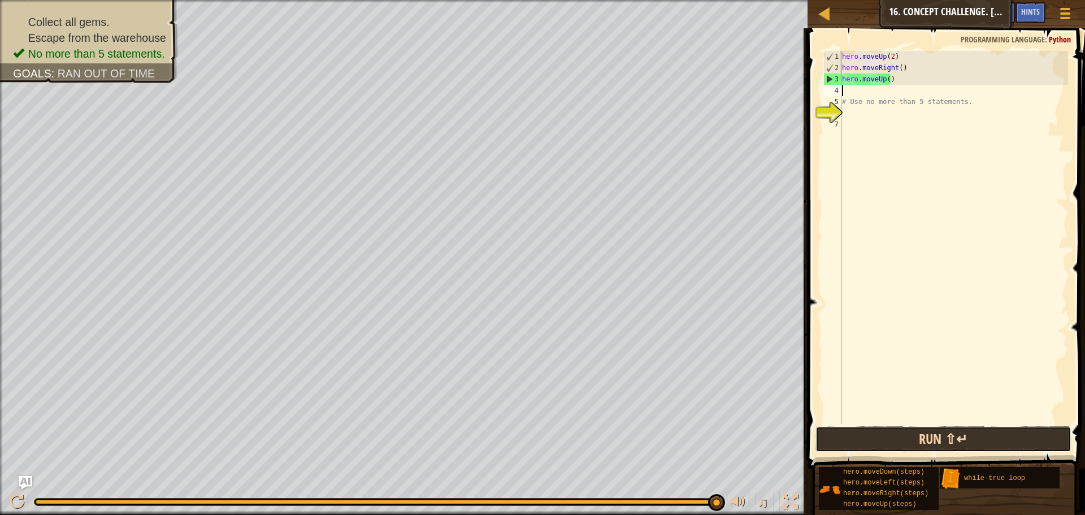
click at [855, 435] on button "Run ⇧↵" at bounding box center [944, 439] width 256 height 26
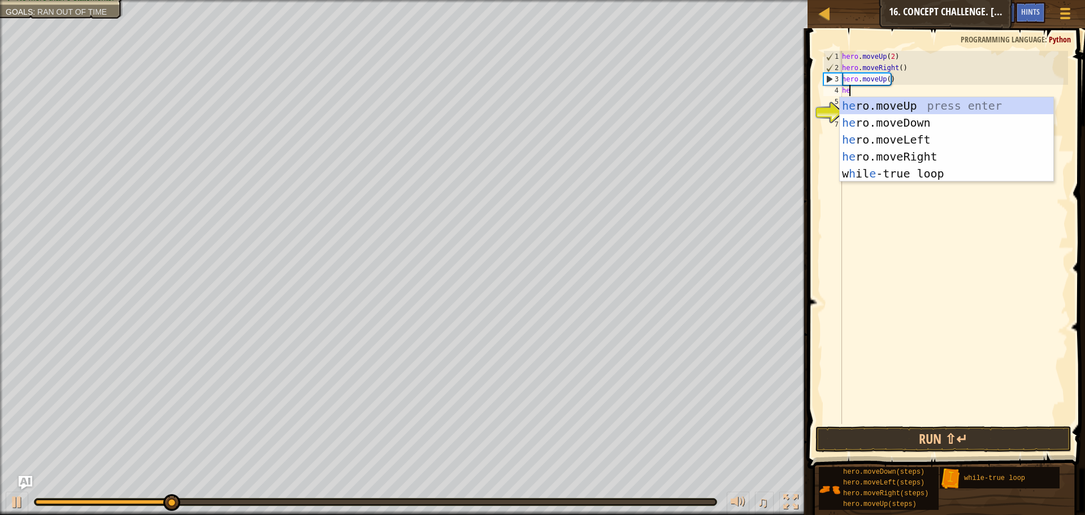
type textarea "hero"
click at [868, 158] on div "hero .moveUp press enter hero .moveDown press enter hero .moveLeft press enter …" at bounding box center [947, 156] width 214 height 119
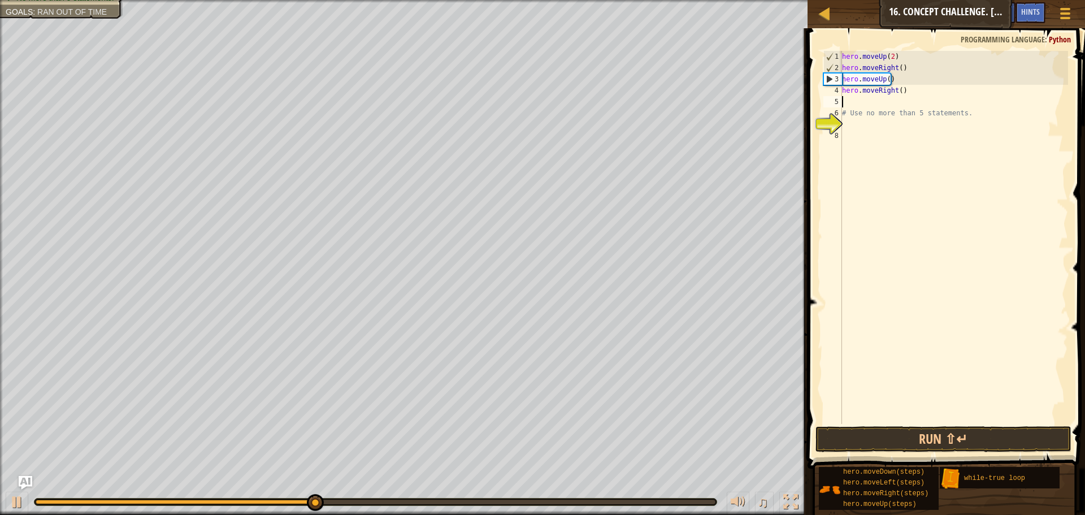
scroll to position [5, 0]
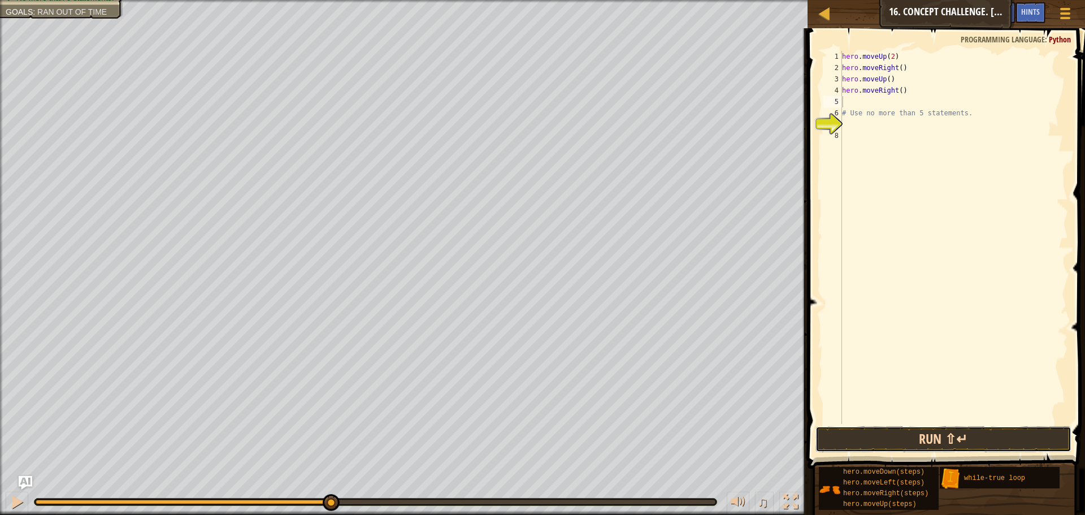
click at [926, 444] on button "Run ⇧↵" at bounding box center [944, 439] width 256 height 26
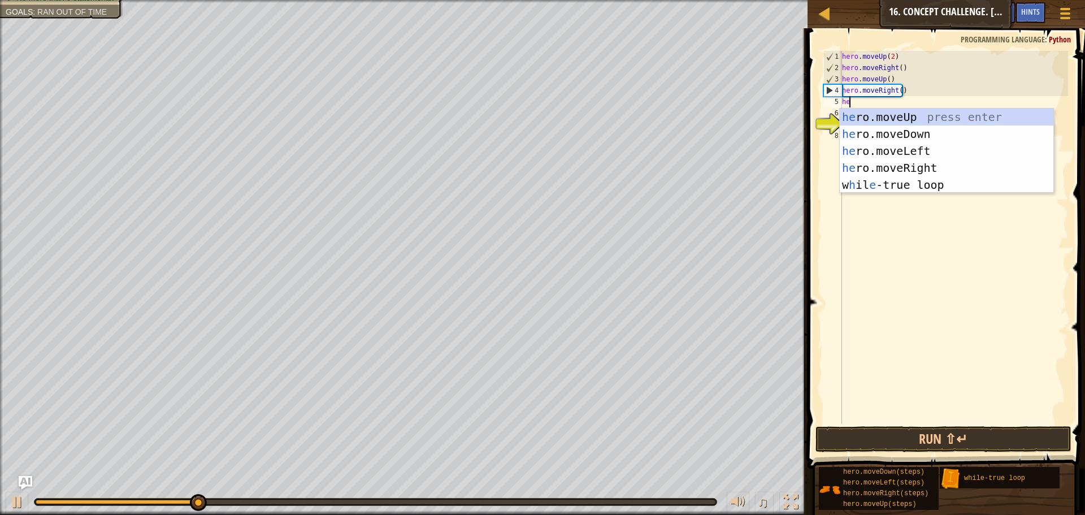
scroll to position [5, 1]
type textarea "hero"
click at [908, 109] on div "hero .moveUp press enter hero .moveDown press enter hero .moveLeft press enter …" at bounding box center [947, 168] width 214 height 119
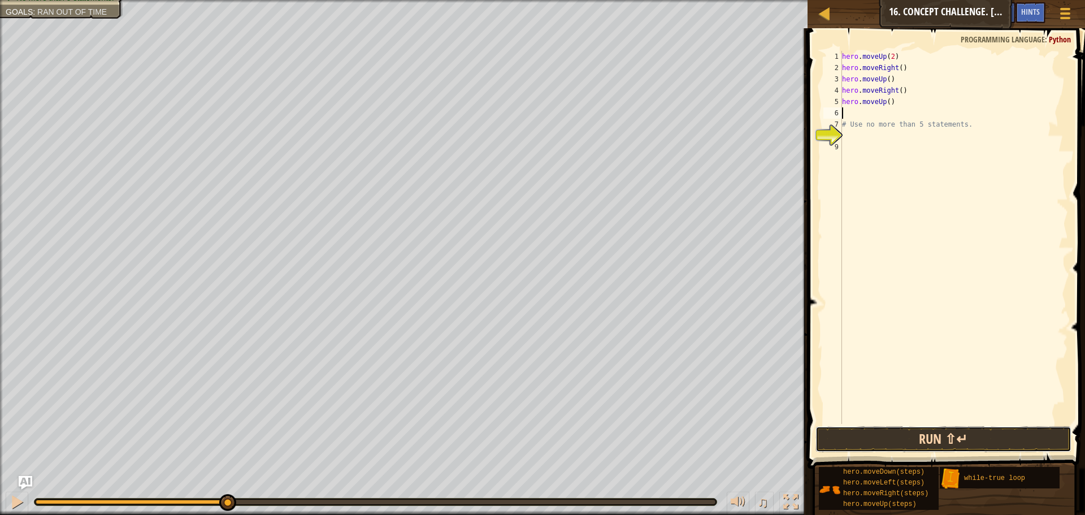
click at [956, 440] on button "Run ⇧↵" at bounding box center [944, 439] width 256 height 26
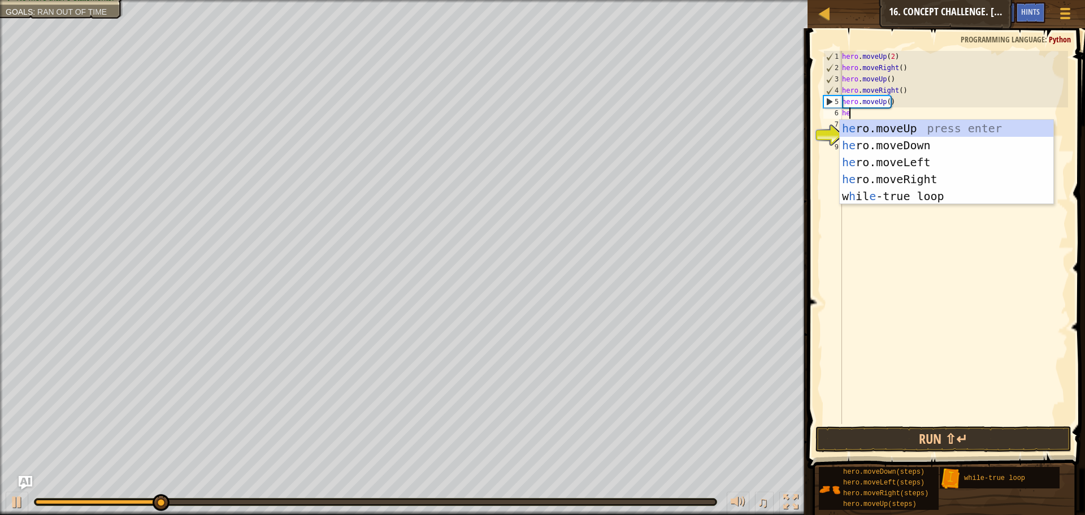
type textarea "hero"
click at [894, 176] on div "hero .moveUp press enter hero .moveDown press enter hero .moveLeft press enter …" at bounding box center [947, 179] width 214 height 119
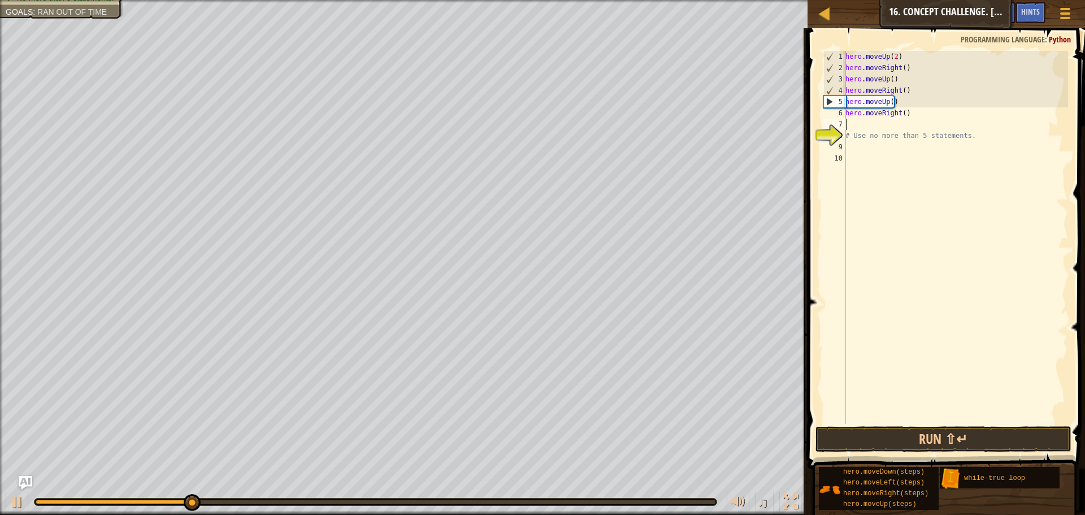
scroll to position [5, 0]
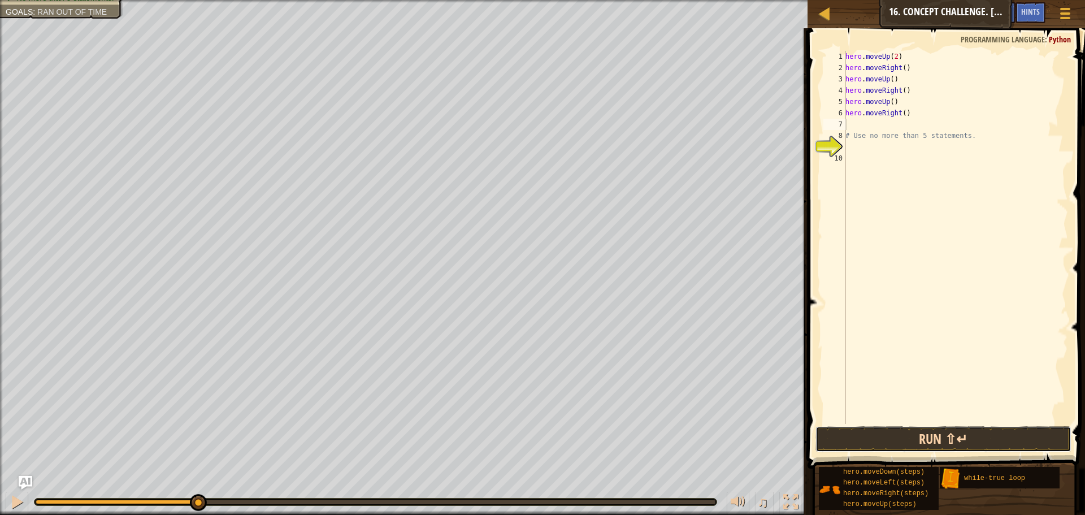
click at [933, 442] on button "Run ⇧↵" at bounding box center [944, 439] width 256 height 26
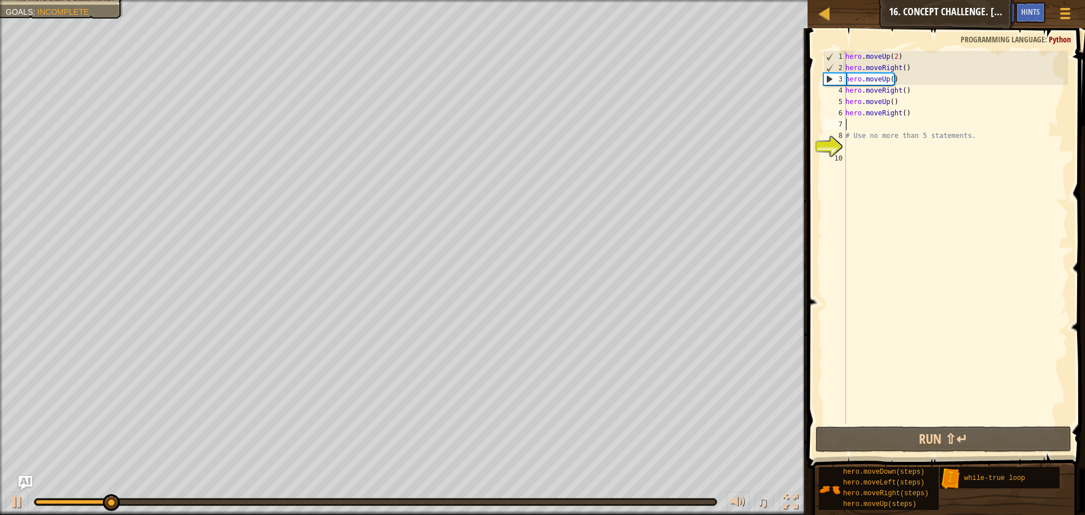
click at [855, 127] on div "hero . moveUp ( 2 ) hero . moveRight ( ) hero . moveUp ( ) hero . moveRight ( )…" at bounding box center [955, 249] width 225 height 396
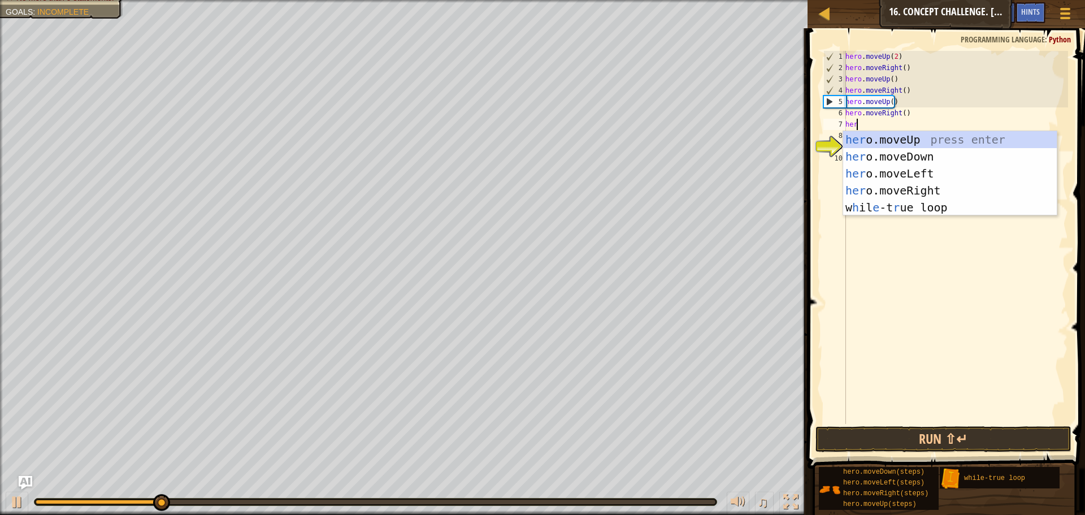
scroll to position [5, 1]
type textarea "hero"
click at [865, 140] on div "hero .moveUp press enter hero .moveDown press enter hero .moveLeft press enter …" at bounding box center [950, 190] width 214 height 119
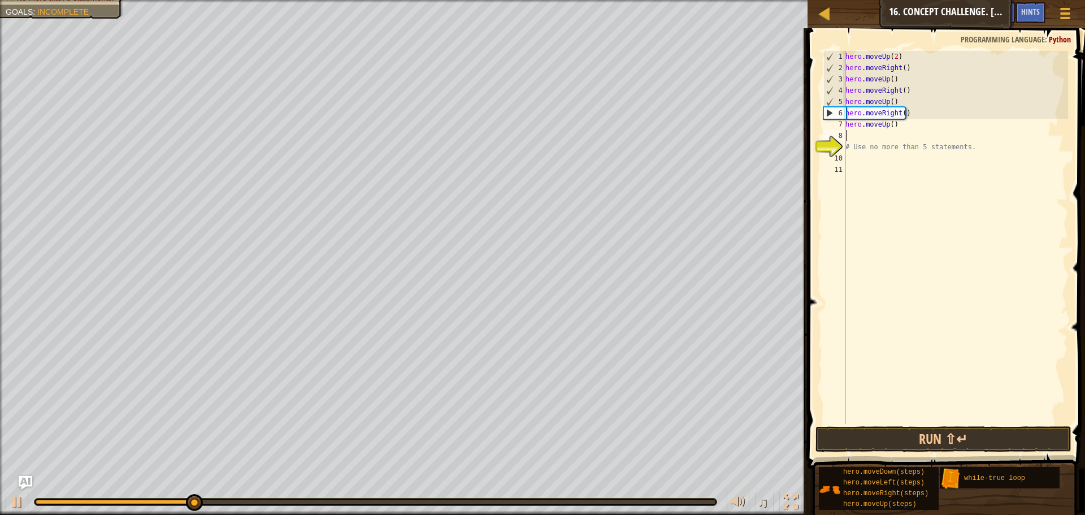
scroll to position [5, 0]
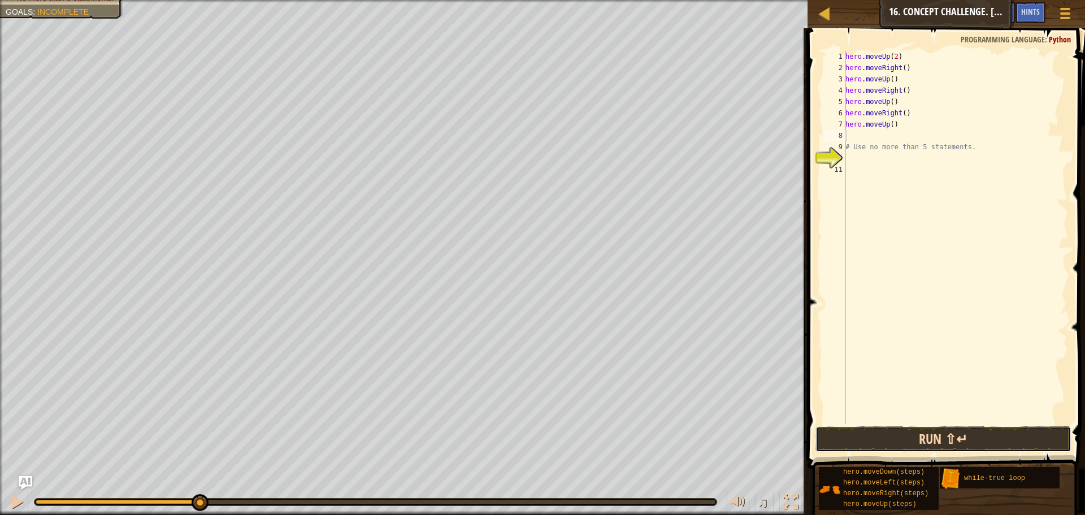
click at [929, 435] on button "Run ⇧↵" at bounding box center [944, 439] width 256 height 26
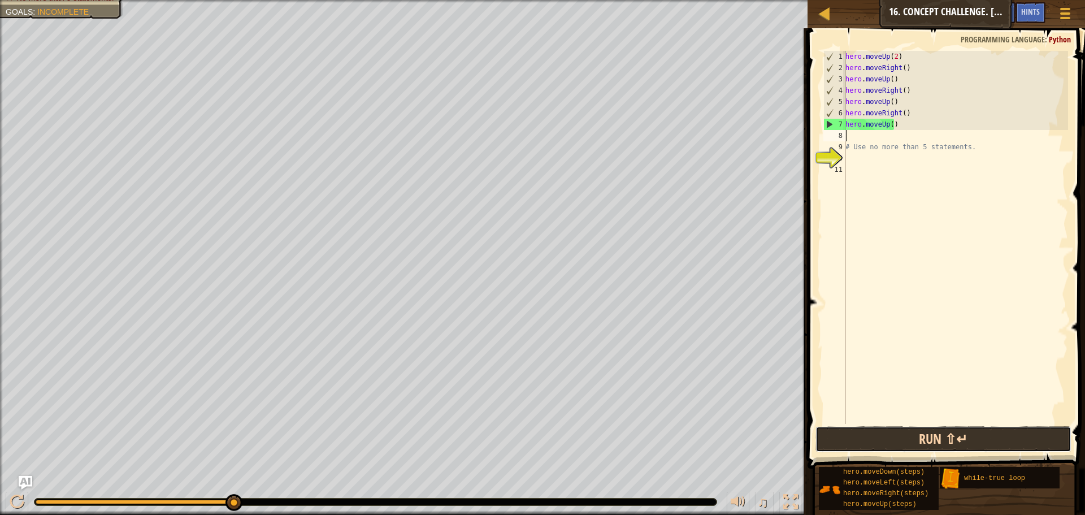
click at [879, 428] on button "Run ⇧↵" at bounding box center [944, 439] width 256 height 26
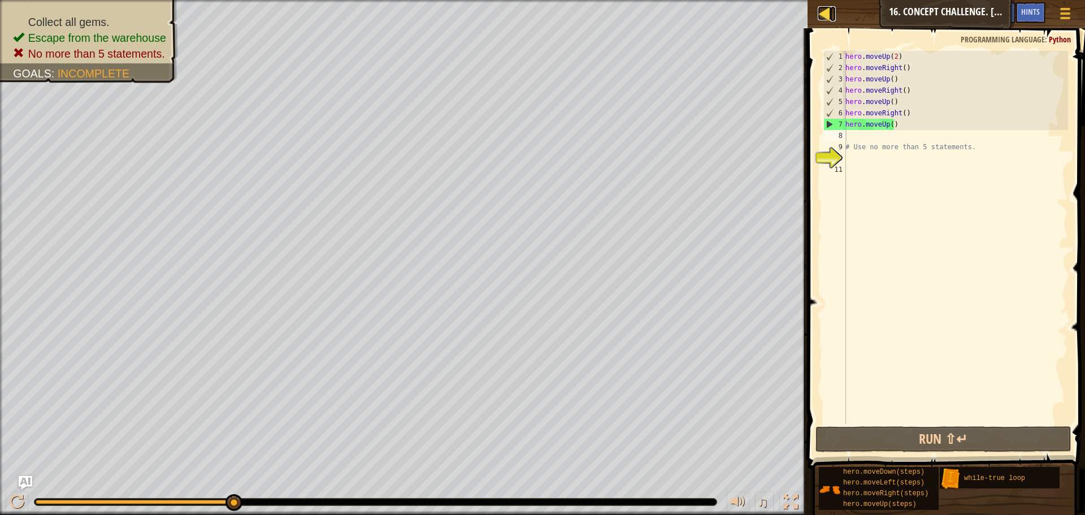
click at [822, 11] on div at bounding box center [825, 13] width 14 height 14
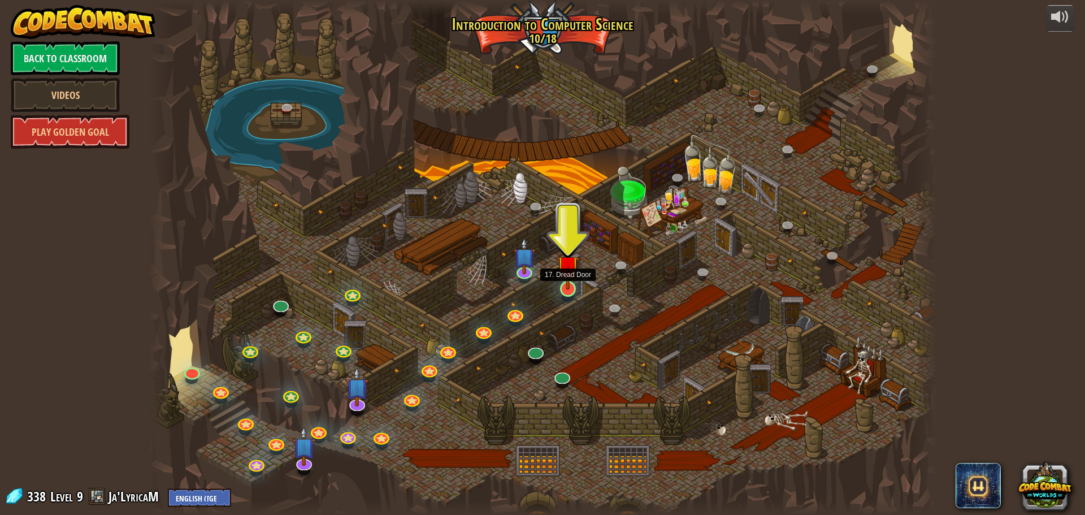
click at [568, 288] on img at bounding box center [567, 266] width 21 height 48
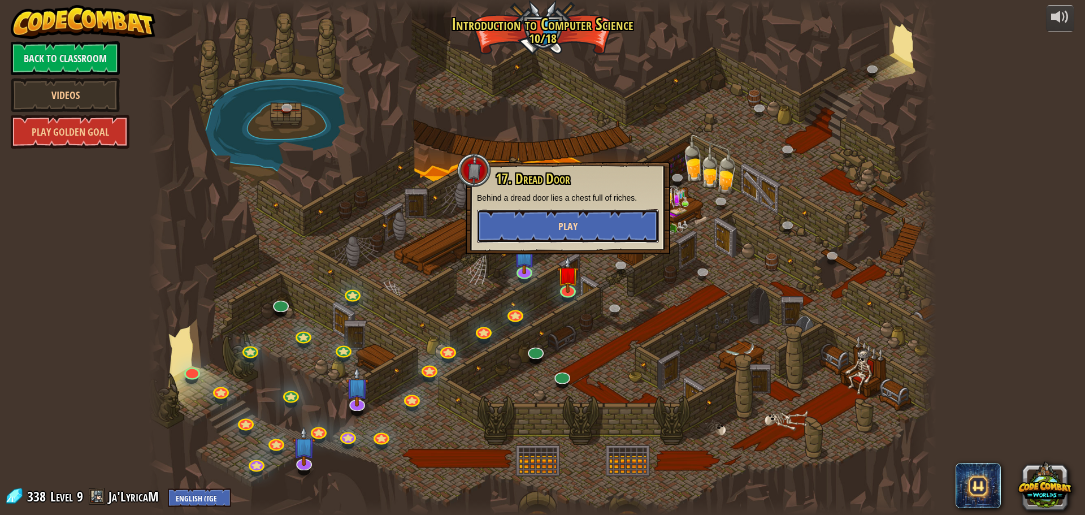
click at [582, 227] on button "Play" at bounding box center [568, 226] width 182 height 34
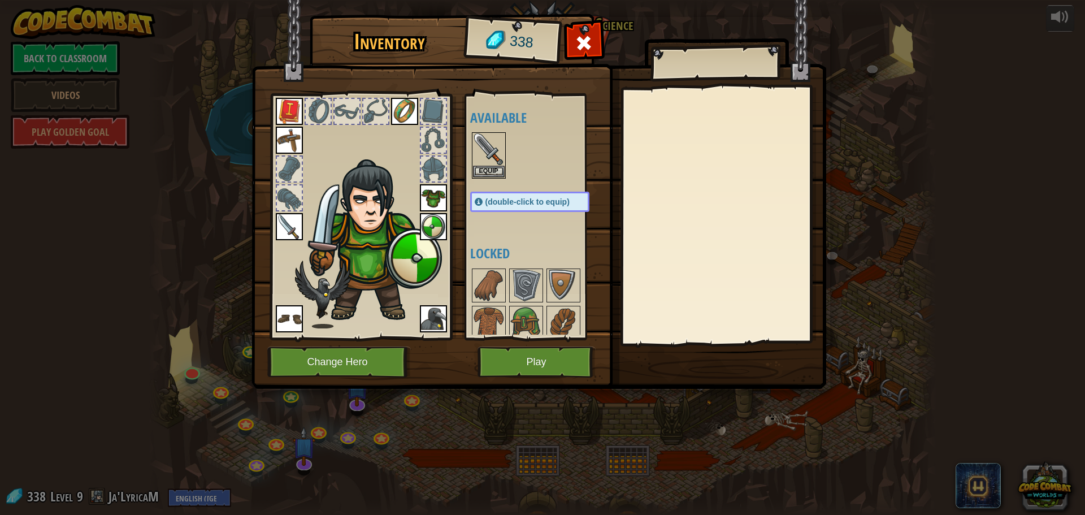
drag, startPoint x: 574, startPoint y: 53, endPoint x: 556, endPoint y: 40, distance: 22.3
click at [560, 41] on div "Inventory 338 Available Equip Equip Equip Equip Equip Equip Equip Equip (double…" at bounding box center [542, 203] width 575 height 373
click at [574, 34] on div at bounding box center [584, 46] width 36 height 36
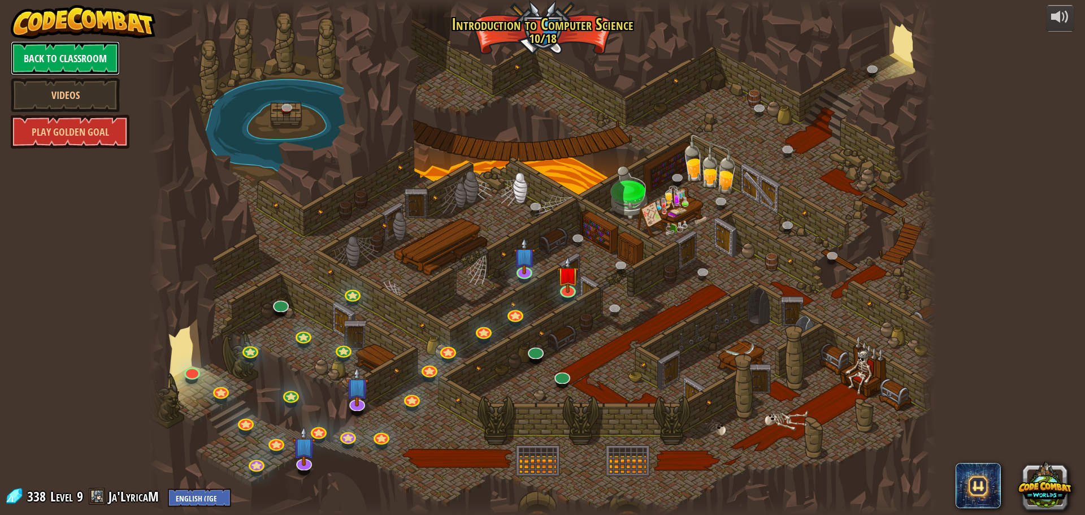
click at [41, 59] on link "Back to Classroom" at bounding box center [65, 58] width 109 height 34
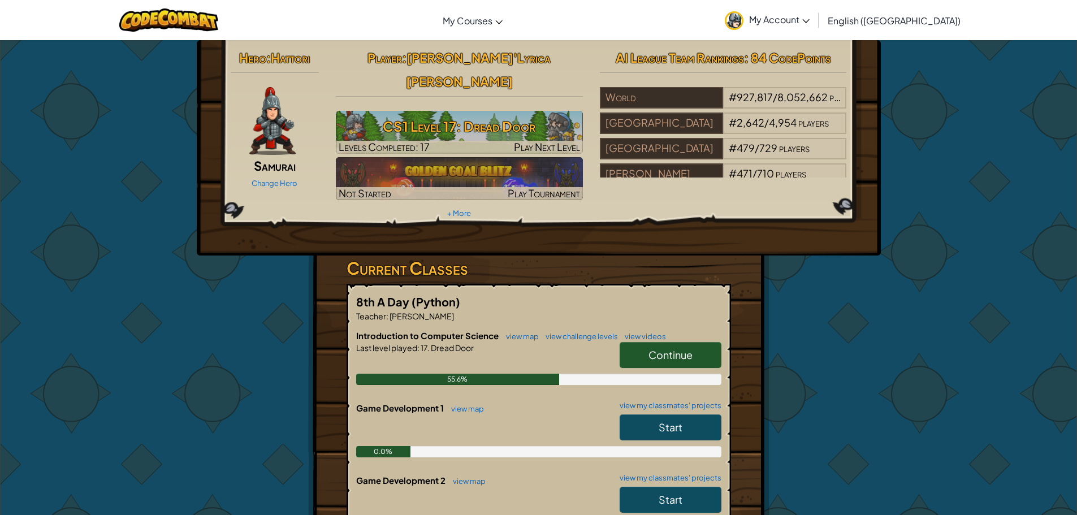
click at [657, 342] on link "Continue" at bounding box center [670, 355] width 102 height 26
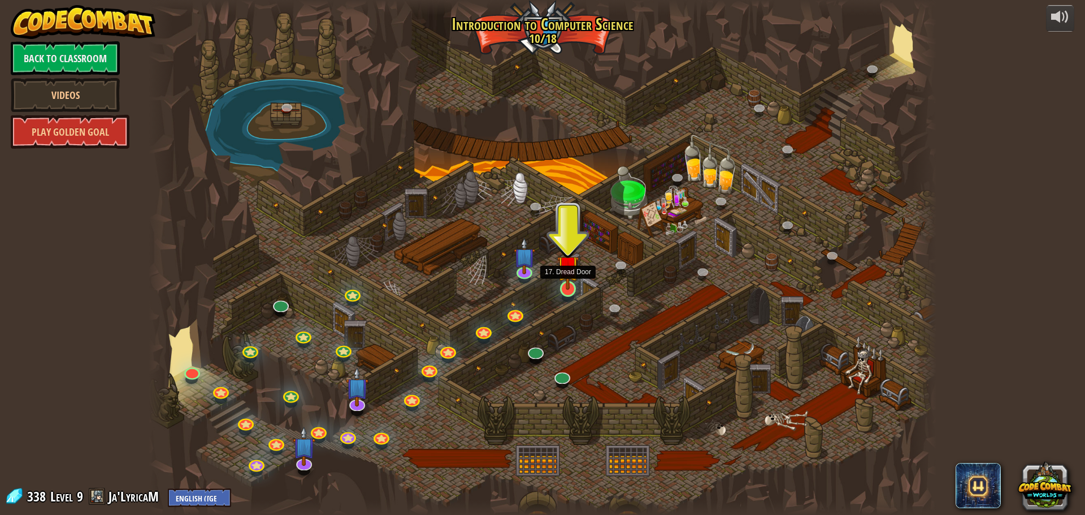
drag, startPoint x: 577, startPoint y: 278, endPoint x: 560, endPoint y: 269, distance: 19.0
click at [577, 276] on img at bounding box center [567, 266] width 21 height 48
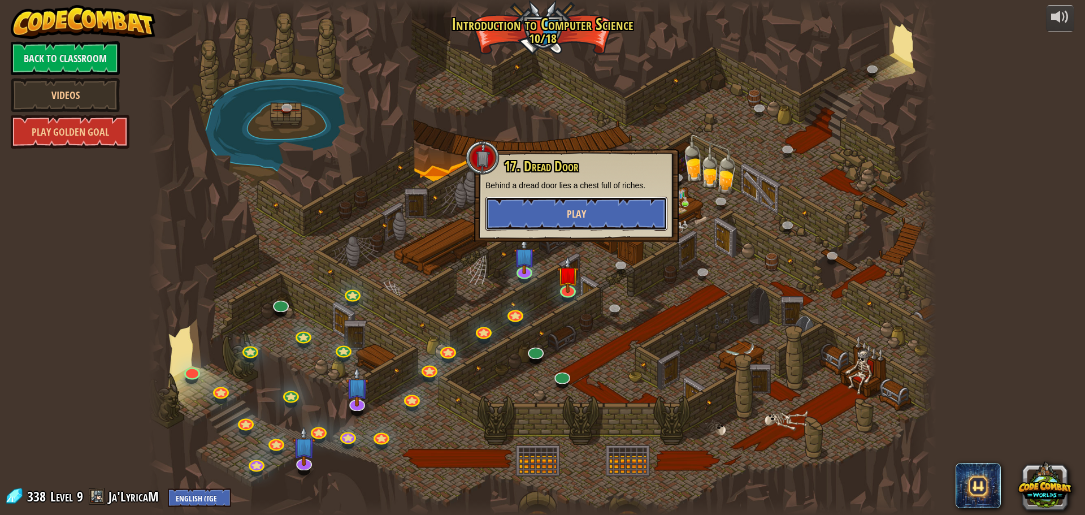
click at [557, 210] on button "Play" at bounding box center [577, 214] width 182 height 34
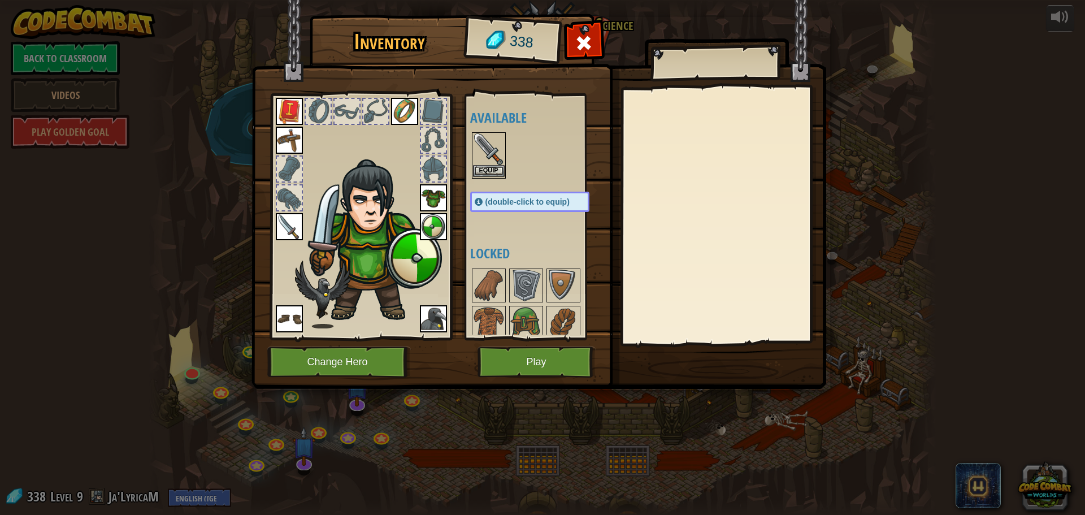
click at [482, 133] on div "Available Equip Equip Equip Equip Equip Equip Equip Equip (double-click to equi…" at bounding box center [541, 217] width 142 height 236
click at [489, 165] on button "Equip" at bounding box center [489, 171] width 32 height 12
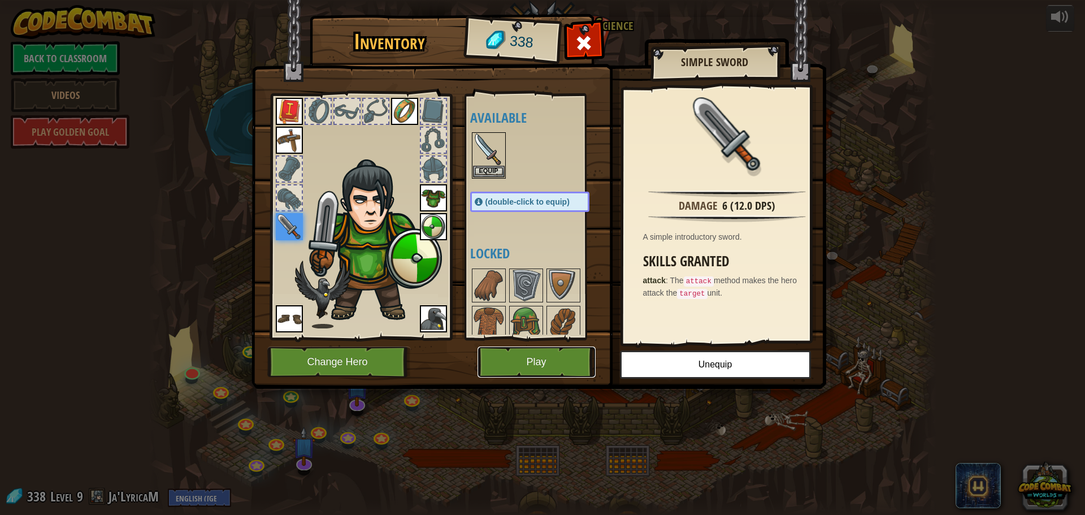
click at [526, 361] on button "Play" at bounding box center [537, 361] width 118 height 31
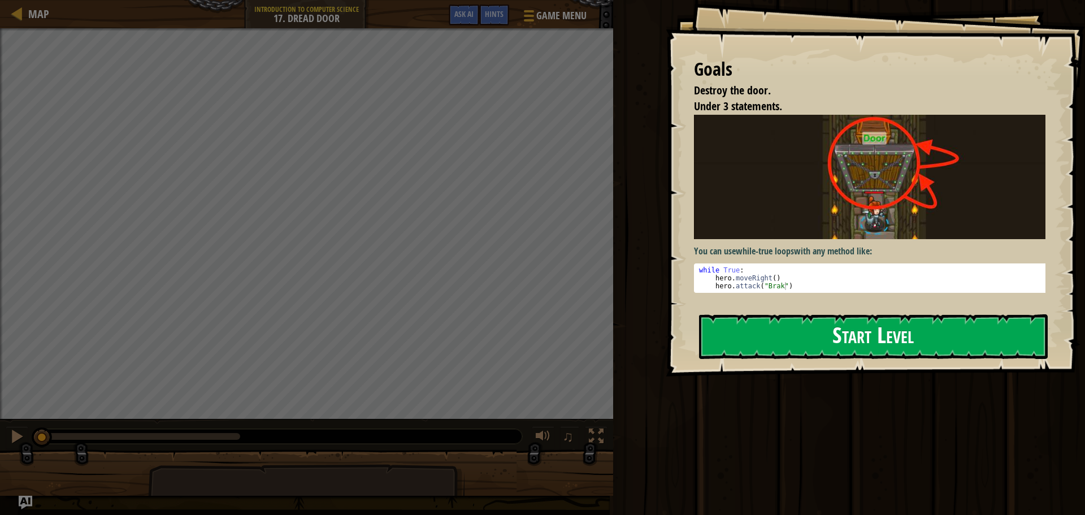
click at [796, 333] on button "Start Level" at bounding box center [873, 336] width 349 height 45
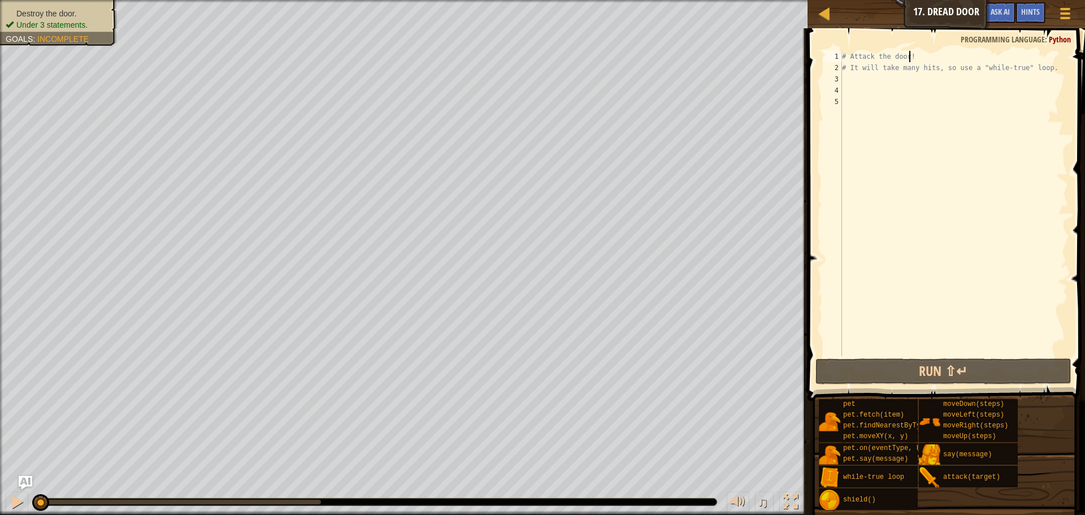
click at [912, 53] on div "# Attack the door! # It will take many hits, so use a "while-true" loop." at bounding box center [954, 215] width 228 height 328
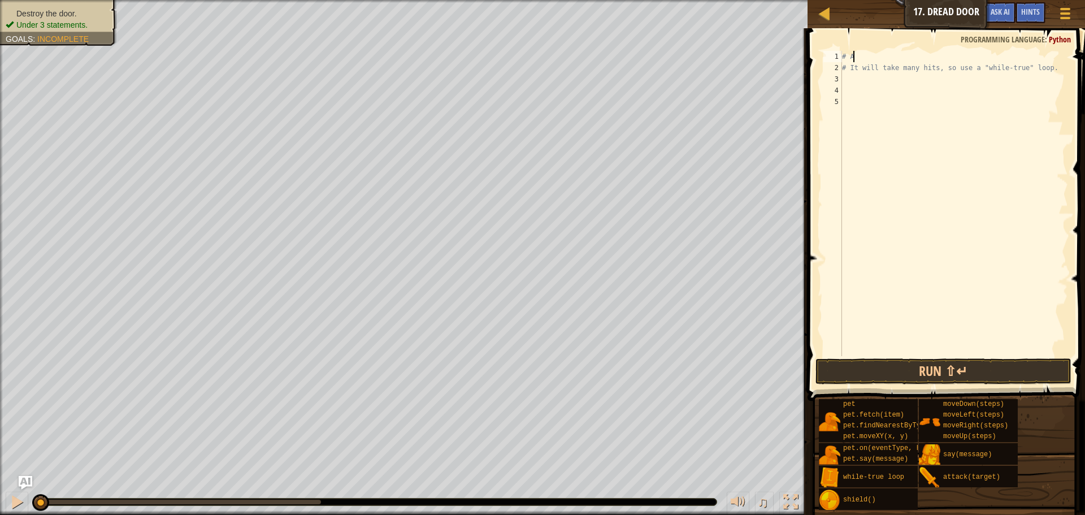
type textarea "#"
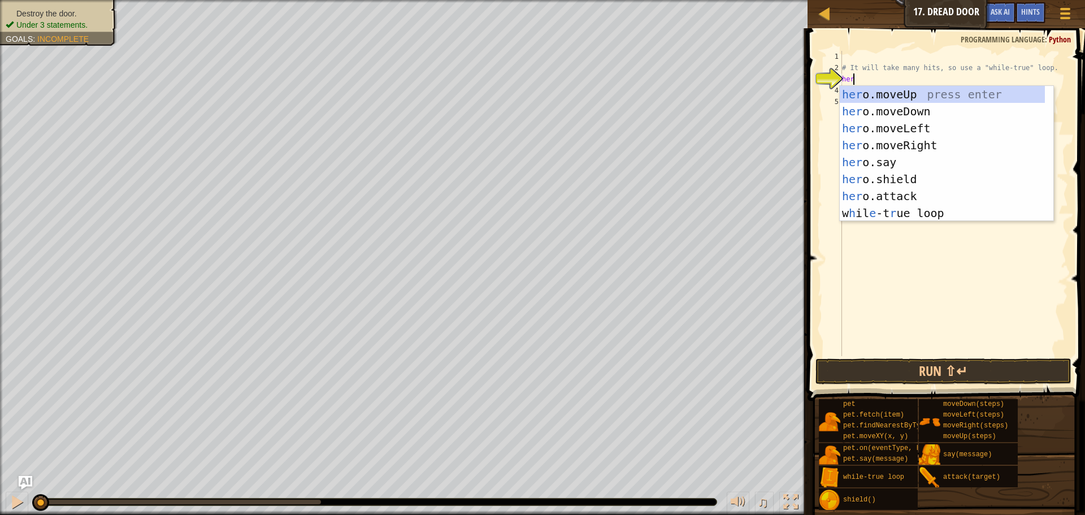
scroll to position [5, 1]
click at [885, 193] on div "hero .moveUp press enter hero .moveDown press enter hero .moveLeft press enter …" at bounding box center [947, 171] width 214 height 170
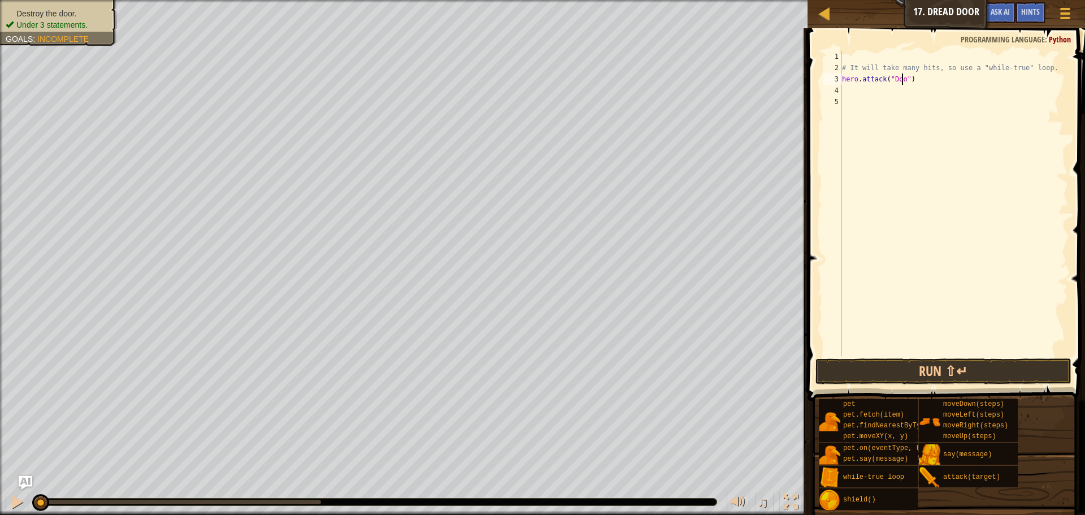
scroll to position [5, 5]
type textarea "hero.attack("Door")"
click at [934, 372] on button "Run ⇧↵" at bounding box center [944, 371] width 256 height 26
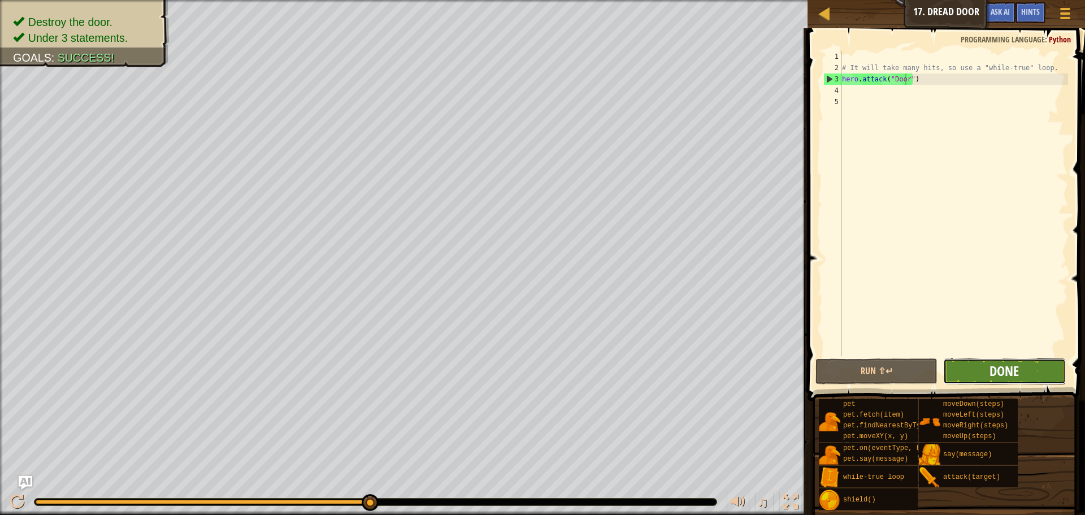
click at [1007, 371] on span "Done" at bounding box center [1004, 371] width 29 height 18
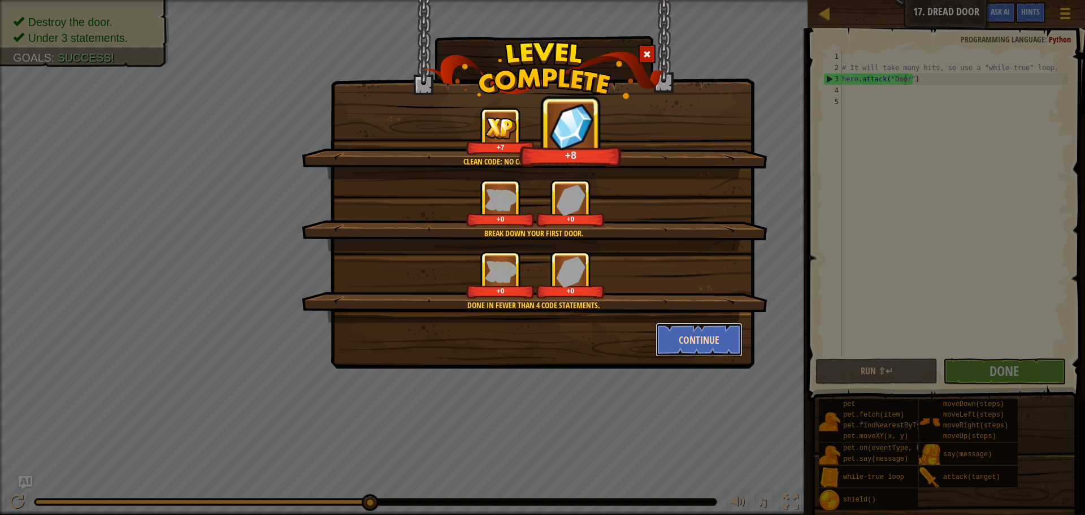
click at [695, 336] on button "Continue" at bounding box center [700, 340] width 88 height 34
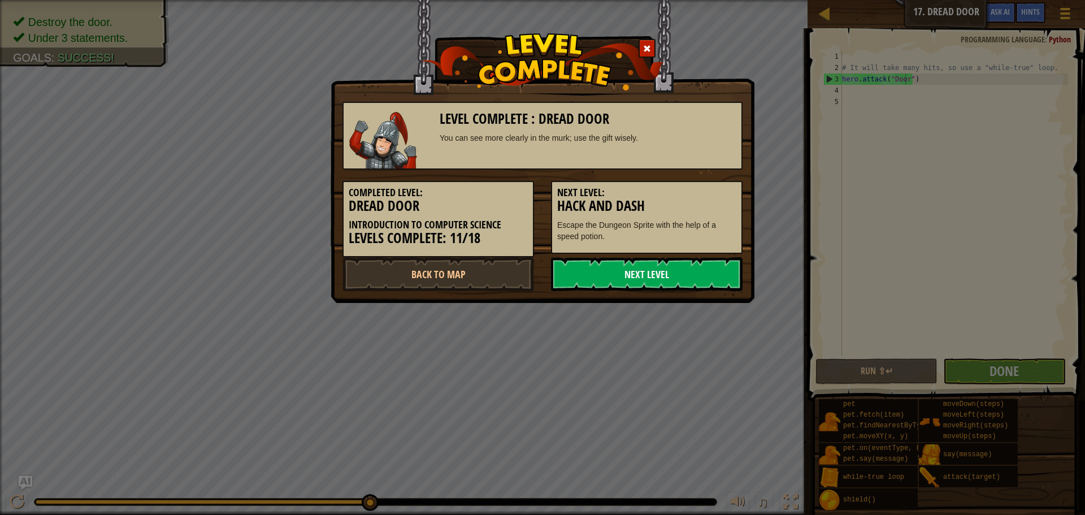
drag, startPoint x: 619, startPoint y: 271, endPoint x: 612, endPoint y: 271, distance: 7.4
click at [612, 271] on link "Next Level" at bounding box center [647, 274] width 192 height 34
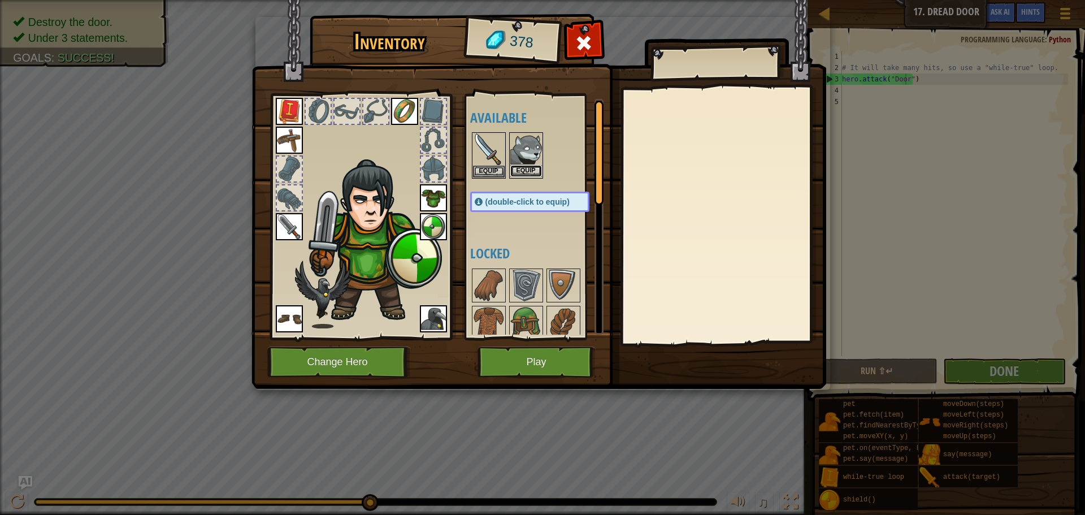
click at [519, 175] on button "Equip" at bounding box center [526, 171] width 32 height 12
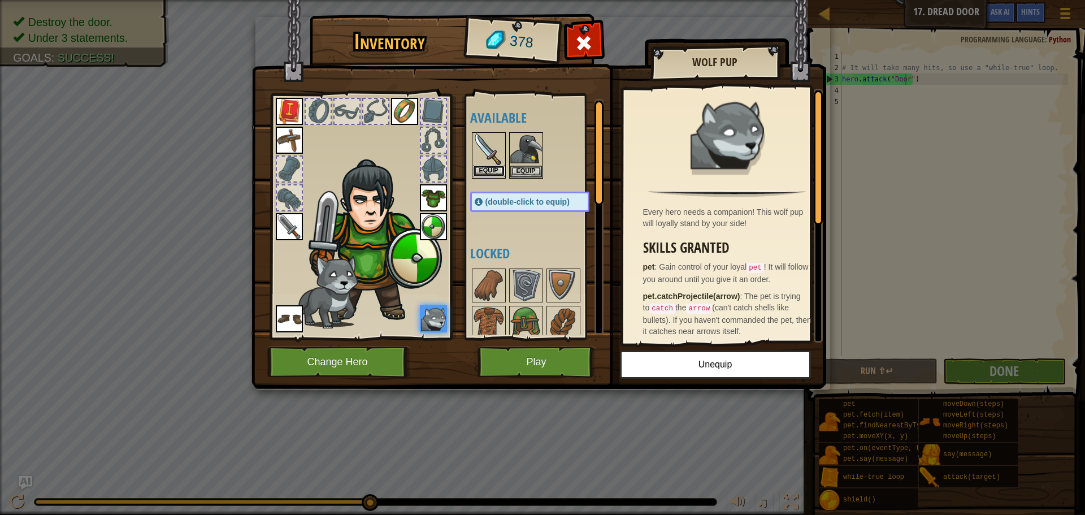
click at [491, 167] on button "Equip" at bounding box center [489, 171] width 32 height 12
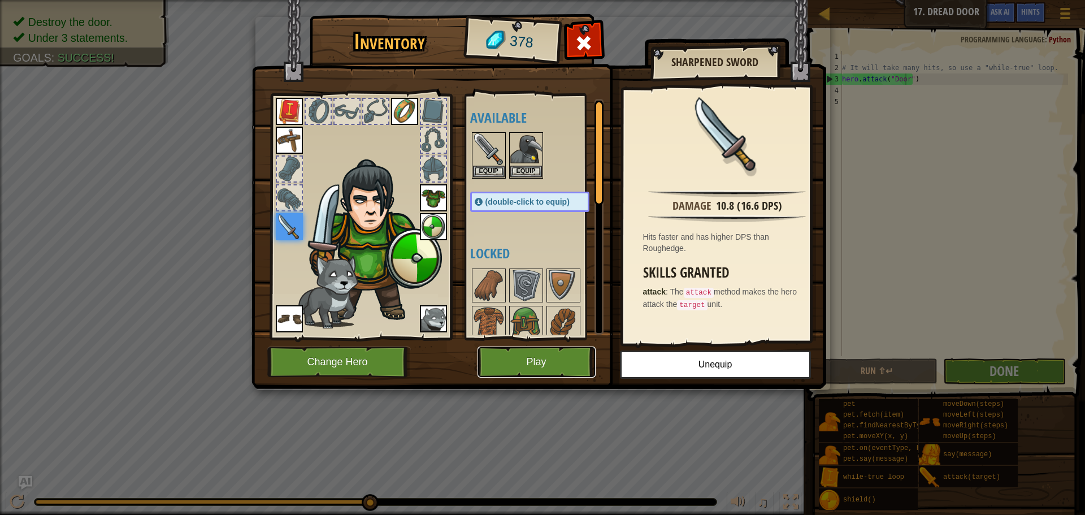
click at [525, 352] on button "Play" at bounding box center [537, 361] width 118 height 31
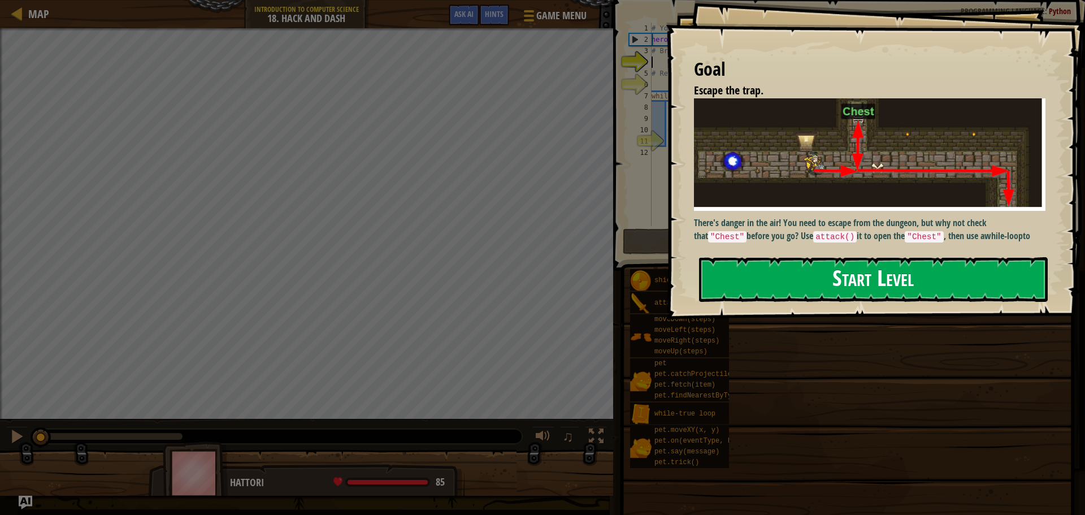
click at [761, 274] on button "Start Level" at bounding box center [873, 279] width 349 height 45
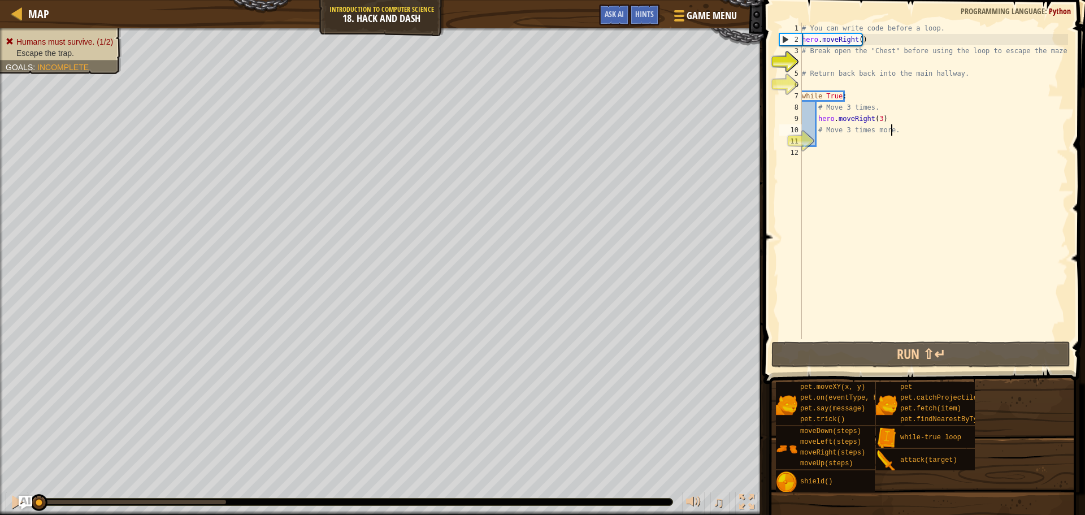
click at [897, 128] on div "# You can write code before a loop. hero . moveRight ( ) # Break open the "Ches…" at bounding box center [934, 192] width 268 height 339
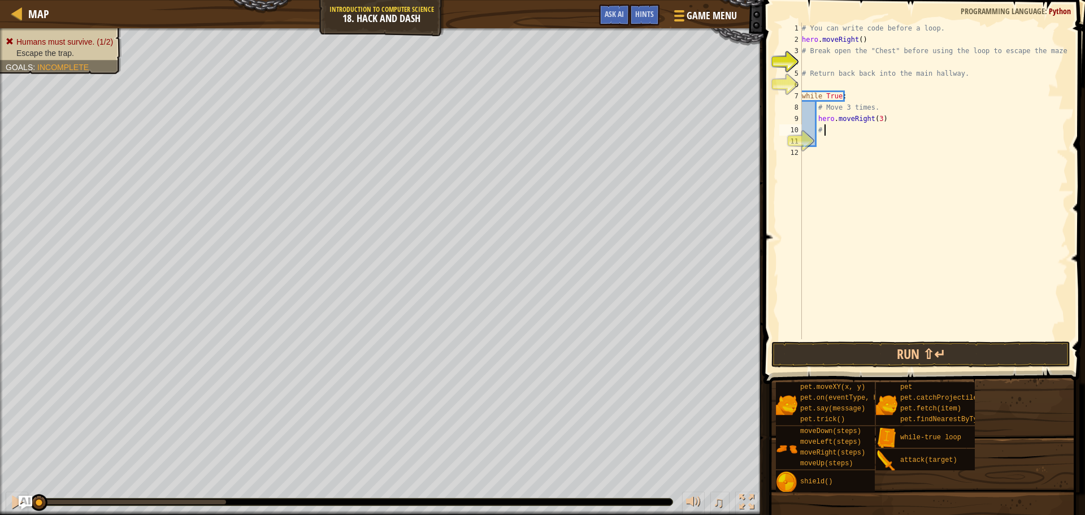
type textarea "#"
type textarea "hero.moveRight(3)"
drag, startPoint x: 883, startPoint y: 353, endPoint x: 875, endPoint y: 350, distance: 8.4
click at [875, 350] on button "Run ⇧↵" at bounding box center [920, 354] width 299 height 26
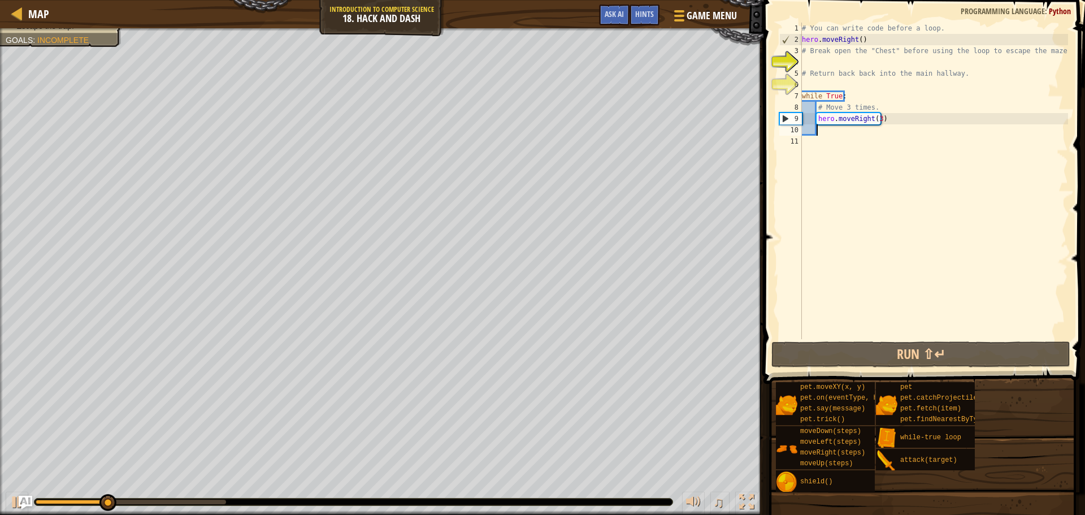
drag, startPoint x: 830, startPoint y: 131, endPoint x: 823, endPoint y: 138, distance: 10.0
click at [823, 137] on div "# You can write code before a loop. hero . moveRight ( ) # Break open the "Ches…" at bounding box center [934, 192] width 268 height 339
click at [847, 129] on div "# You can write code before a loop. hero . moveRight ( ) # Break open the "Ches…" at bounding box center [934, 181] width 268 height 317
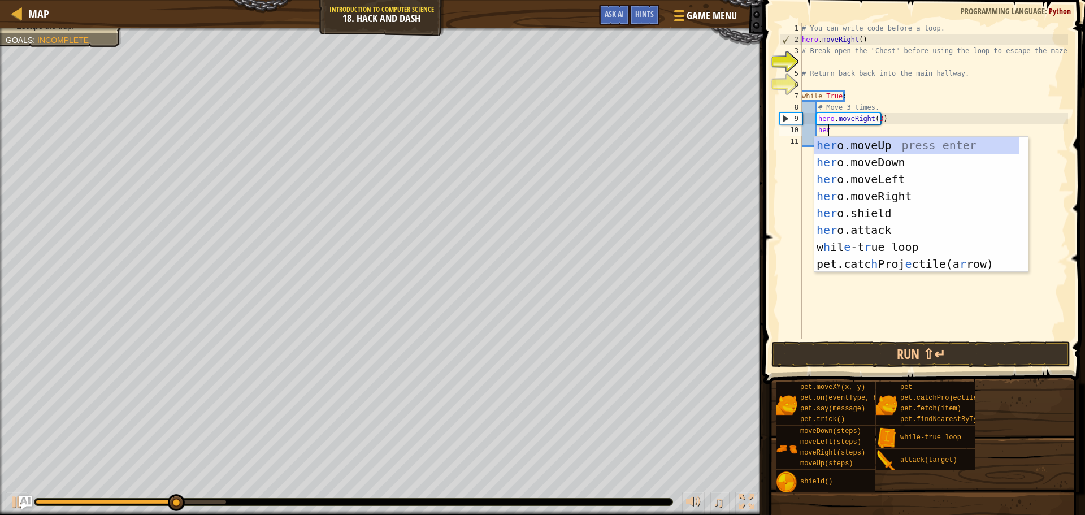
type textarea "hero"
drag, startPoint x: 831, startPoint y: 159, endPoint x: 825, endPoint y: 162, distance: 7.1
click at [825, 162] on div "hero .moveUp press enter hero .moveDown press enter hero .moveLeft press enter …" at bounding box center [921, 222] width 214 height 170
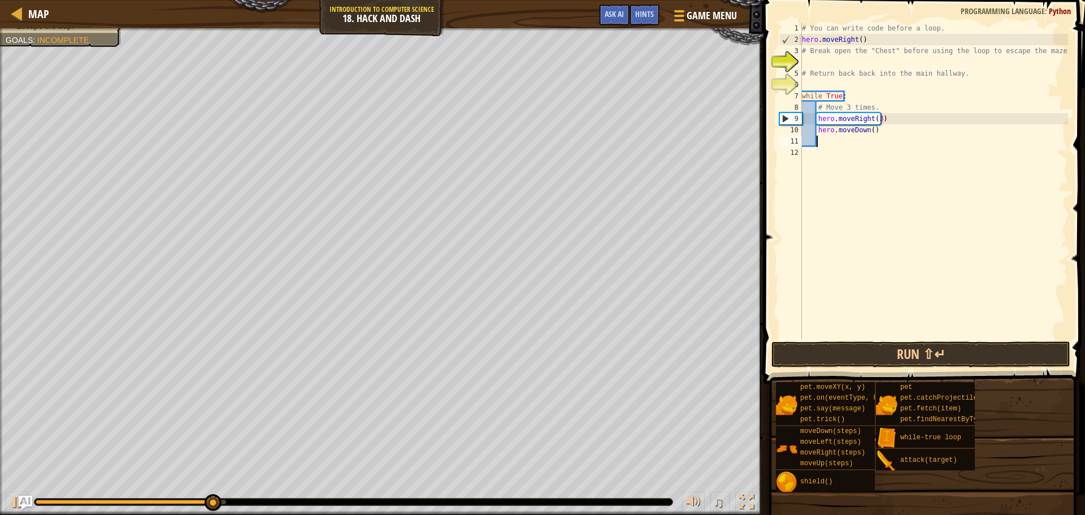
scroll to position [5, 1]
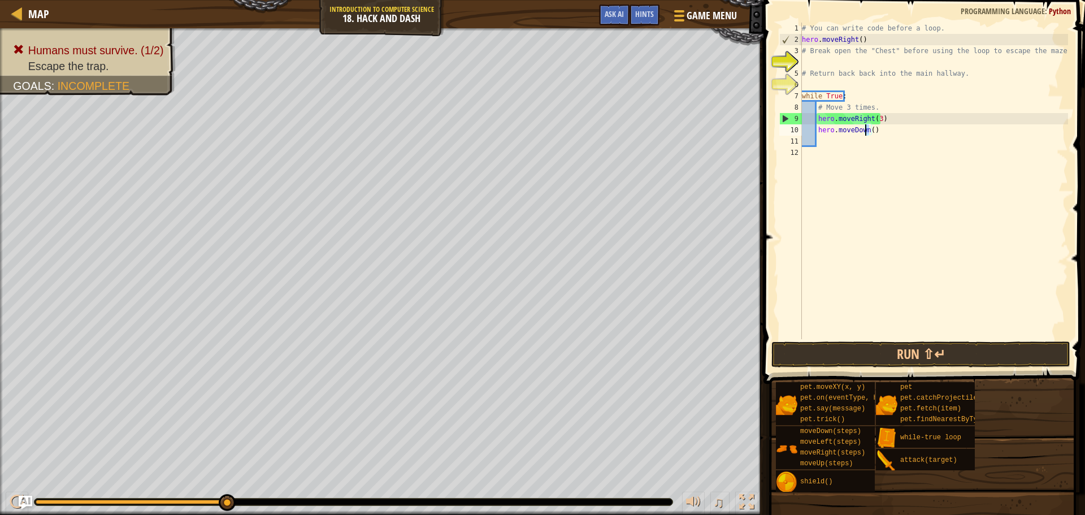
click at [867, 132] on div "# You can write code before a loop. hero . moveRight ( ) # Break open the "Ches…" at bounding box center [934, 192] width 268 height 339
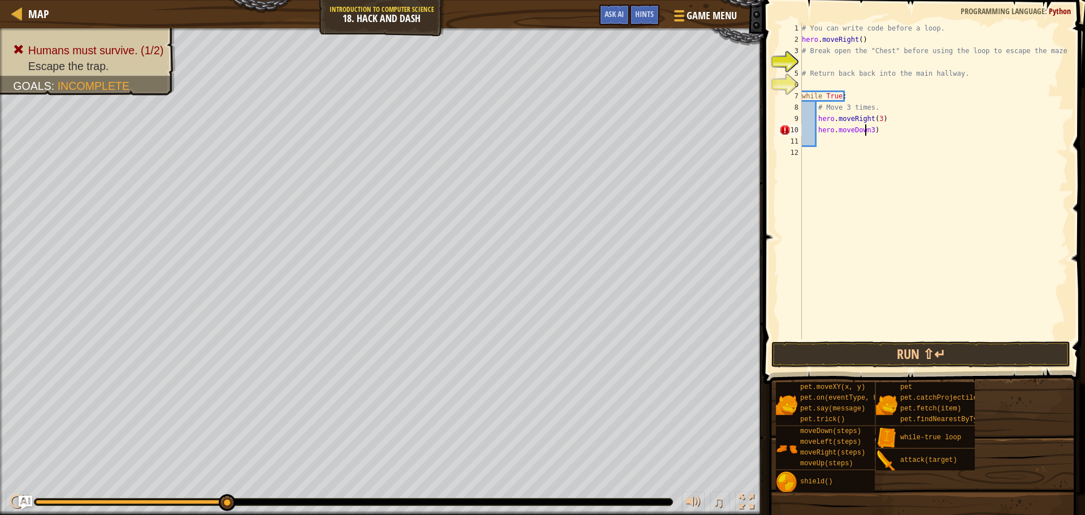
click at [867, 133] on div "# You can write code before a loop. hero . moveRight ( ) # Break open the "Ches…" at bounding box center [934, 192] width 268 height 339
type textarea "hero.moveDown(3)"
click at [803, 352] on button "Run ⇧↵" at bounding box center [920, 354] width 299 height 26
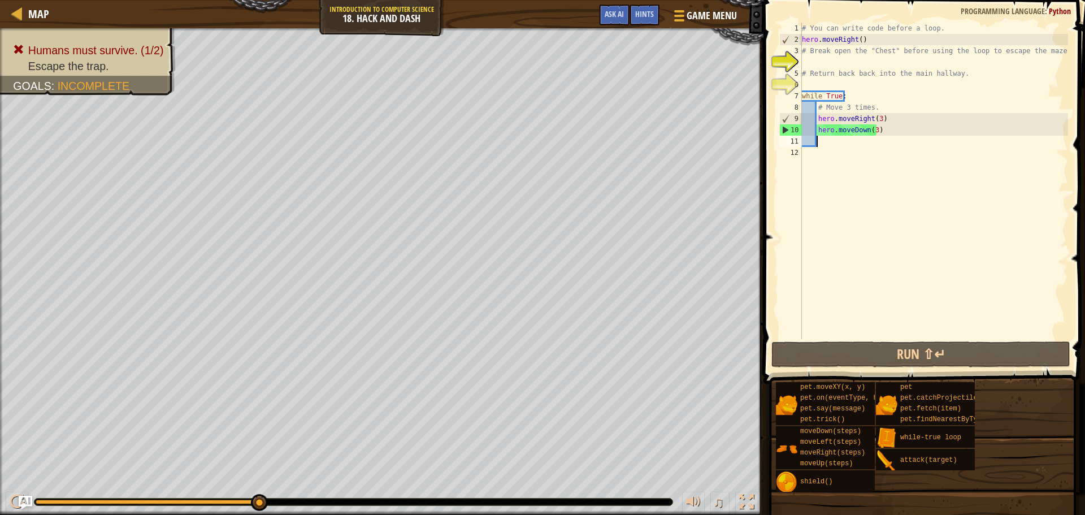
click at [826, 144] on div "# You can write code before a loop. hero . moveRight ( ) # Break open the "Ches…" at bounding box center [934, 192] width 268 height 339
click at [820, 63] on div "# You can write code before a loop. hero . moveRight ( ) # Break open the "Ches…" at bounding box center [934, 192] width 268 height 339
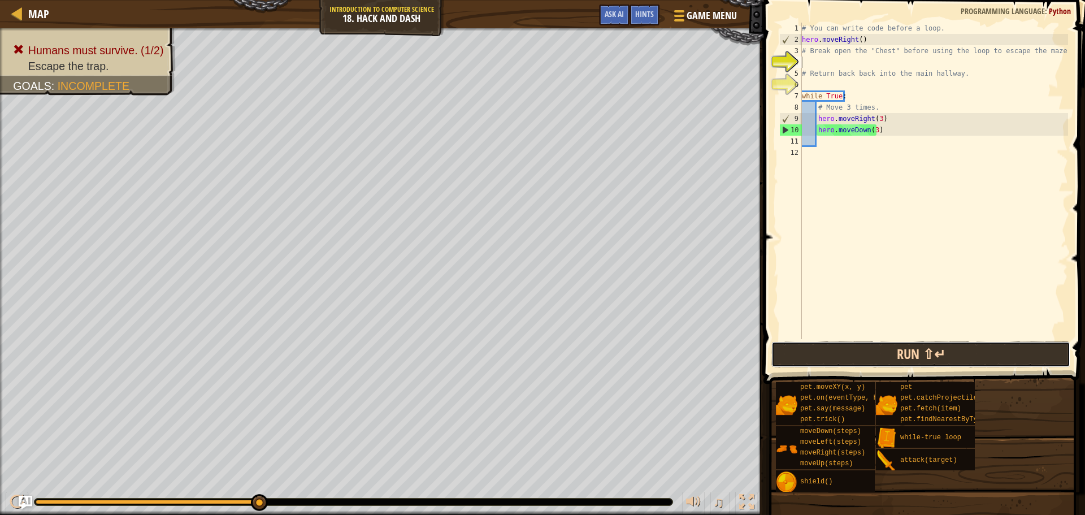
click at [808, 349] on button "Run ⇧↵" at bounding box center [920, 354] width 299 height 26
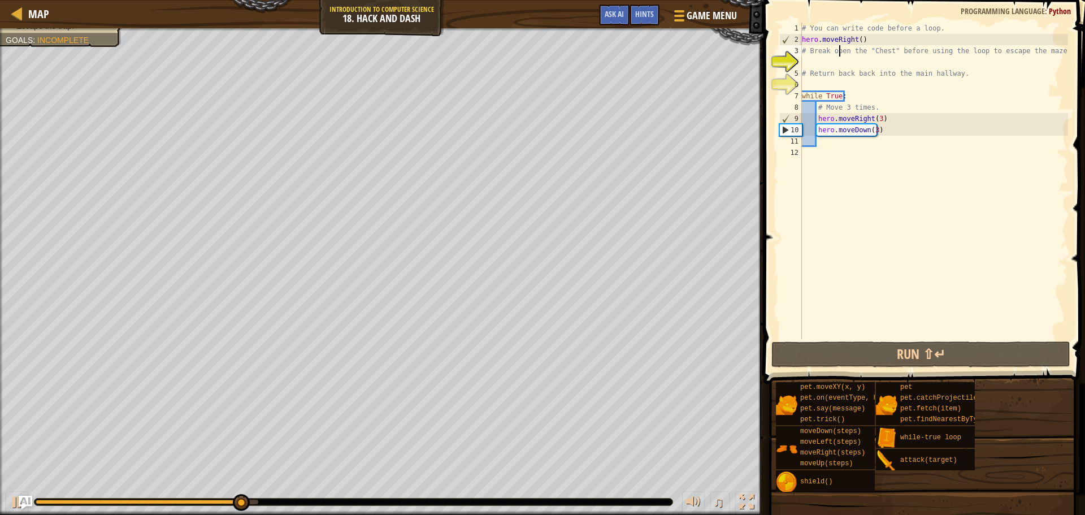
drag, startPoint x: 839, startPoint y: 50, endPoint x: 813, endPoint y: 52, distance: 25.5
click at [838, 49] on div "# You can write code before a loop. hero . moveRight ( ) # Break open the "Ches…" at bounding box center [934, 192] width 268 height 339
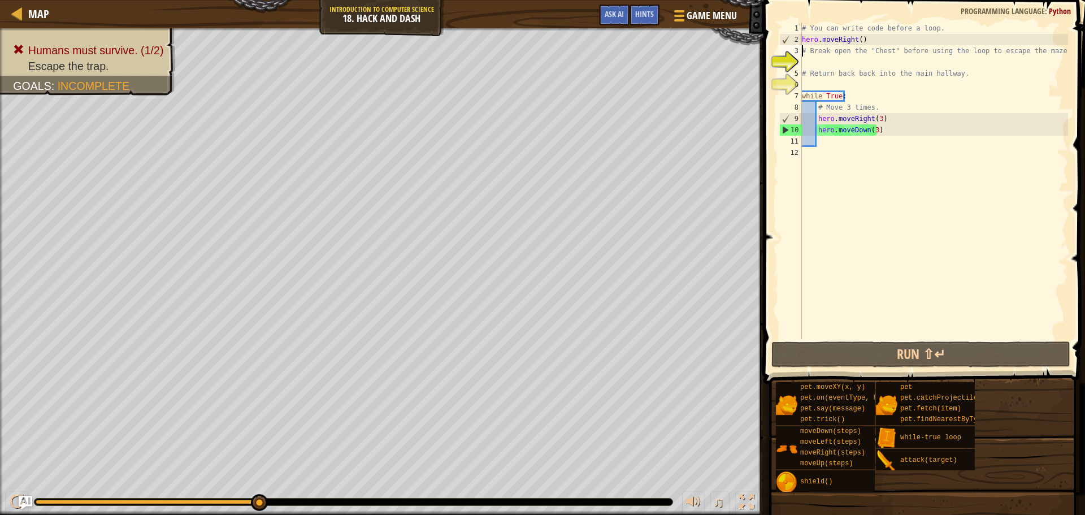
click at [801, 50] on div "# Break open the "Chest" before using the loop to escape the maze! 1 2 3 4 5 6 …" at bounding box center [922, 181] width 291 height 317
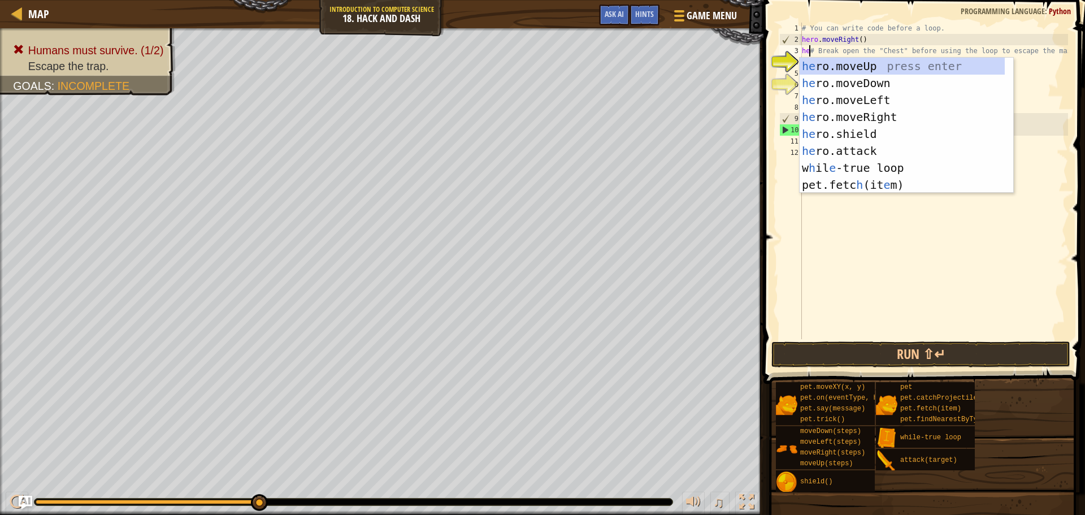
scroll to position [5, 1]
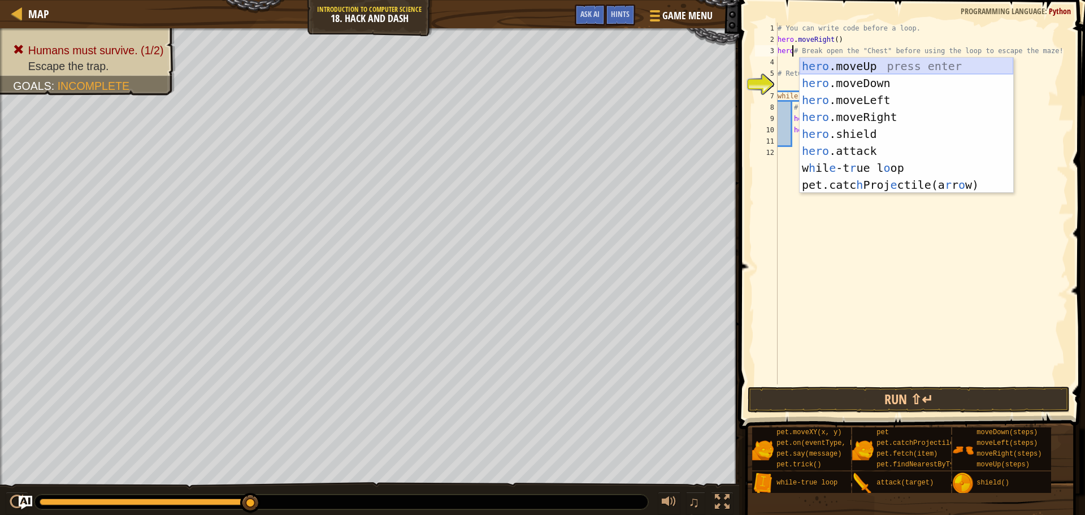
drag, startPoint x: 877, startPoint y: 68, endPoint x: 872, endPoint y: 66, distance: 6.1
click at [872, 63] on div "hero .moveUp press enter hero .moveDown press enter hero .moveLeft press enter …" at bounding box center [907, 143] width 214 height 170
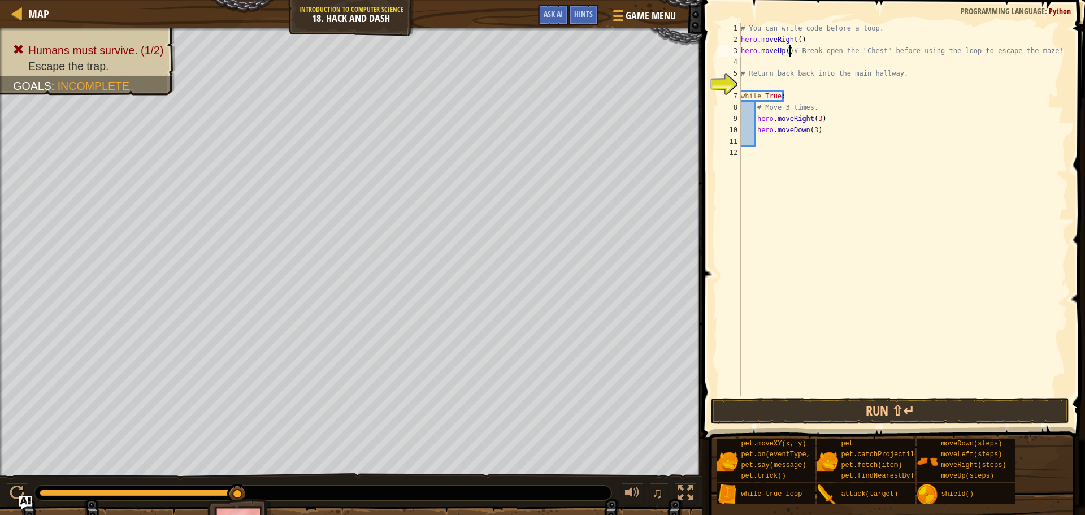
click at [740, 396] on div "hero.moveUp()# Break open the "Chest" before using the loop to escape the maze!…" at bounding box center [892, 243] width 386 height 474
click at [727, 405] on button "Run ⇧↵" at bounding box center [890, 411] width 358 height 26
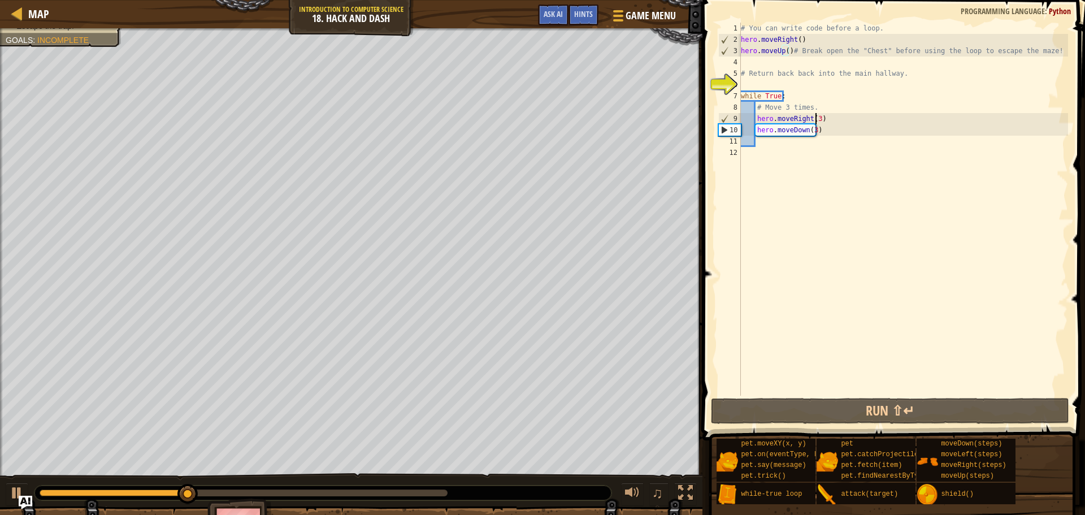
click at [816, 117] on div "# You can write code before a loop. hero . moveRight ( ) hero . moveUp ( ) # Br…" at bounding box center [904, 221] width 330 height 396
type textarea "hero.moveRight(3)"
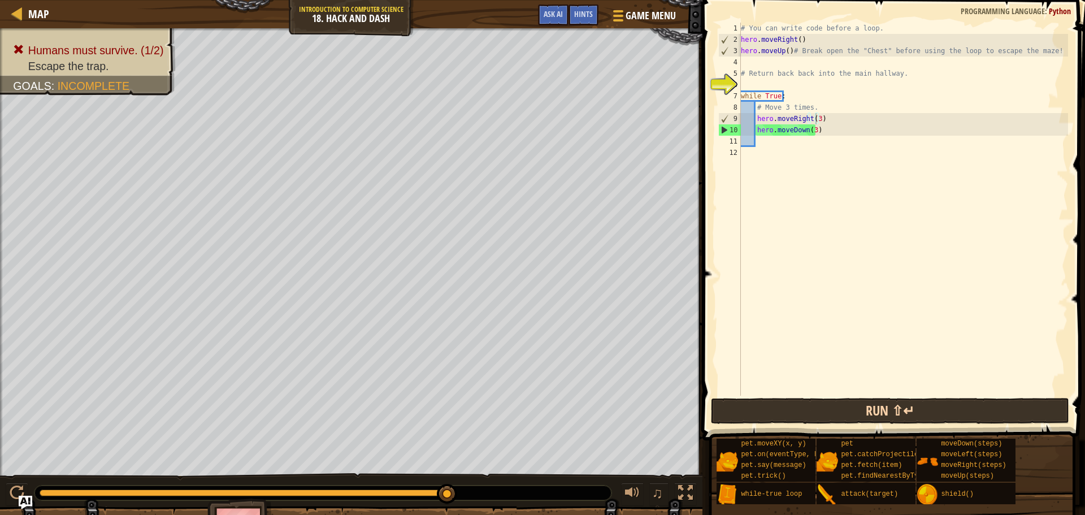
drag, startPoint x: 834, startPoint y: 400, endPoint x: 813, endPoint y: 419, distance: 28.0
click at [825, 411] on div "hero.moveRight(3) 1 2 3 4 5 6 7 8 9 10 11 12 # You can write code before a loop…" at bounding box center [892, 243] width 386 height 474
click at [811, 405] on button "Run ⇧↵" at bounding box center [890, 411] width 358 height 26
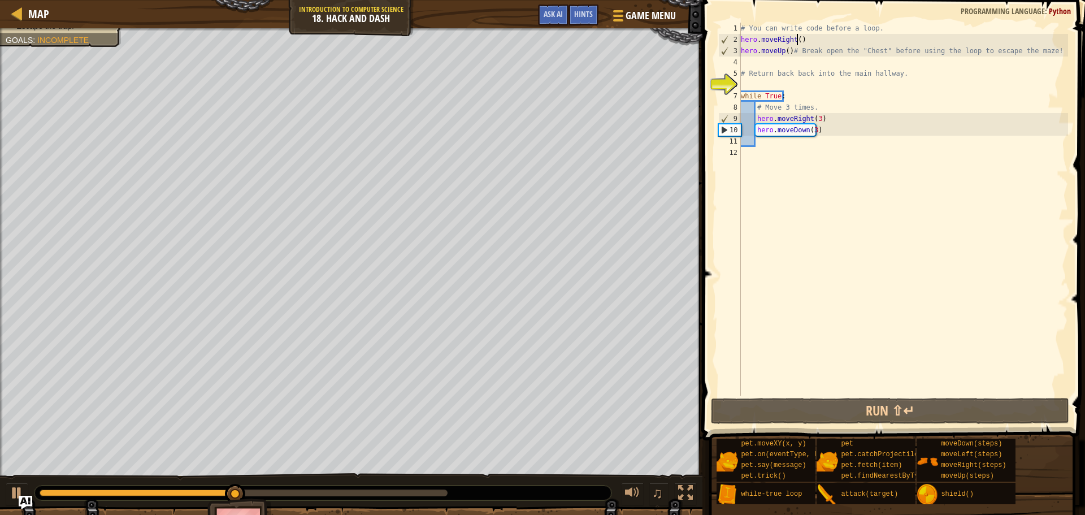
click at [796, 45] on div "# You can write code before a loop. hero . moveRight ( ) hero . moveUp ( ) # Br…" at bounding box center [904, 221] width 330 height 396
type textarea "hero.moveRight()"
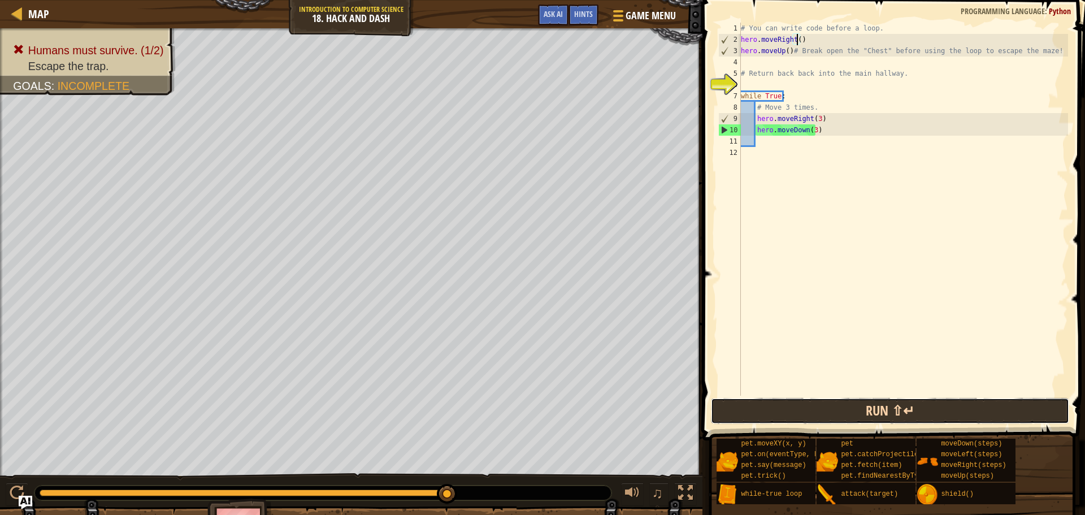
click at [820, 409] on button "Run ⇧↵" at bounding box center [890, 411] width 358 height 26
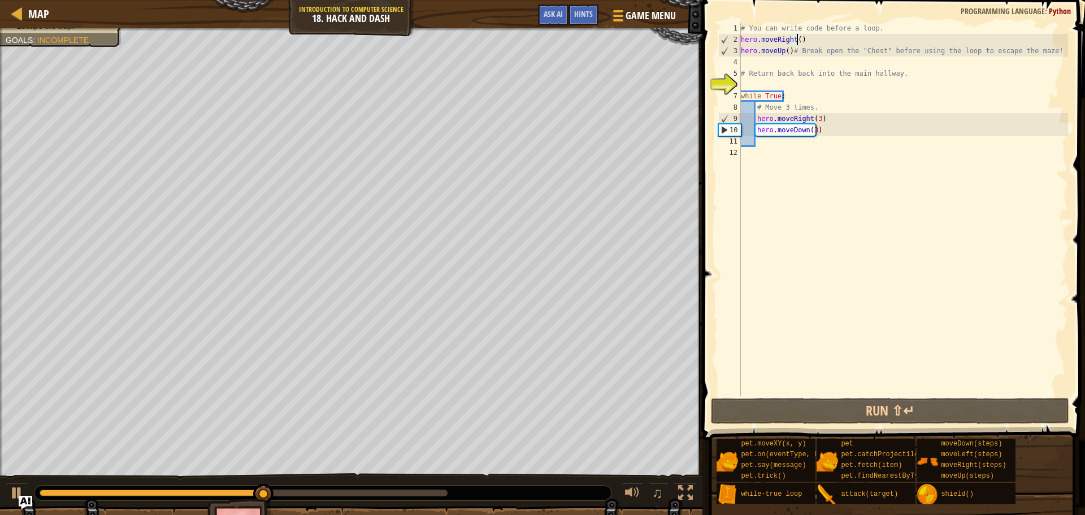
click at [748, 64] on div "# You can write code before a loop. hero . moveRight ( ) hero . moveUp ( ) # Br…" at bounding box center [904, 221] width 330 height 396
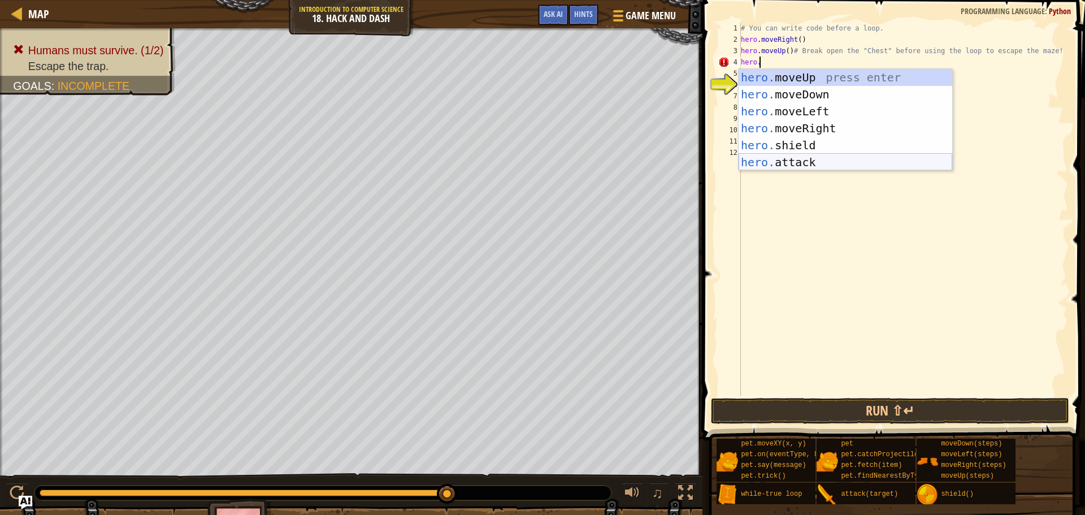
click at [806, 167] on div "hero. moveUp press enter hero. moveDown press enter hero. moveLeft press enter …" at bounding box center [846, 137] width 214 height 136
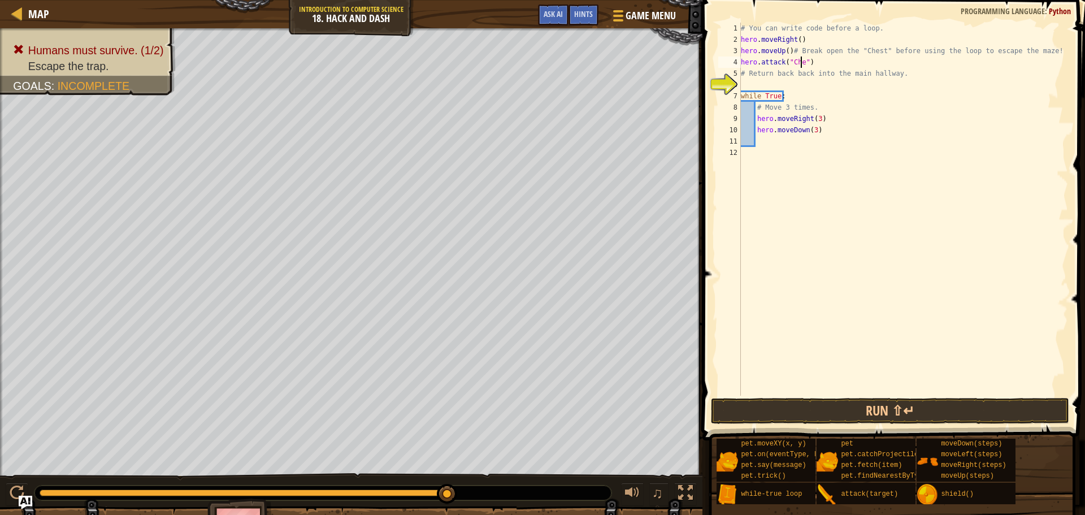
scroll to position [5, 5]
click at [778, 412] on button "Run ⇧↵" at bounding box center [890, 411] width 358 height 26
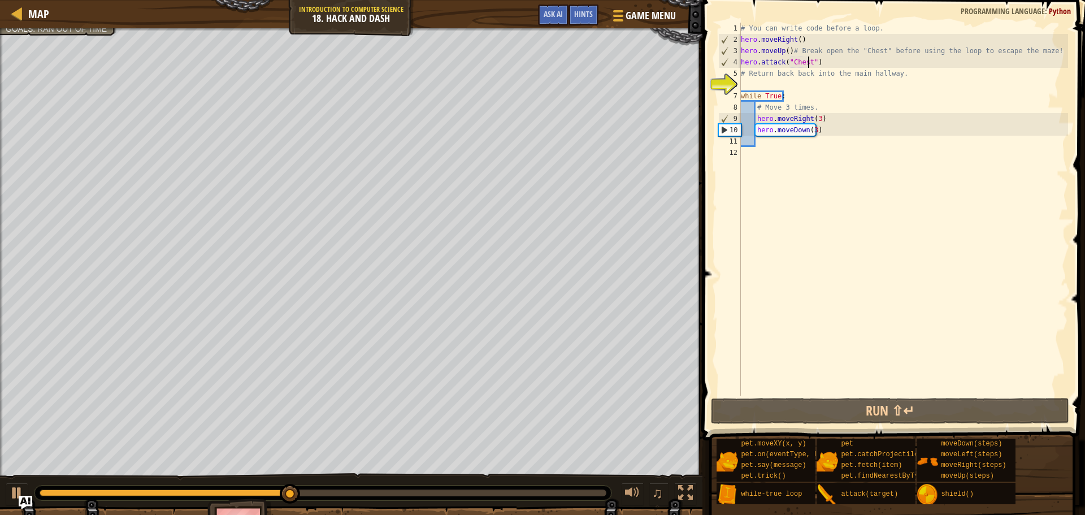
click at [819, 122] on div "# You can write code before a loop. hero . moveRight ( ) hero . moveUp ( ) # Br…" at bounding box center [904, 221] width 330 height 396
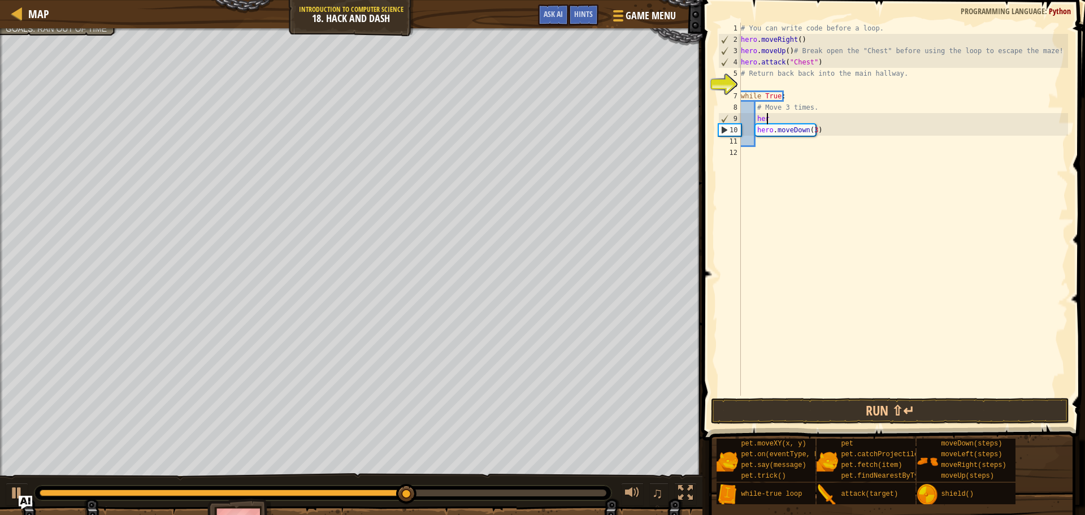
type textarea "h"
click at [790, 404] on button "Run ⇧↵" at bounding box center [890, 411] width 358 height 26
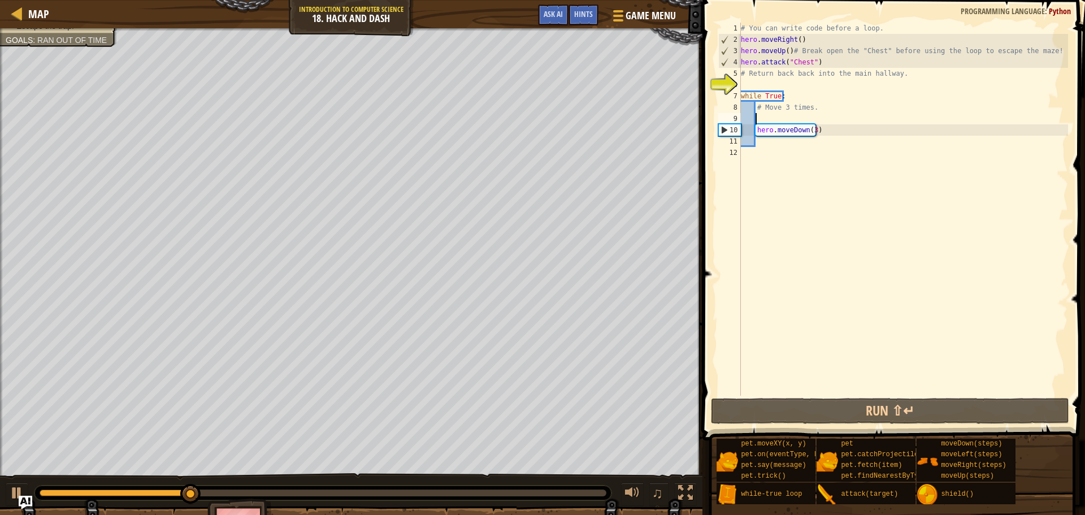
click at [804, 127] on div "# You can write code before a loop. hero . moveRight ( ) hero . moveUp ( ) # Br…" at bounding box center [904, 221] width 330 height 396
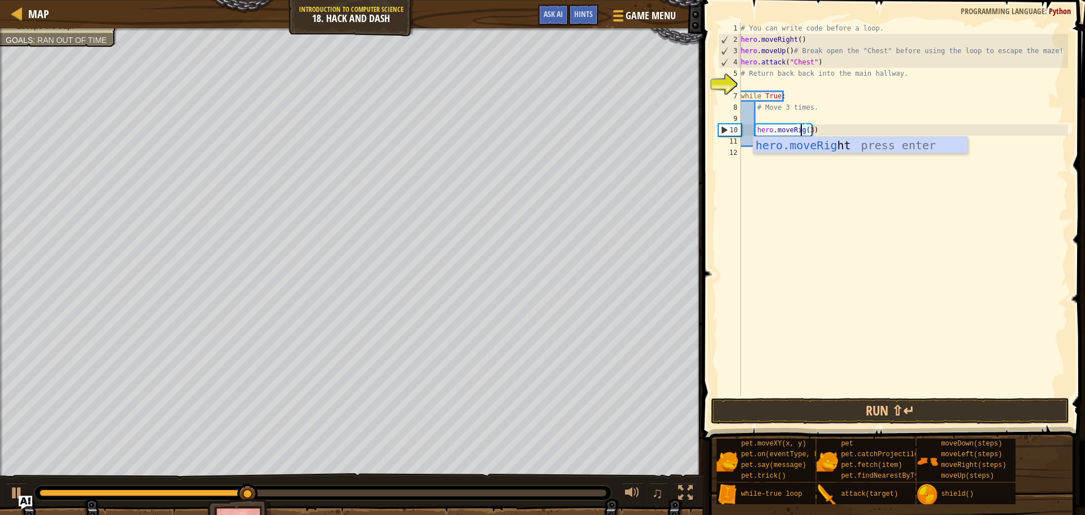
scroll to position [5, 5]
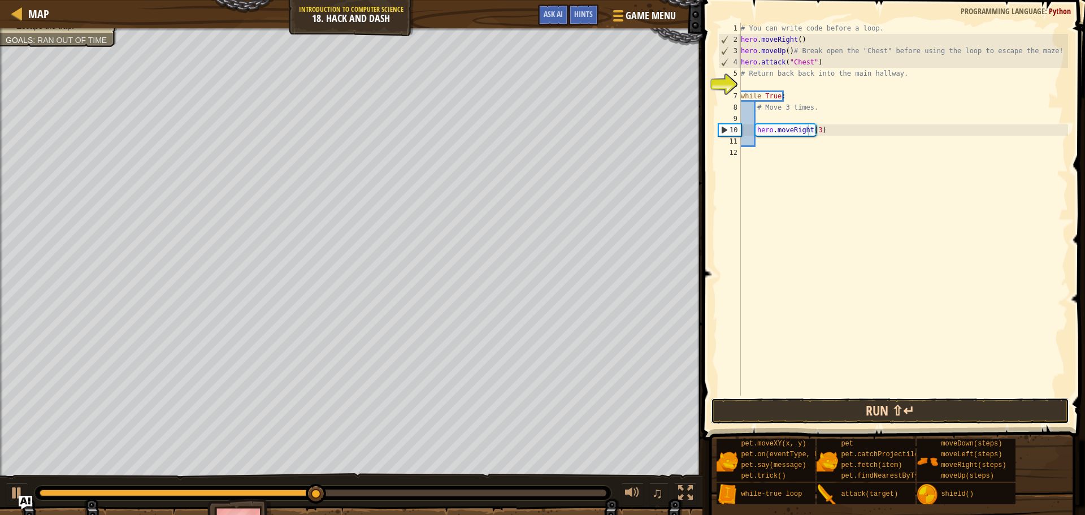
click at [757, 414] on button "Run ⇧↵" at bounding box center [890, 411] width 358 height 26
click at [722, 414] on button "Run ⇧↵" at bounding box center [890, 411] width 358 height 26
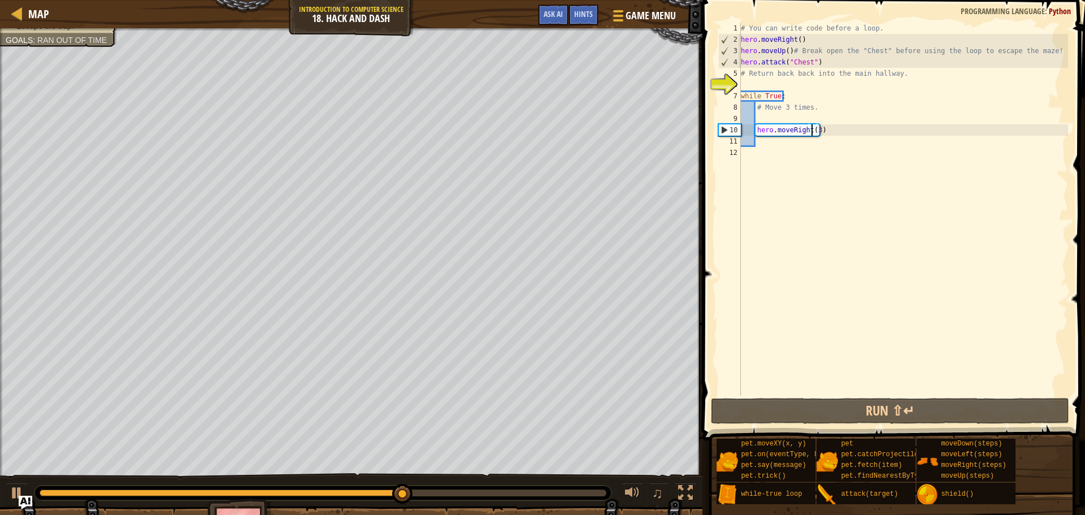
click at [812, 129] on div "# You can write code before a loop. hero . moveRight ( ) hero . moveUp ( ) # Br…" at bounding box center [904, 221] width 330 height 396
click at [813, 128] on div "# You can write code before a loop. hero . moveRight ( ) hero . moveUp ( ) # Br…" at bounding box center [904, 221] width 330 height 396
click at [816, 133] on div "# You can write code before a loop. hero . moveRight ( ) hero . moveUp ( ) # Br…" at bounding box center [904, 221] width 330 height 396
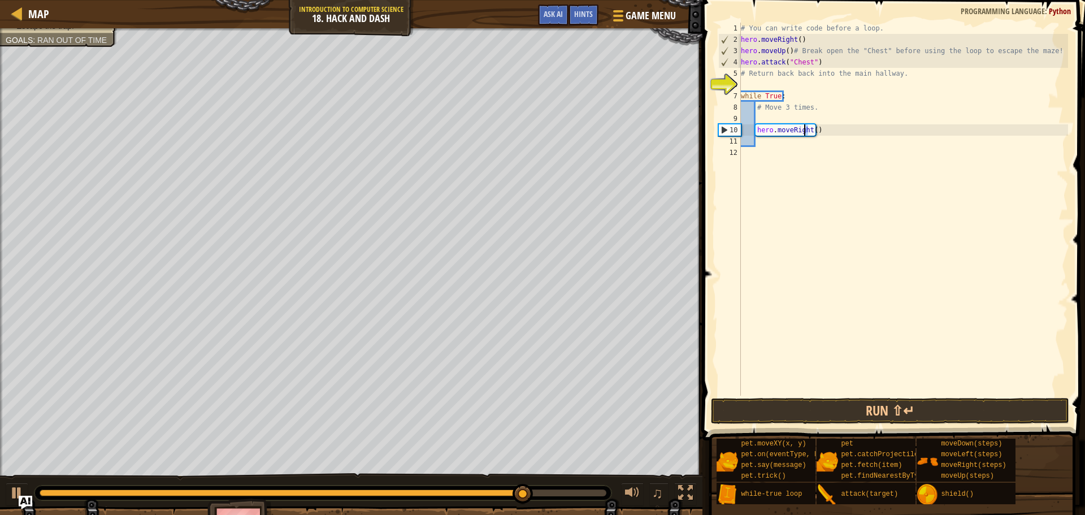
click at [803, 129] on div "# You can write code before a loop. hero . moveRight ( ) hero . moveUp ( ) # Br…" at bounding box center [904, 221] width 330 height 396
click at [806, 130] on div "# You can write code before a loop. hero . moveRight ( ) hero . moveUp ( ) # Br…" at bounding box center [904, 209] width 330 height 373
click at [803, 129] on div "# You can write code before a loop. hero . moveRight ( ) hero . moveUp ( ) # Br…" at bounding box center [904, 221] width 330 height 396
click at [806, 127] on div "# You can write code before a loop. hero . moveRight ( ) hero . moveUp ( ) # Br…" at bounding box center [904, 221] width 330 height 396
click at [808, 129] on div "# You can write code before a loop. hero . moveRight ( ) hero . moveUp ( ) # Br…" at bounding box center [904, 221] width 330 height 396
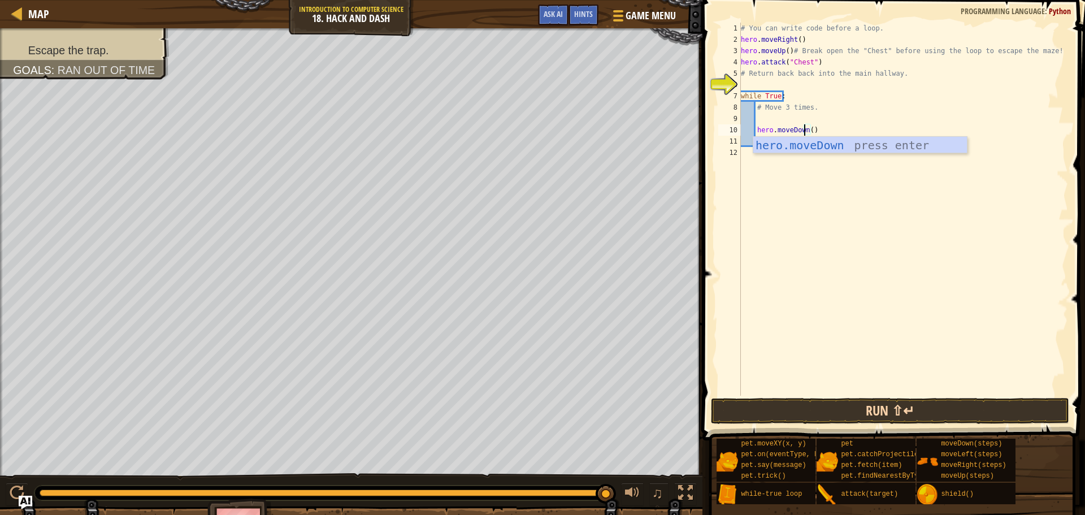
type textarea "hero.moveDown()"
click at [742, 413] on button "Run ⇧↵" at bounding box center [890, 411] width 358 height 26
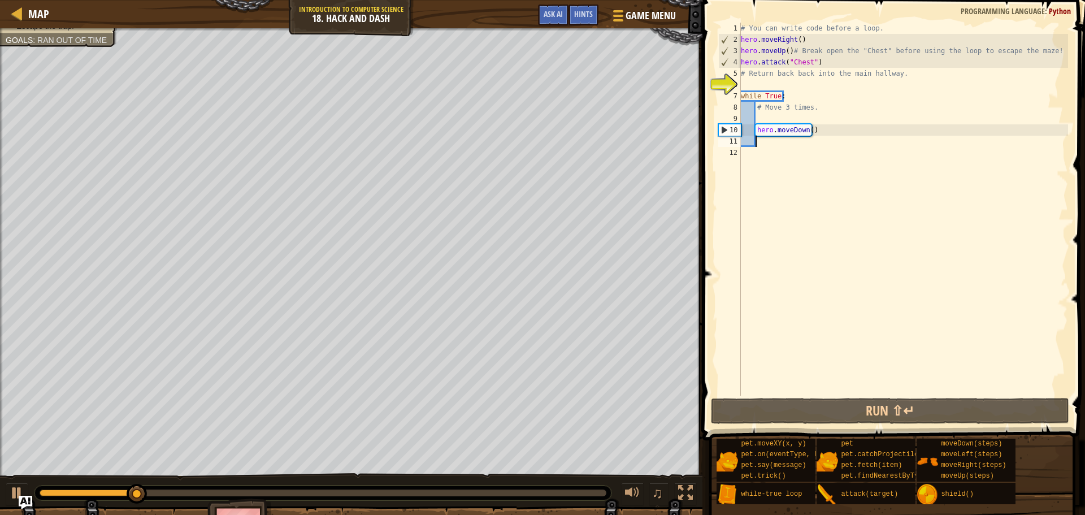
click at [783, 142] on div "# You can write code before a loop. hero . moveRight ( ) hero . moveUp ( ) # Br…" at bounding box center [904, 221] width 330 height 396
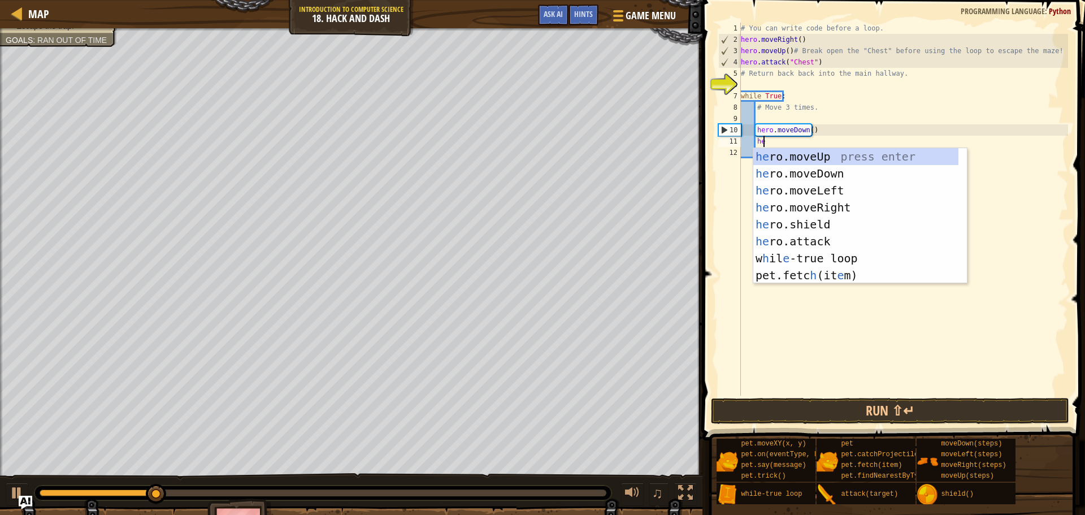
type textarea "hero"
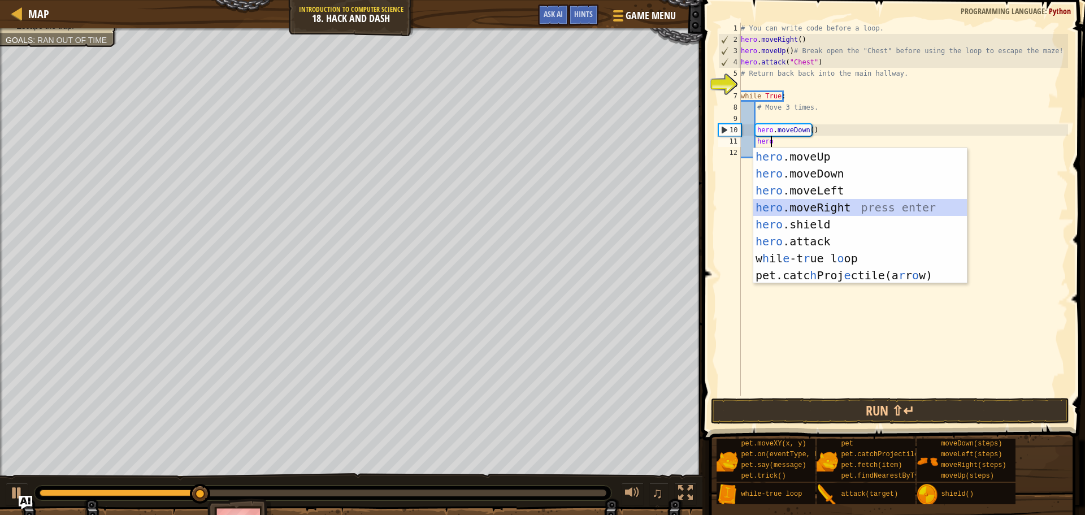
click at [768, 206] on div "hero .moveUp press enter hero .moveDown press enter hero .moveLeft press enter …" at bounding box center [860, 233] width 214 height 170
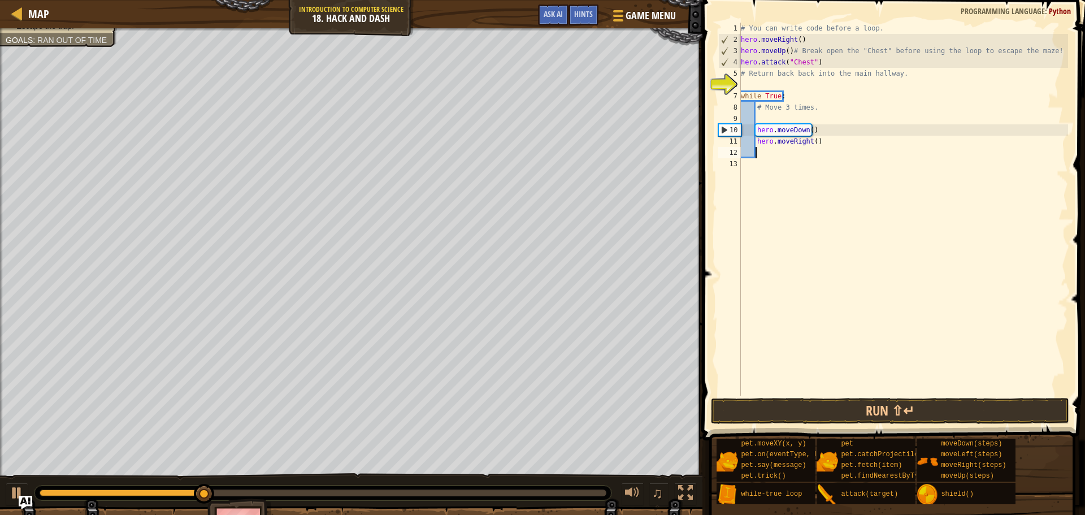
scroll to position [5, 1]
click at [812, 142] on div "# You can write code before a loop. hero . moveRight ( ) hero . moveUp ( ) # Br…" at bounding box center [904, 221] width 330 height 396
type textarea "hero.moveRight(3)"
click at [781, 410] on button "Run ⇧↵" at bounding box center [890, 411] width 358 height 26
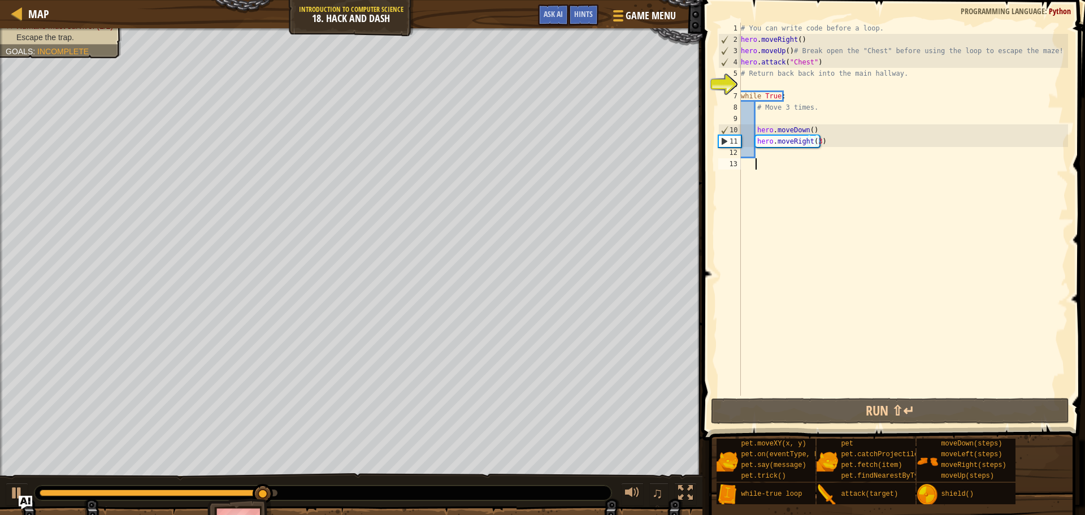
click at [778, 162] on div "# You can write code before a loop. hero . moveRight ( ) hero . moveUp ( ) # Br…" at bounding box center [904, 221] width 330 height 396
click at [777, 152] on div "# You can write code before a loop. hero . moveRight ( ) hero . moveUp ( ) # Br…" at bounding box center [904, 221] width 330 height 396
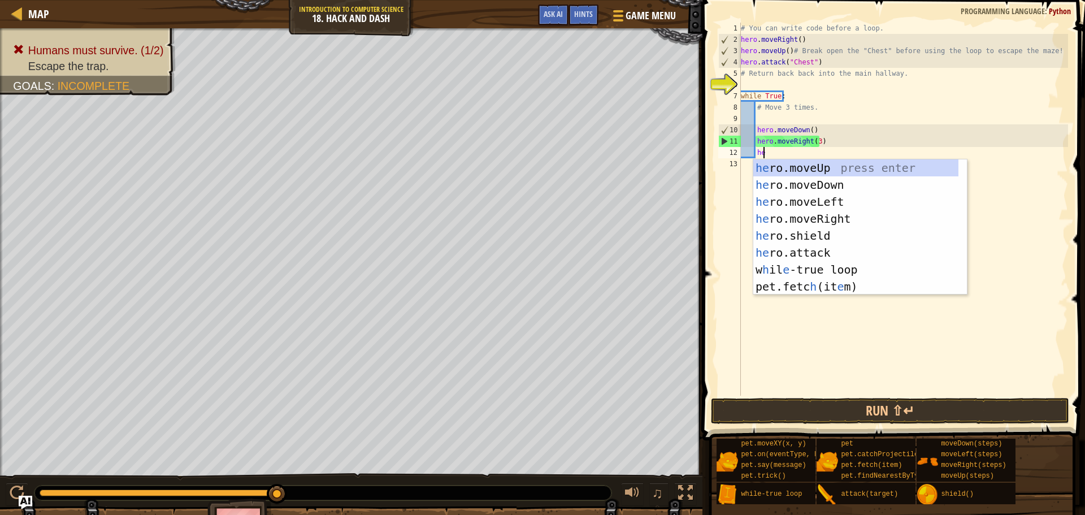
type textarea "hero"
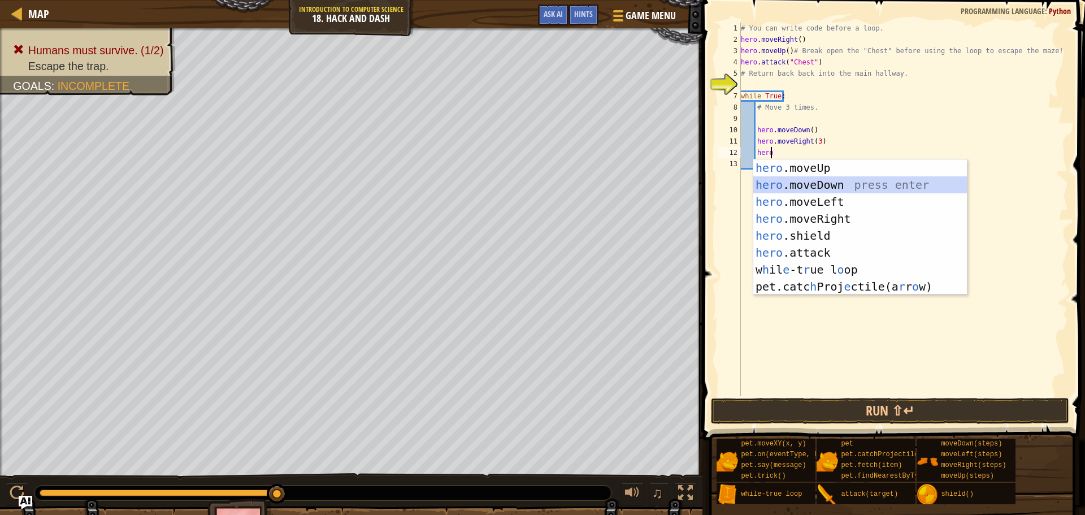
click at [801, 191] on div "hero .moveUp press enter hero .moveDown press enter hero .moveLeft press enter …" at bounding box center [860, 244] width 214 height 170
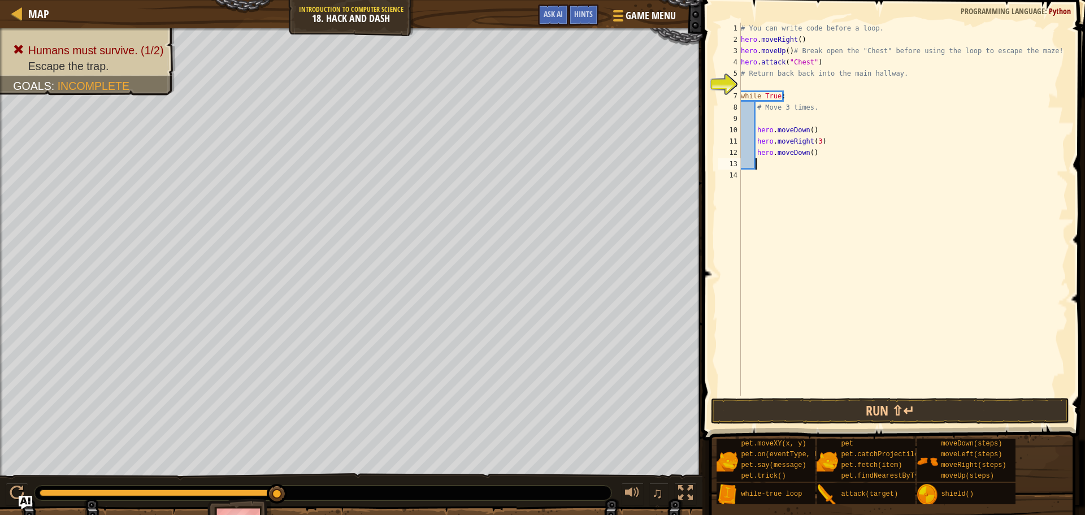
click at [809, 155] on div "# You can write code before a loop. hero . moveRight ( ) hero . moveUp ( ) # Br…" at bounding box center [904, 221] width 330 height 396
type textarea "hero.moveDown(3)"
click at [827, 408] on button "Run ⇧↵" at bounding box center [890, 411] width 358 height 26
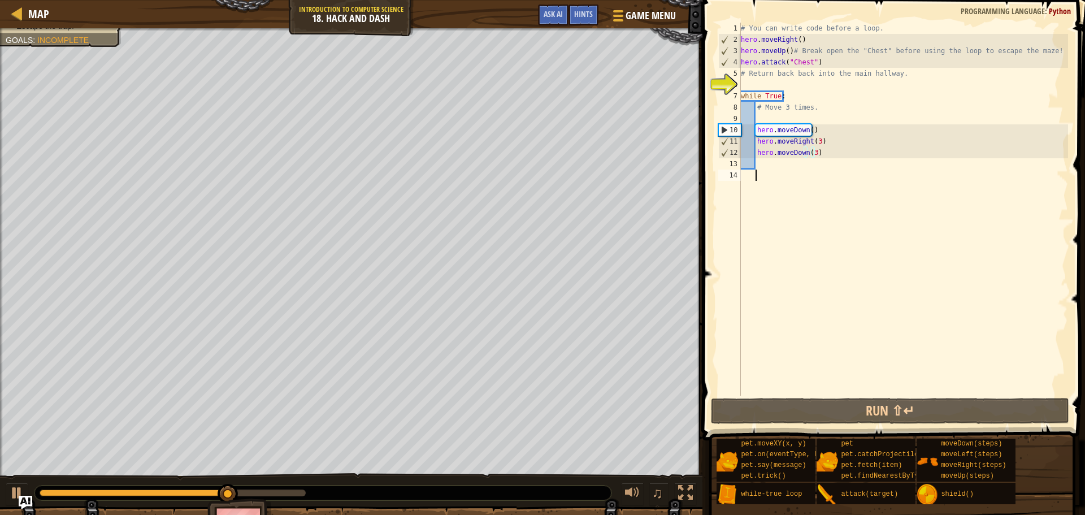
click at [783, 175] on div "# You can write code before a loop. hero . moveRight ( ) hero . moveUp ( ) # Br…" at bounding box center [904, 221] width 330 height 396
click at [774, 164] on div "# You can write code before a loop. hero . moveRight ( ) hero . moveUp ( ) # Br…" at bounding box center [904, 221] width 330 height 396
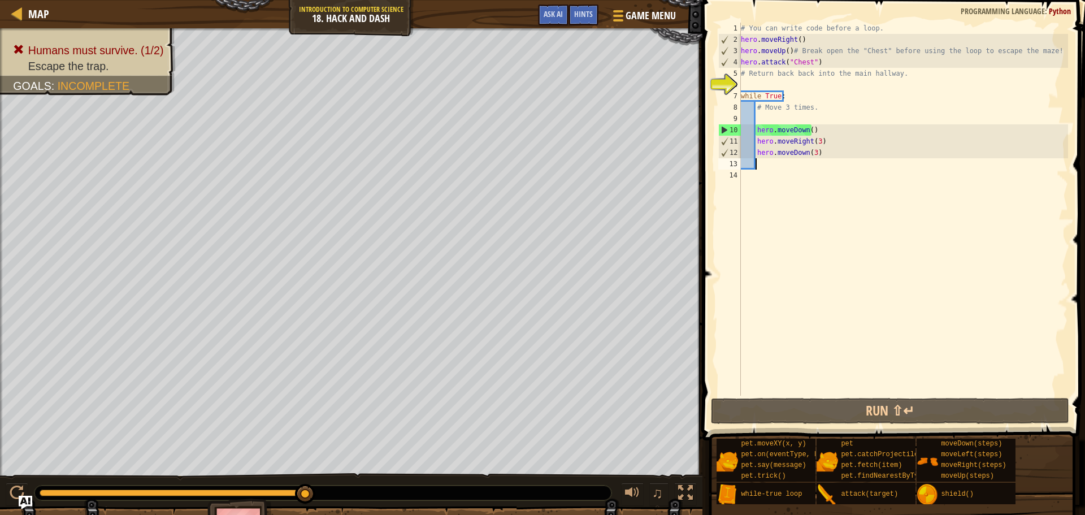
click at [810, 150] on div "# You can write code before a loop. hero . moveRight ( ) hero . moveUp ( ) # Br…" at bounding box center [904, 221] width 330 height 396
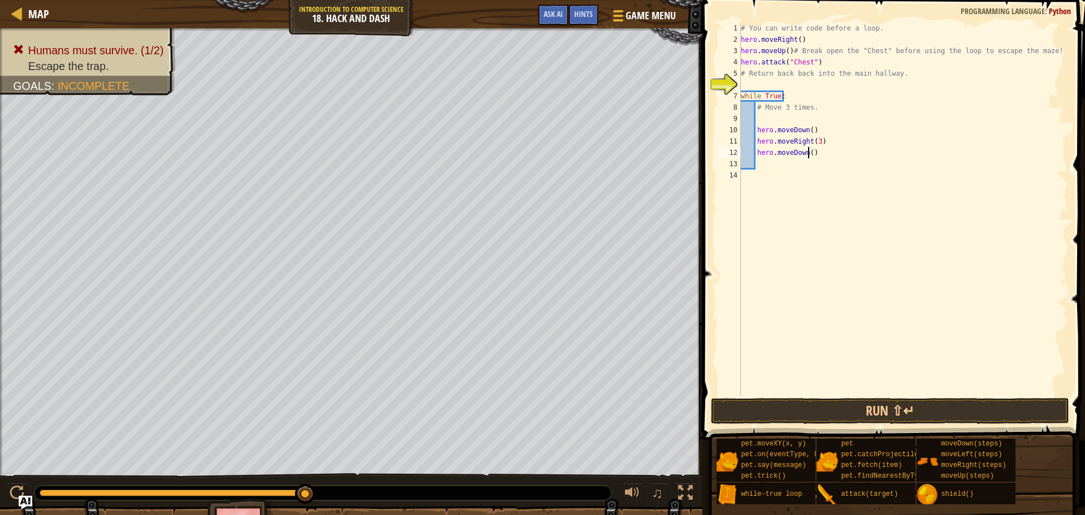
scroll to position [5, 6]
click at [762, 158] on div "# You can write code before a loop. hero . moveRight ( ) hero . moveUp ( ) # Br…" at bounding box center [904, 221] width 330 height 396
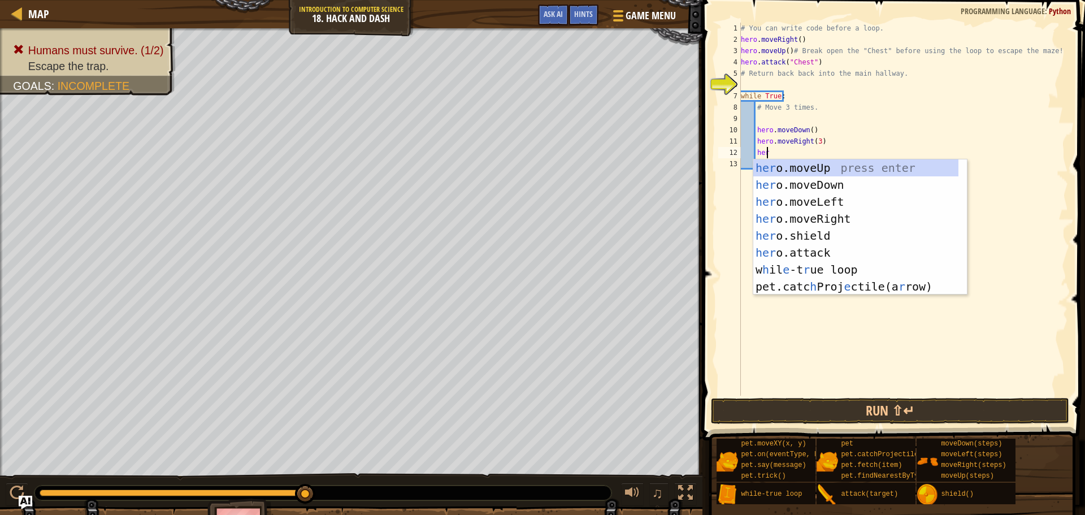
type textarea "hero"
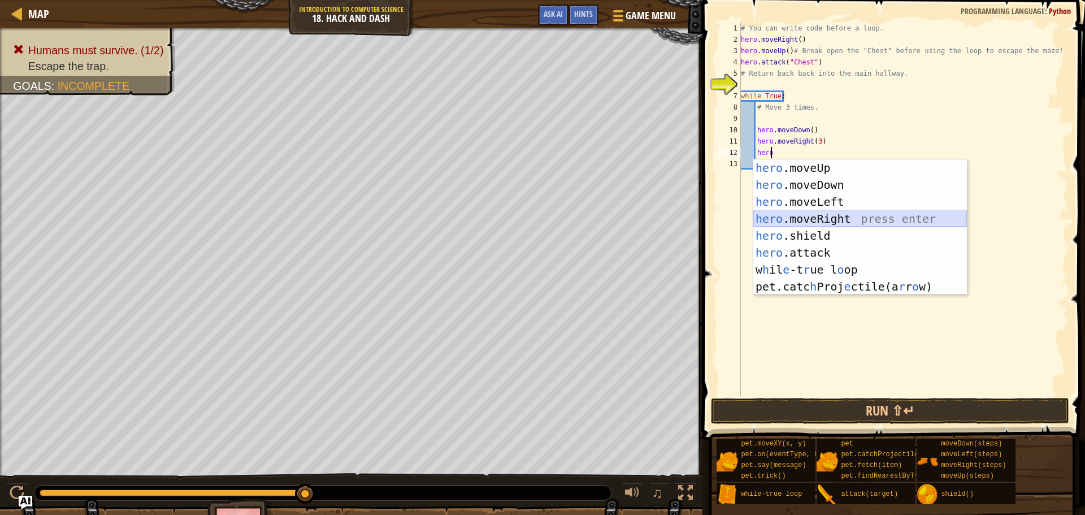
click at [804, 211] on div "hero .moveUp press enter hero .moveDown press enter hero .moveLeft press enter …" at bounding box center [860, 244] width 214 height 170
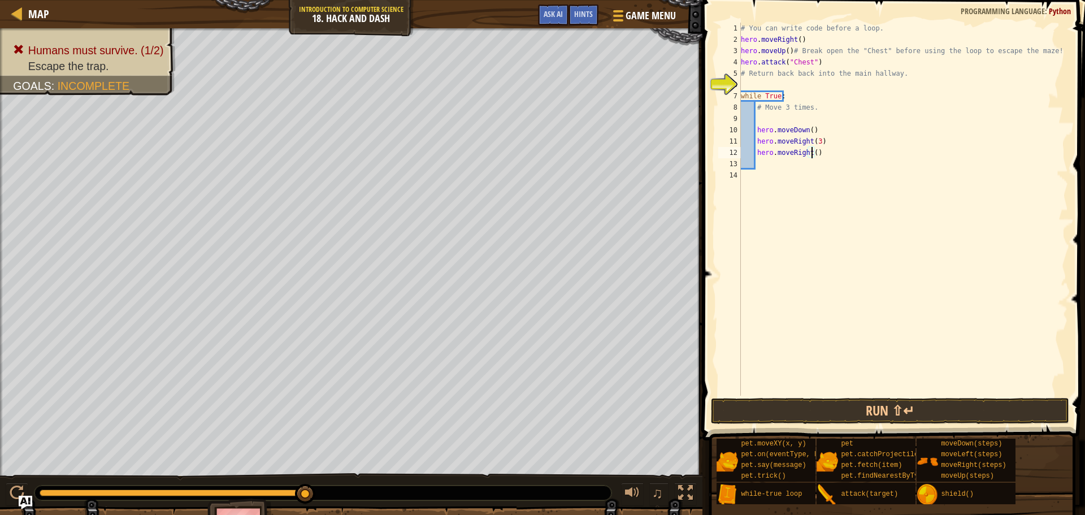
click at [812, 150] on div "# You can write code before a loop. hero . moveRight ( ) hero . moveUp ( ) # Br…" at bounding box center [904, 221] width 330 height 396
click at [808, 405] on button "Run ⇧↵" at bounding box center [890, 411] width 358 height 26
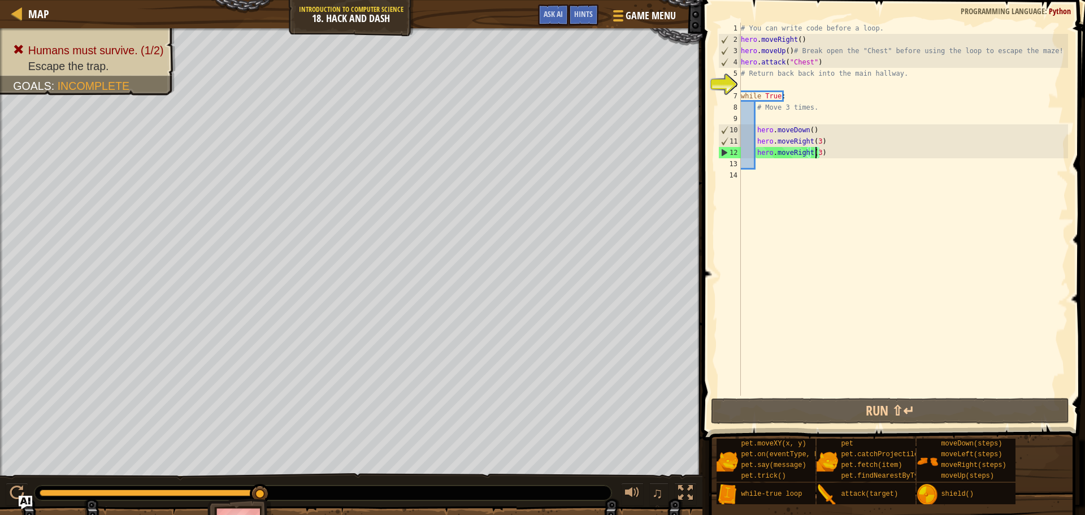
click at [807, 150] on div "# You can write code before a loop. hero . moveRight ( ) hero . moveUp ( ) # Br…" at bounding box center [904, 221] width 330 height 396
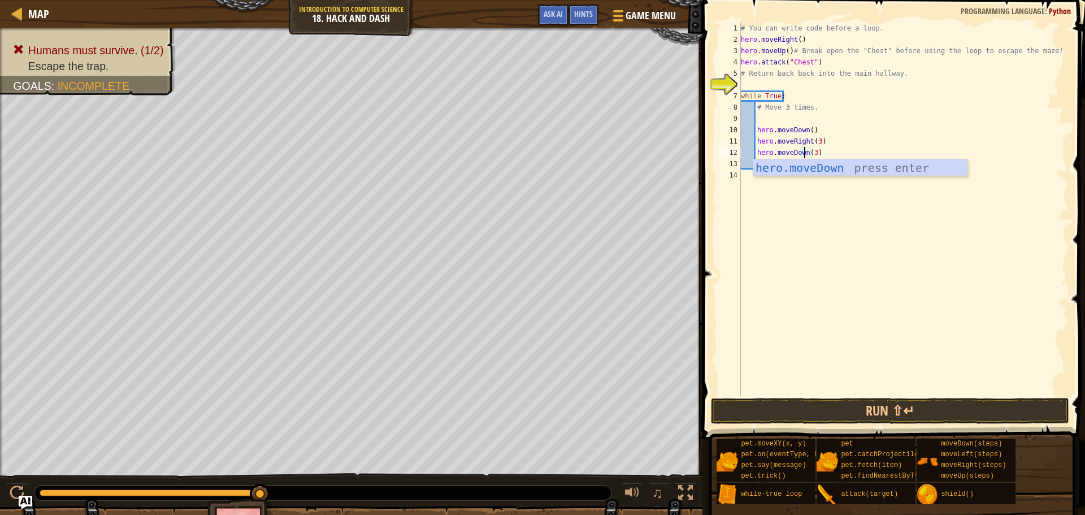
scroll to position [5, 5]
type textarea "hero.moveDown(3)"
click at [753, 411] on button "Run ⇧↵" at bounding box center [890, 411] width 358 height 26
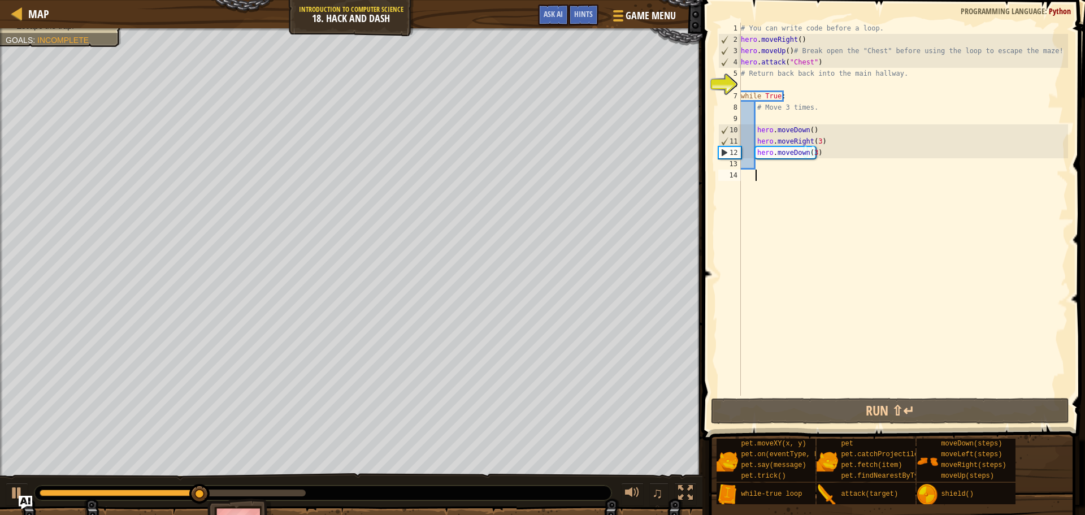
click at [767, 174] on div "# You can write code before a loop. hero . moveRight ( ) hero . moveUp ( ) # Br…" at bounding box center [904, 221] width 330 height 396
click at [767, 167] on div "# You can write code before a loop. hero . moveRight ( ) hero . moveUp ( ) # Br…" at bounding box center [904, 221] width 330 height 396
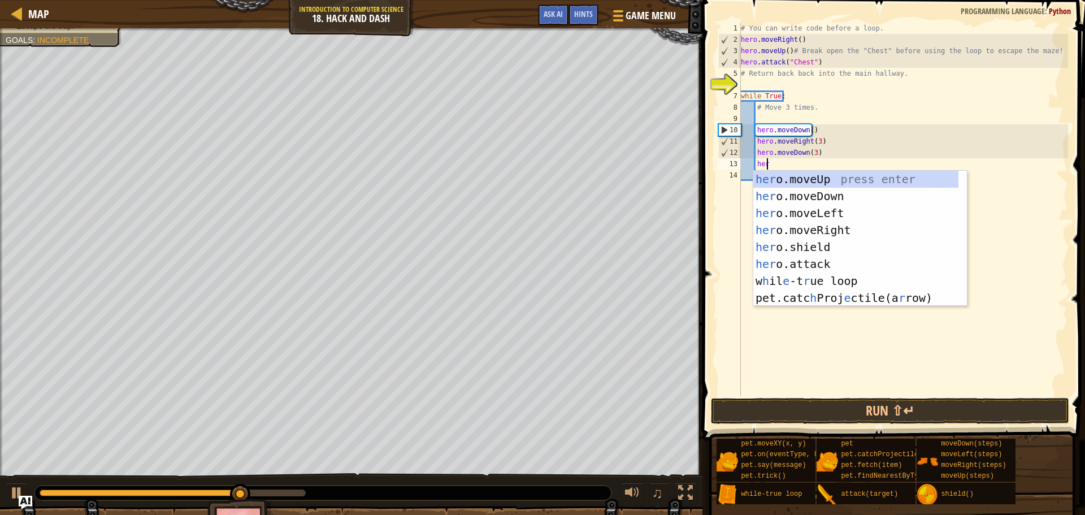
type textarea "hero"
click at [821, 231] on div "hero .moveUp press enter hero .moveDown press enter hero .moveLeft press enter …" at bounding box center [860, 256] width 214 height 170
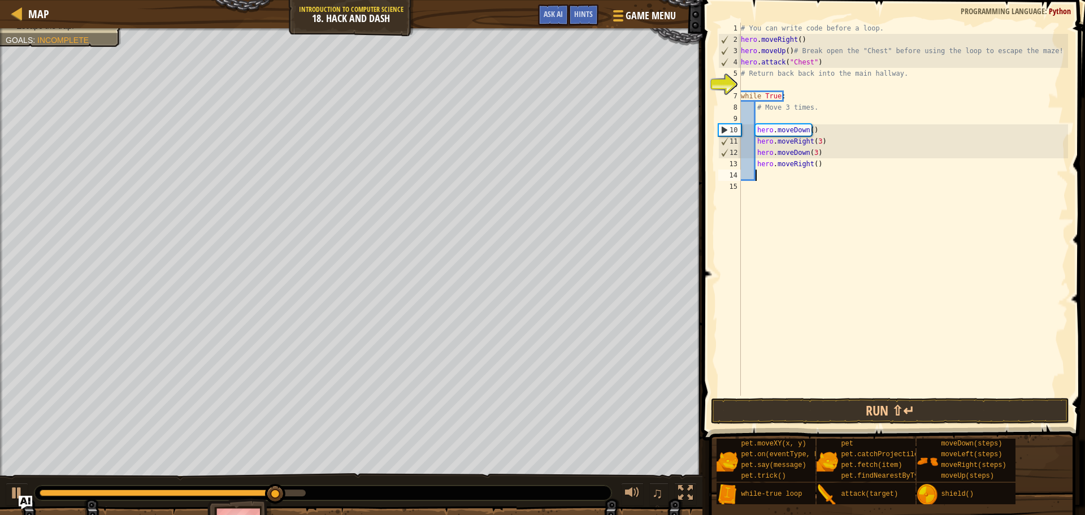
scroll to position [5, 1]
click at [812, 163] on div "# You can write code before a loop. hero . moveRight ( ) hero . moveUp ( ) # Br…" at bounding box center [904, 221] width 330 height 396
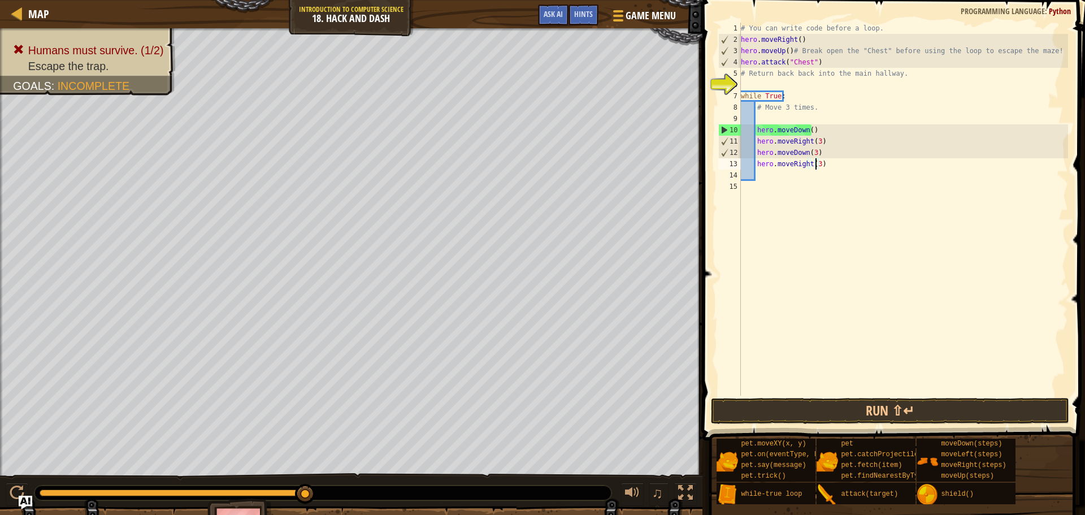
scroll to position [5, 6]
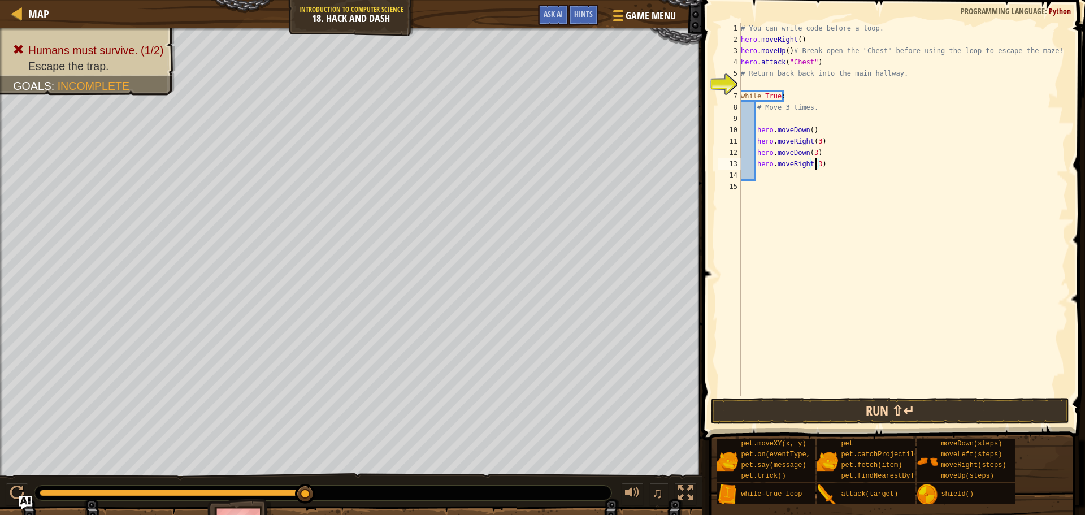
type textarea "hero.moveRight(3)"
drag, startPoint x: 790, startPoint y: 403, endPoint x: 798, endPoint y: 404, distance: 8.6
click at [796, 403] on button "Run ⇧↵" at bounding box center [890, 411] width 358 height 26
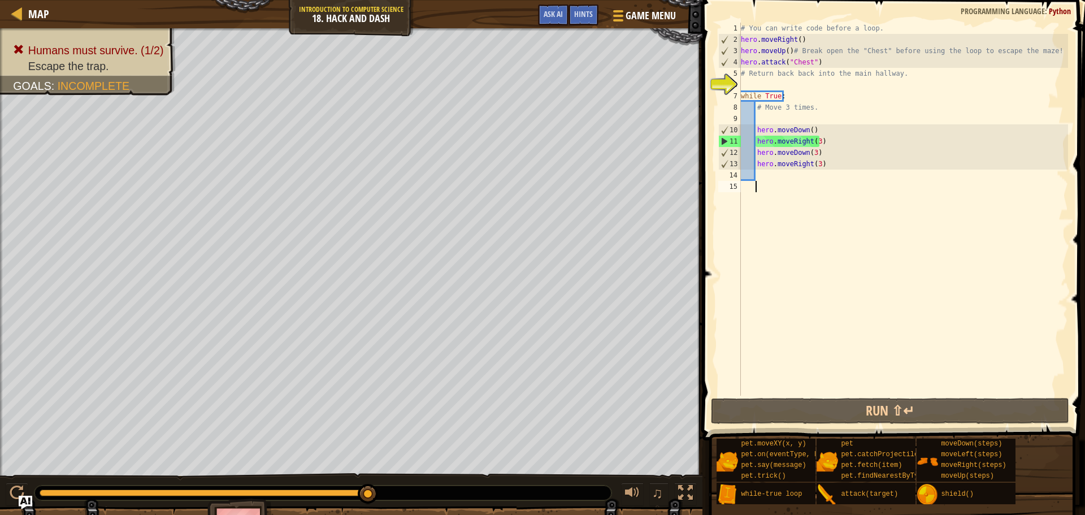
click at [762, 181] on div "# You can write code before a loop. hero . moveRight ( ) hero . moveUp ( ) # Br…" at bounding box center [904, 221] width 330 height 396
click at [763, 176] on div "# You can write code before a loop. hero . moveRight ( ) hero . moveUp ( ) # Br…" at bounding box center [904, 221] width 330 height 396
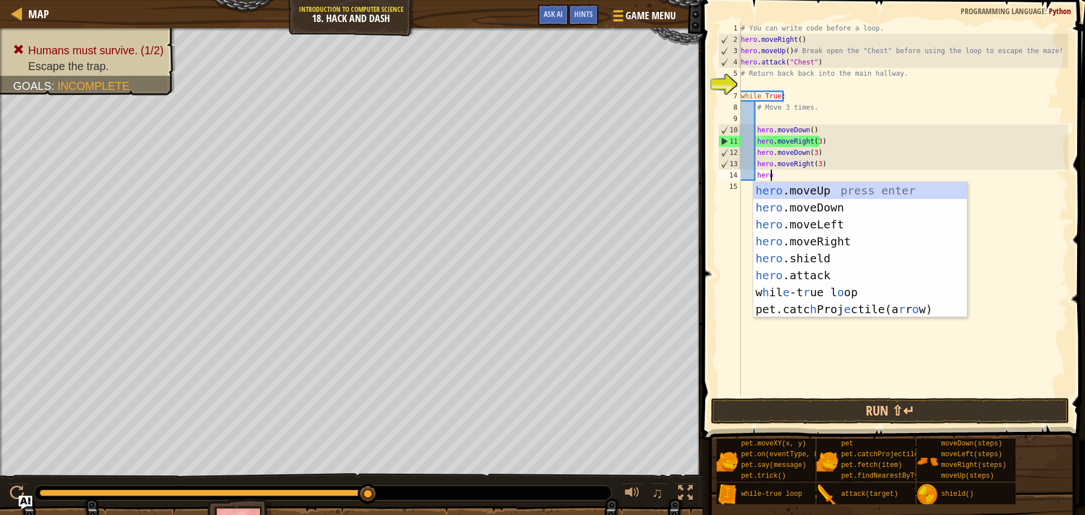
type textarea "hero"
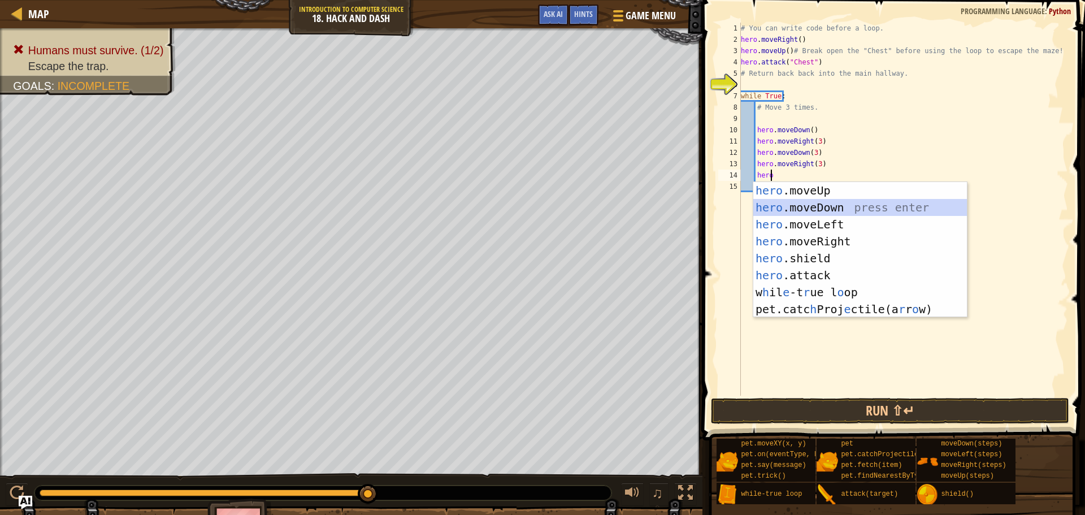
click at [835, 201] on div "hero .moveUp press enter hero .moveDown press enter hero .moveLeft press enter …" at bounding box center [860, 267] width 214 height 170
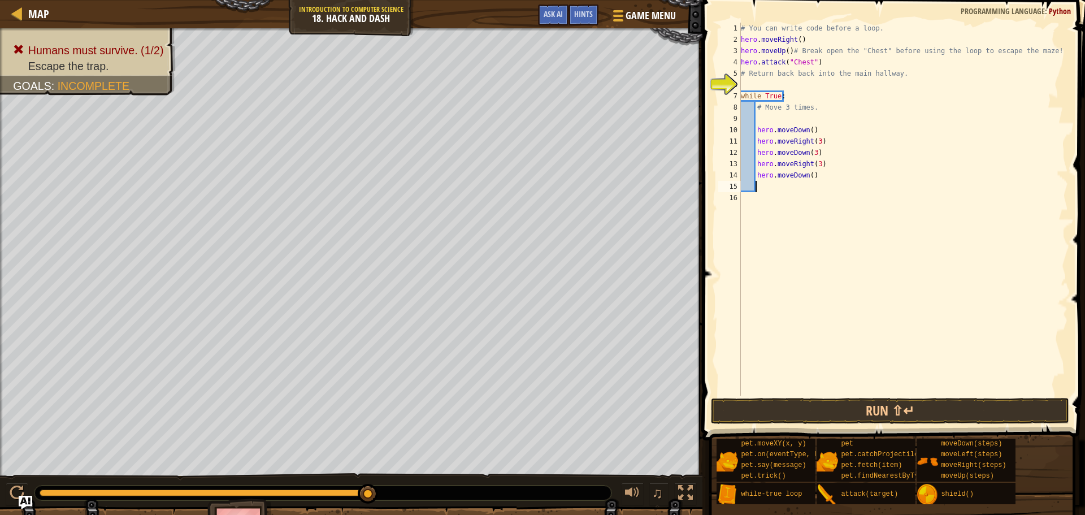
click at [808, 175] on div "# You can write code before a loop. hero . moveRight ( ) hero . moveUp ( ) # Br…" at bounding box center [904, 221] width 330 height 396
type textarea "hero.moveDown(2)"
click at [758, 405] on button "Run ⇧↵" at bounding box center [890, 411] width 358 height 26
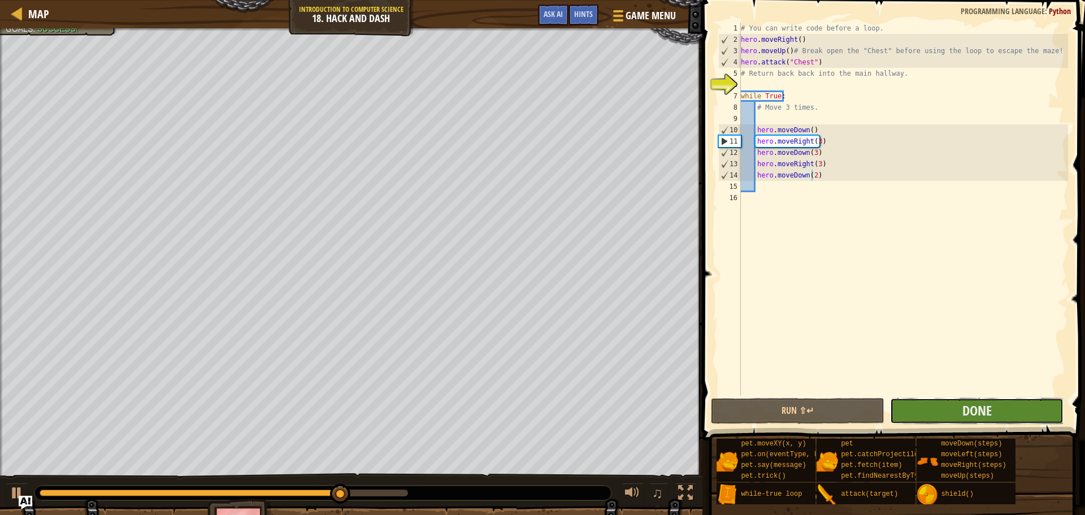
click at [964, 401] on button "Done" at bounding box center [977, 411] width 174 height 26
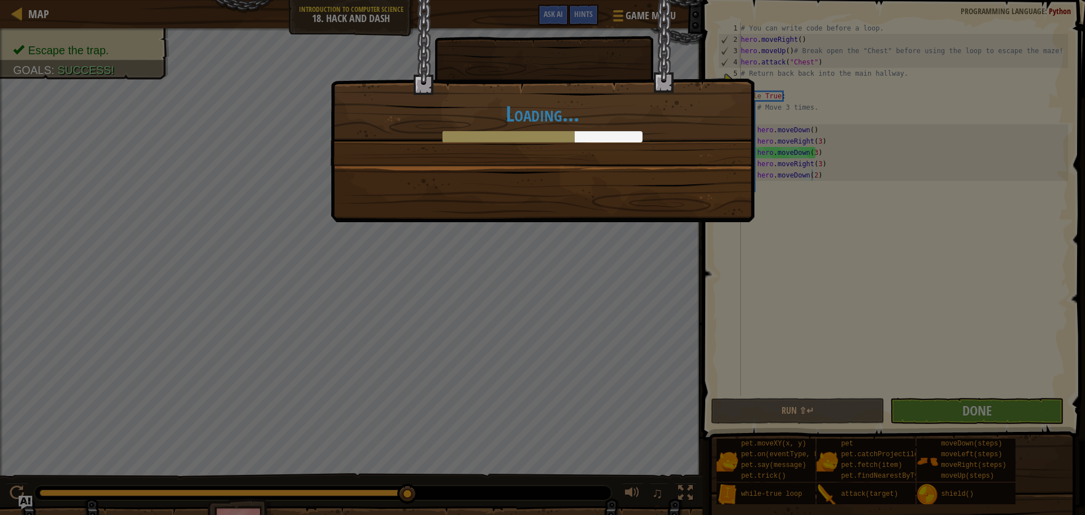
click at [911, 404] on div "Loading..." at bounding box center [542, 257] width 1085 height 515
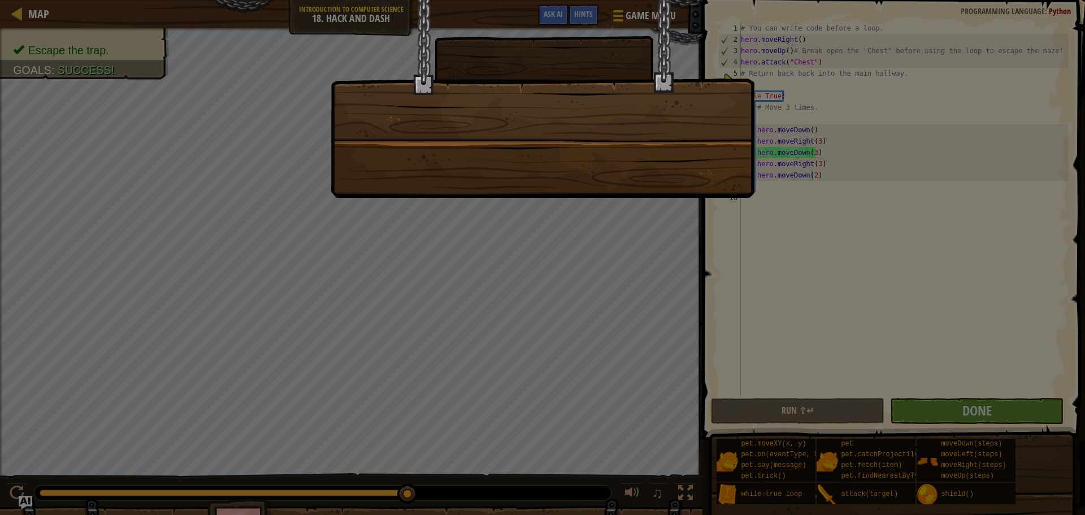
click at [533, 136] on div at bounding box center [543, 99] width 424 height 198
click at [538, 133] on div at bounding box center [543, 99] width 424 height 198
click at [614, 157] on div at bounding box center [543, 99] width 424 height 198
click at [688, 172] on div at bounding box center [543, 99] width 424 height 198
click at [688, 174] on div at bounding box center [543, 99] width 424 height 198
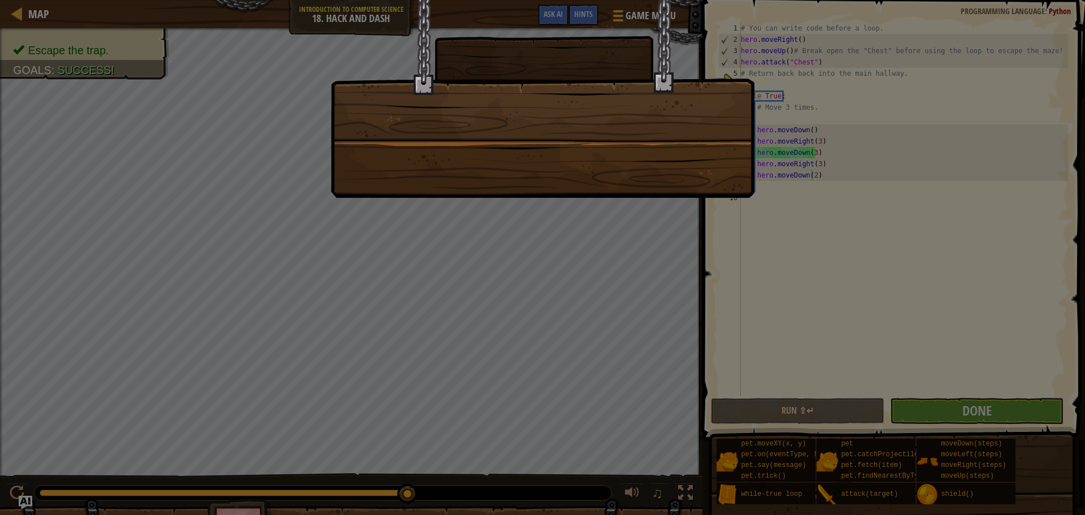
click at [686, 177] on div at bounding box center [543, 99] width 424 height 198
click at [678, 179] on div at bounding box center [543, 99] width 424 height 198
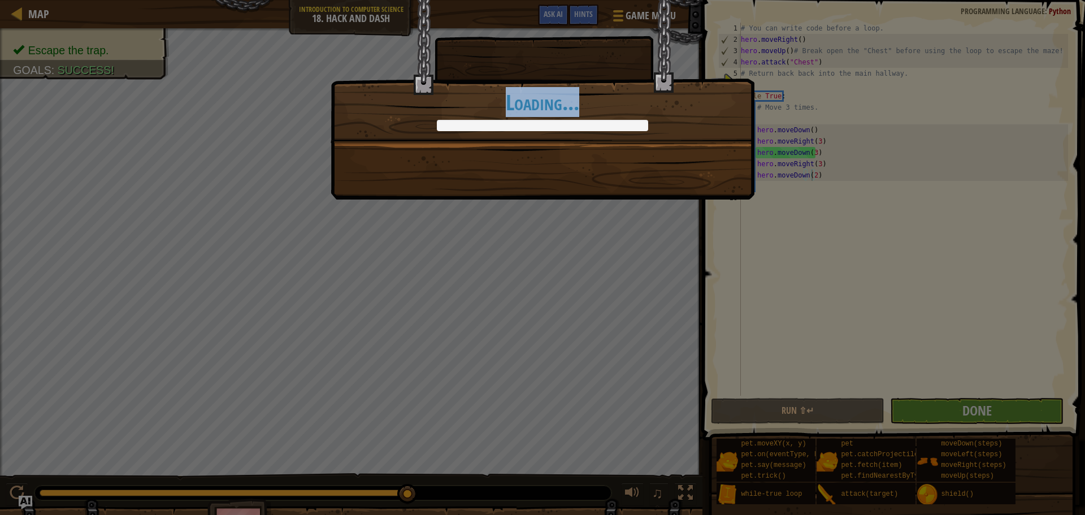
click at [296, 102] on div "Side effects may include dizziness and insomnia. +29 +27 Continue Loading..." at bounding box center [542, 257] width 1085 height 515
drag, startPoint x: 296, startPoint y: 102, endPoint x: 235, endPoint y: 23, distance: 100.3
click at [231, 20] on div "Side effects may include dizziness and insomnia. +29 +27 Continue Loading..." at bounding box center [542, 257] width 1085 height 515
drag, startPoint x: 419, startPoint y: 245, endPoint x: 449, endPoint y: 250, distance: 30.9
click at [437, 244] on div "Side effects may include dizziness and insomnia. +29 +27 Continue Loading..." at bounding box center [542, 257] width 1085 height 515
